Goal: Transaction & Acquisition: Purchase product/service

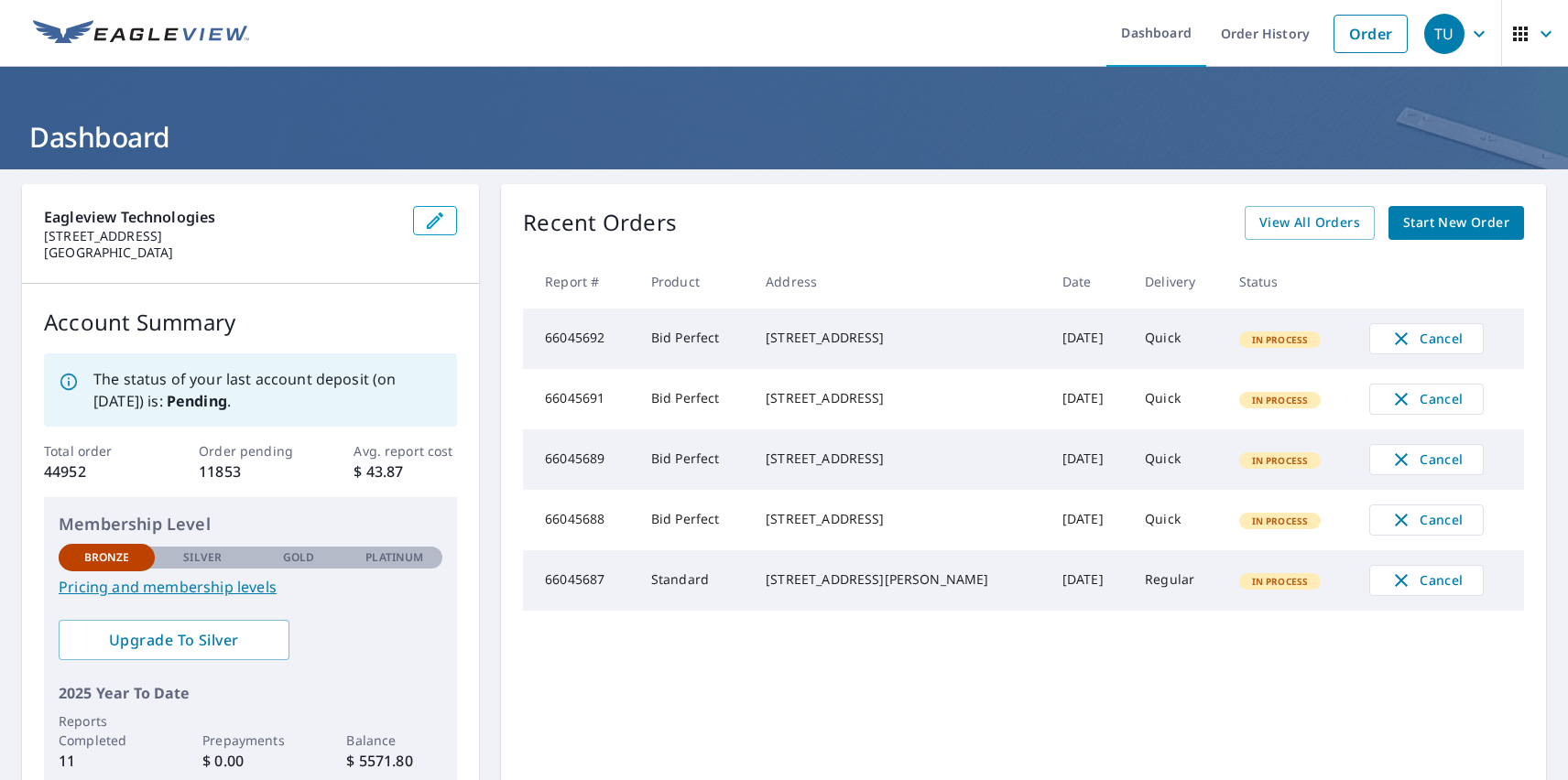
click at [1430, 33] on div "TU" at bounding box center [1444, 34] width 40 height 40
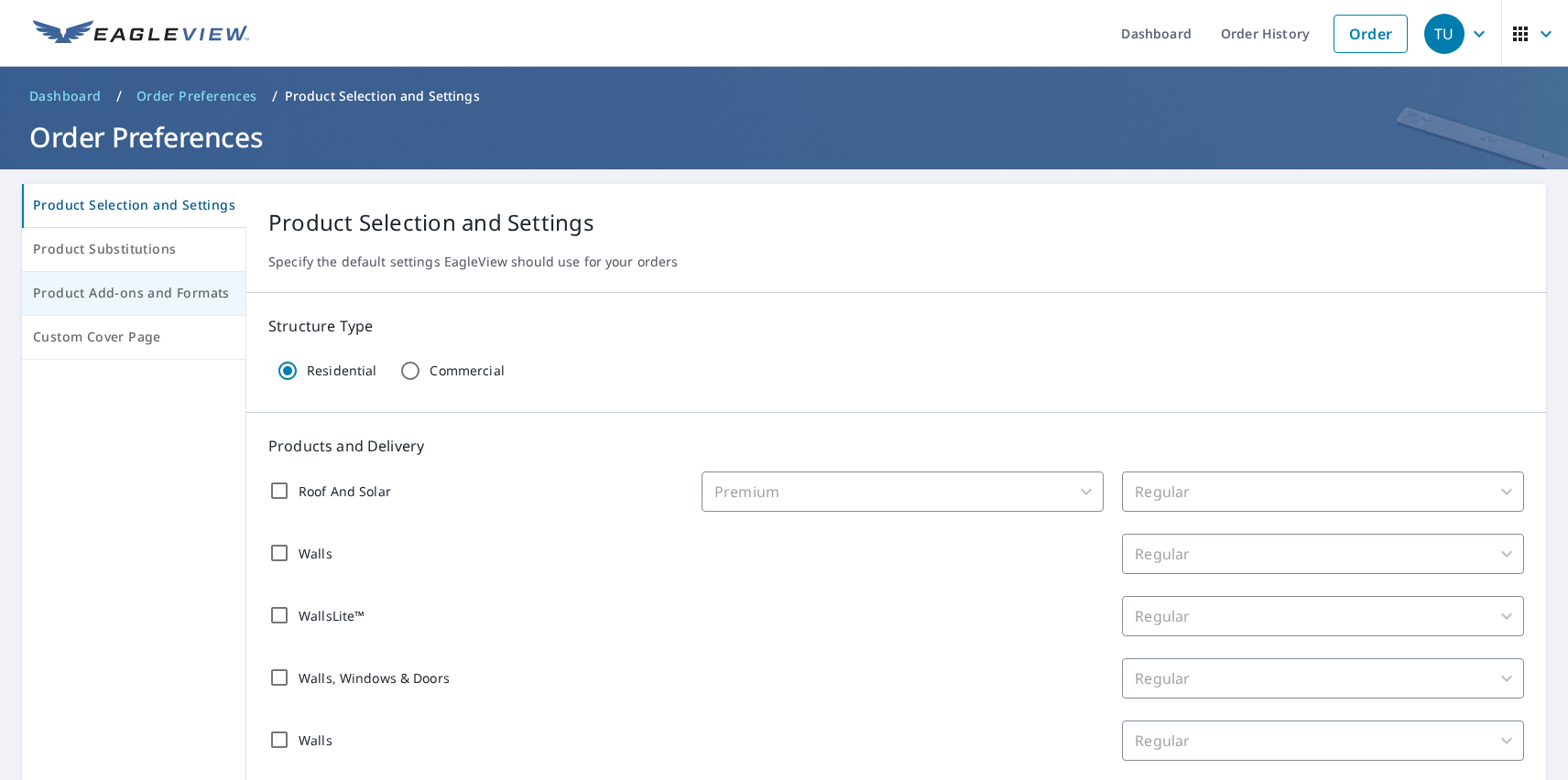
click at [132, 294] on span "Product Add-ons and Formats" at bounding box center [133, 294] width 201 height 22
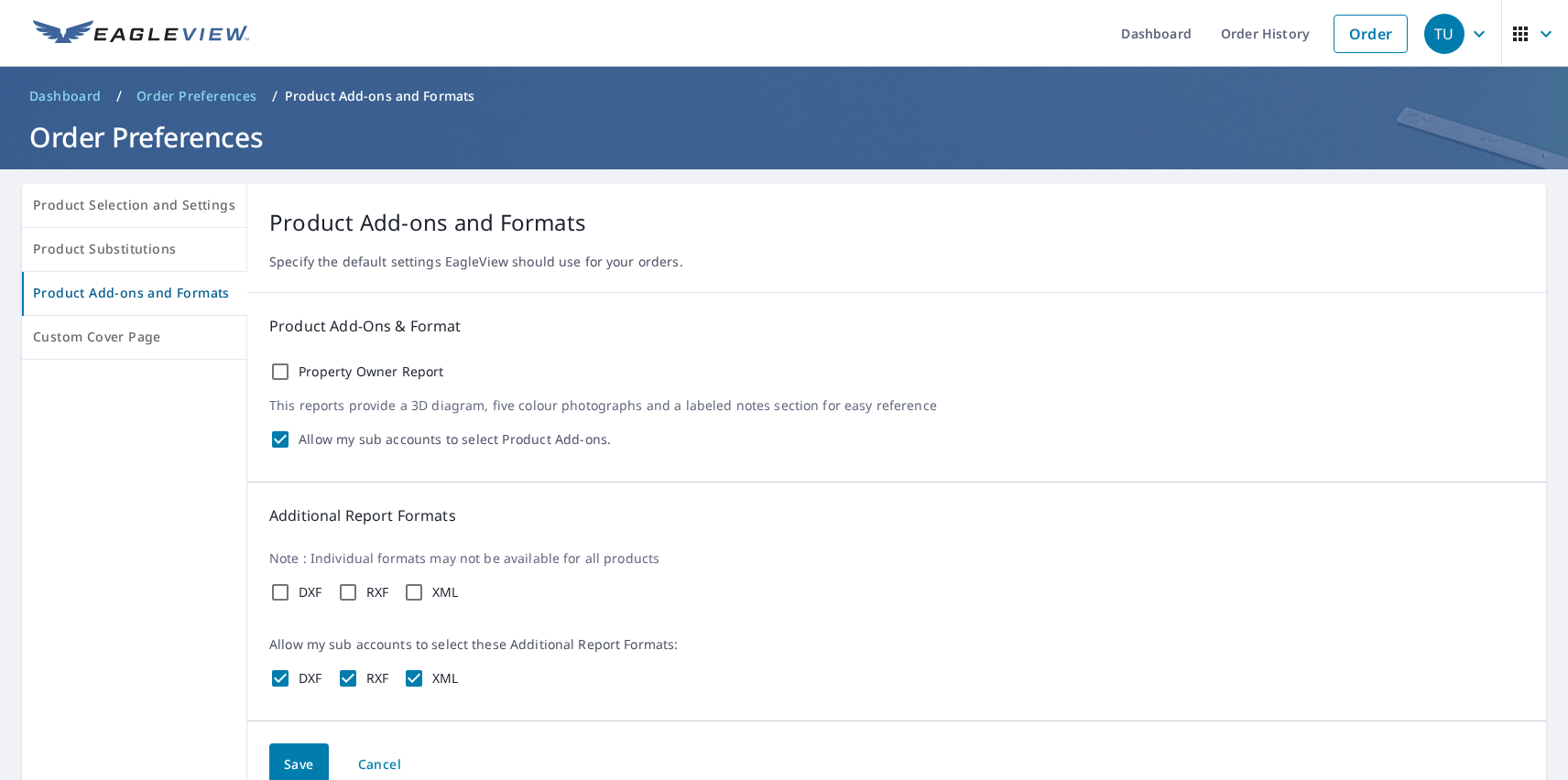
click at [366, 371] on label "Property Owner Report" at bounding box center [371, 372] width 146 height 17
click at [291, 371] on input "Property Owner Report" at bounding box center [280, 371] width 22 height 22
checkbox input "true"
click at [306, 592] on label "DXF" at bounding box center [310, 593] width 23 height 17
click at [291, 592] on input "DXF" at bounding box center [280, 592] width 22 height 22
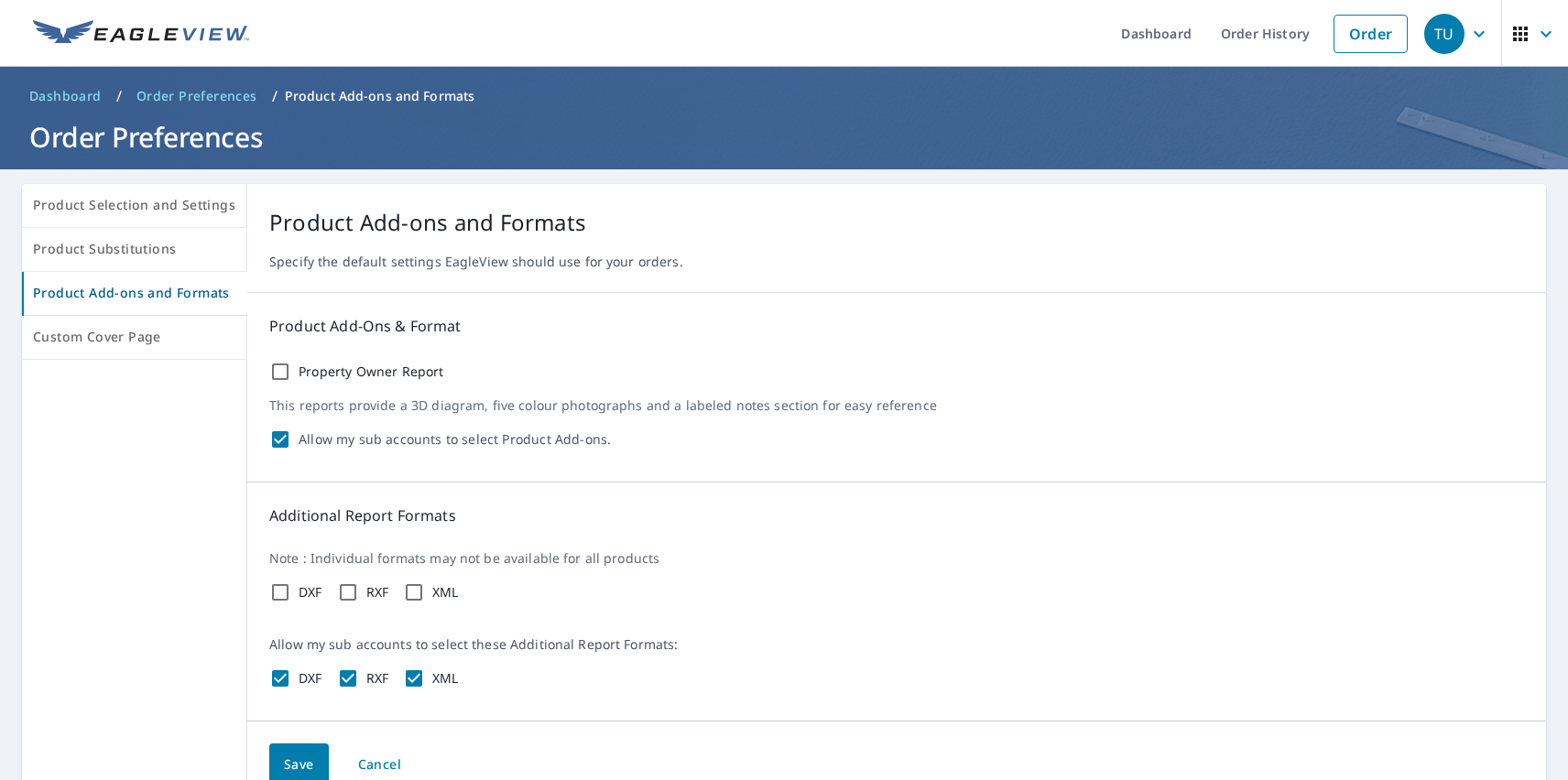
checkbox input "true"
click at [372, 592] on label "RXF" at bounding box center [378, 593] width 22 height 17
click at [359, 592] on input "RXF" at bounding box center [347, 592] width 22 height 22
checkbox input "true"
click at [442, 592] on label "XML" at bounding box center [445, 593] width 26 height 17
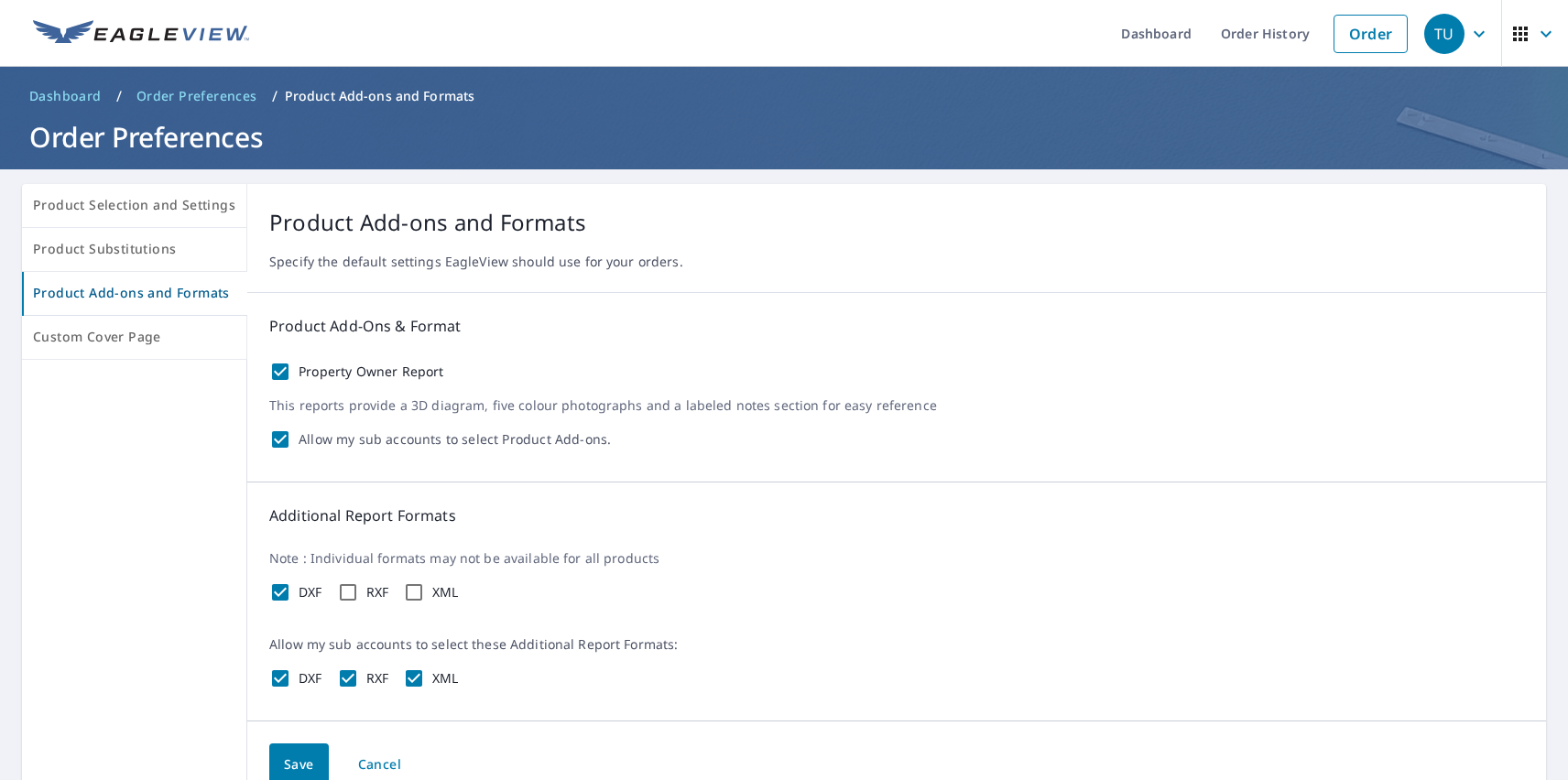
click at [425, 592] on input "XML" at bounding box center [414, 592] width 22 height 22
checkbox input "true"
click at [294, 761] on span "Save" at bounding box center [298, 765] width 30 height 22
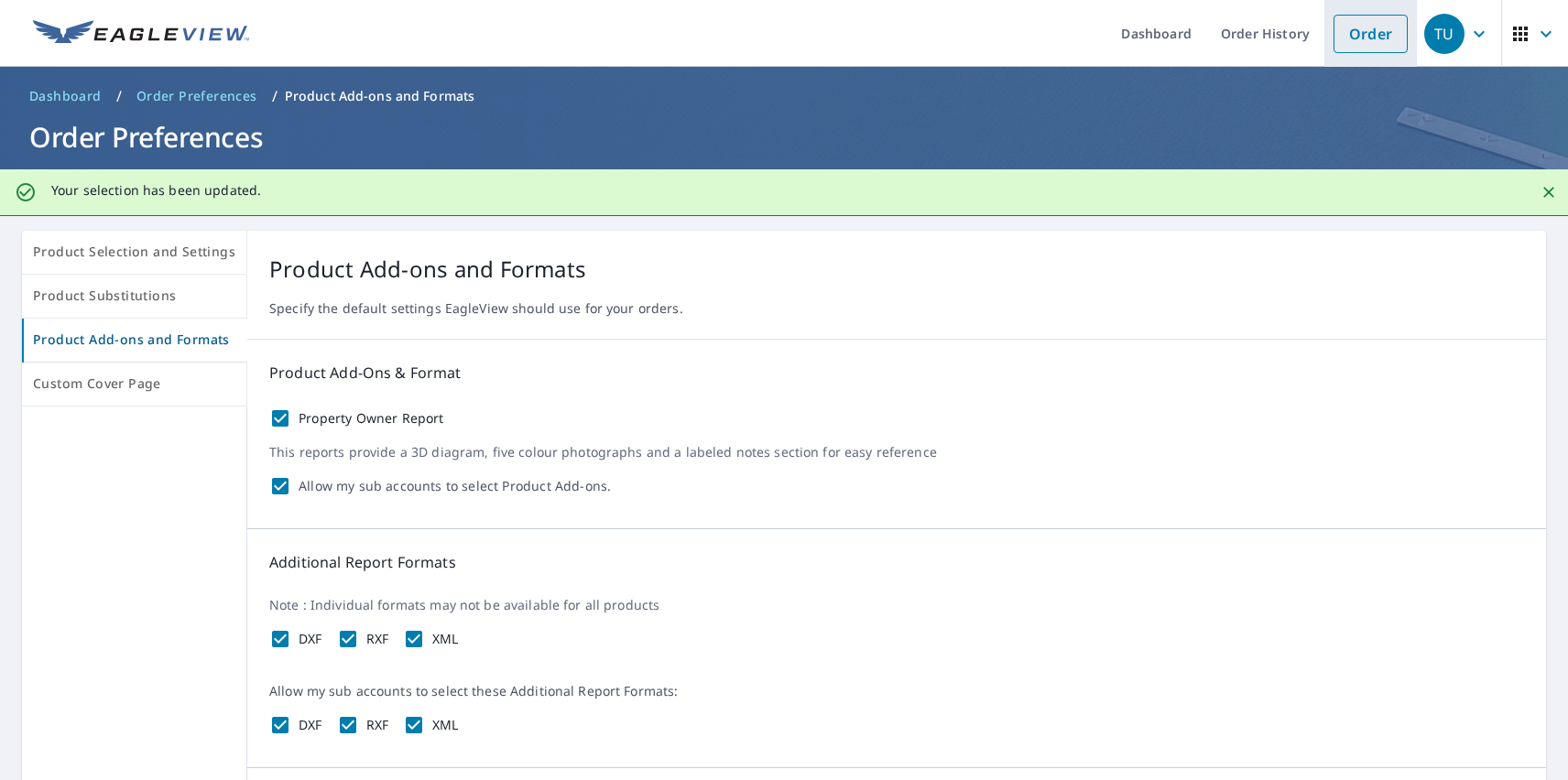
click at [1357, 33] on link "Order" at bounding box center [1370, 34] width 74 height 38
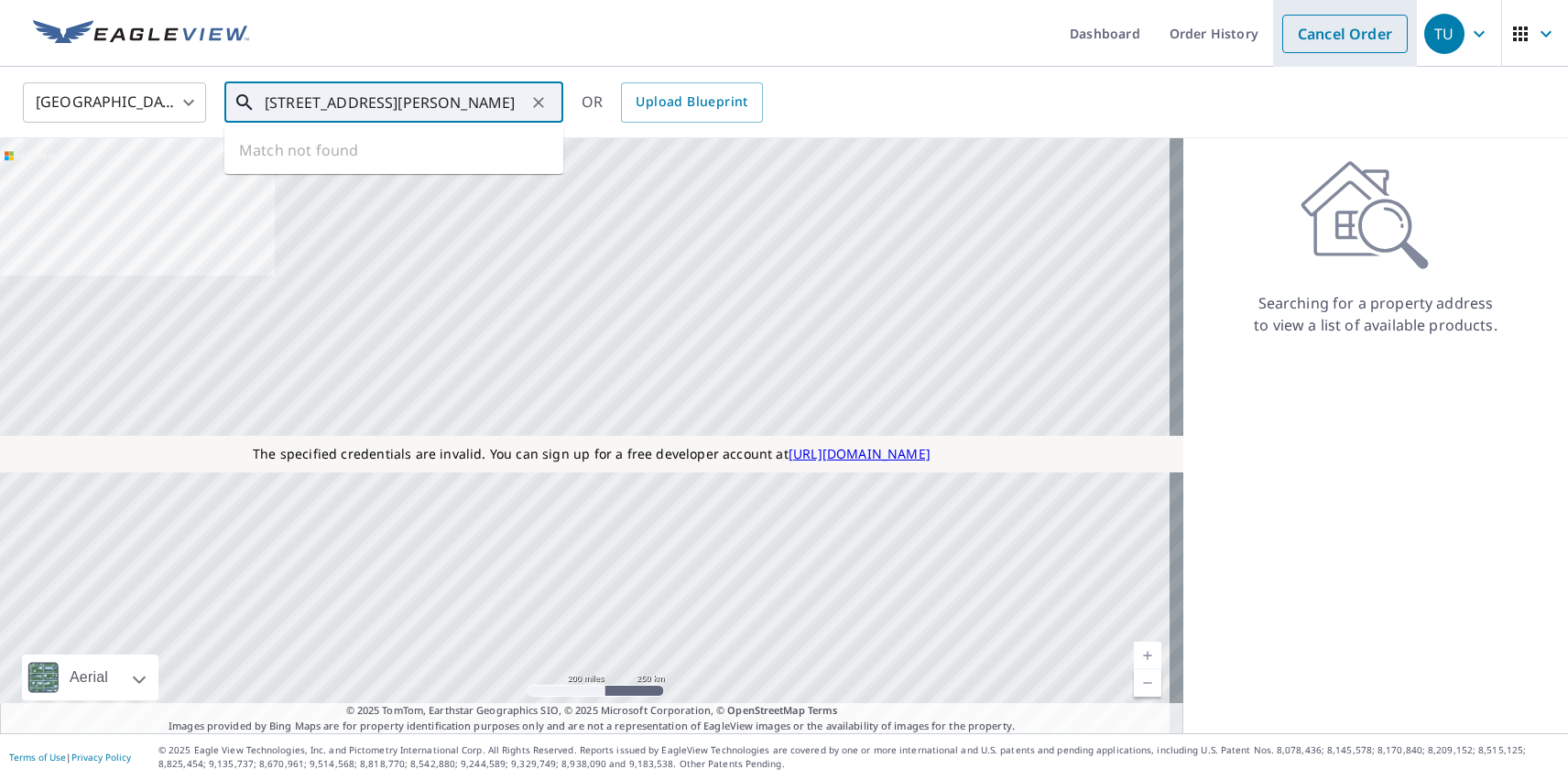
type input "[STREET_ADDRESS][PERSON_NAME]"
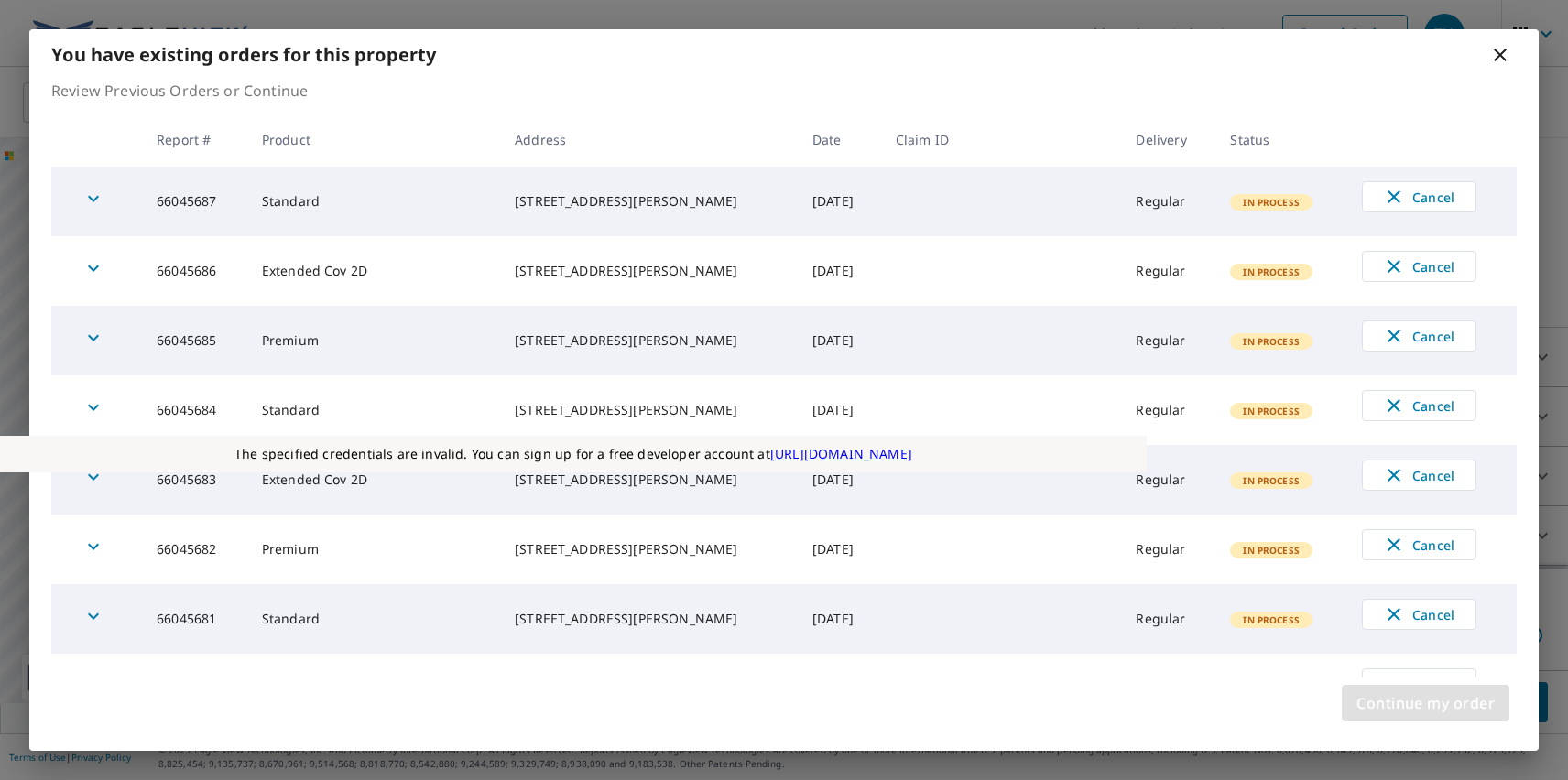
click at [1425, 703] on span "Continue my order" at bounding box center [1426, 702] width 138 height 25
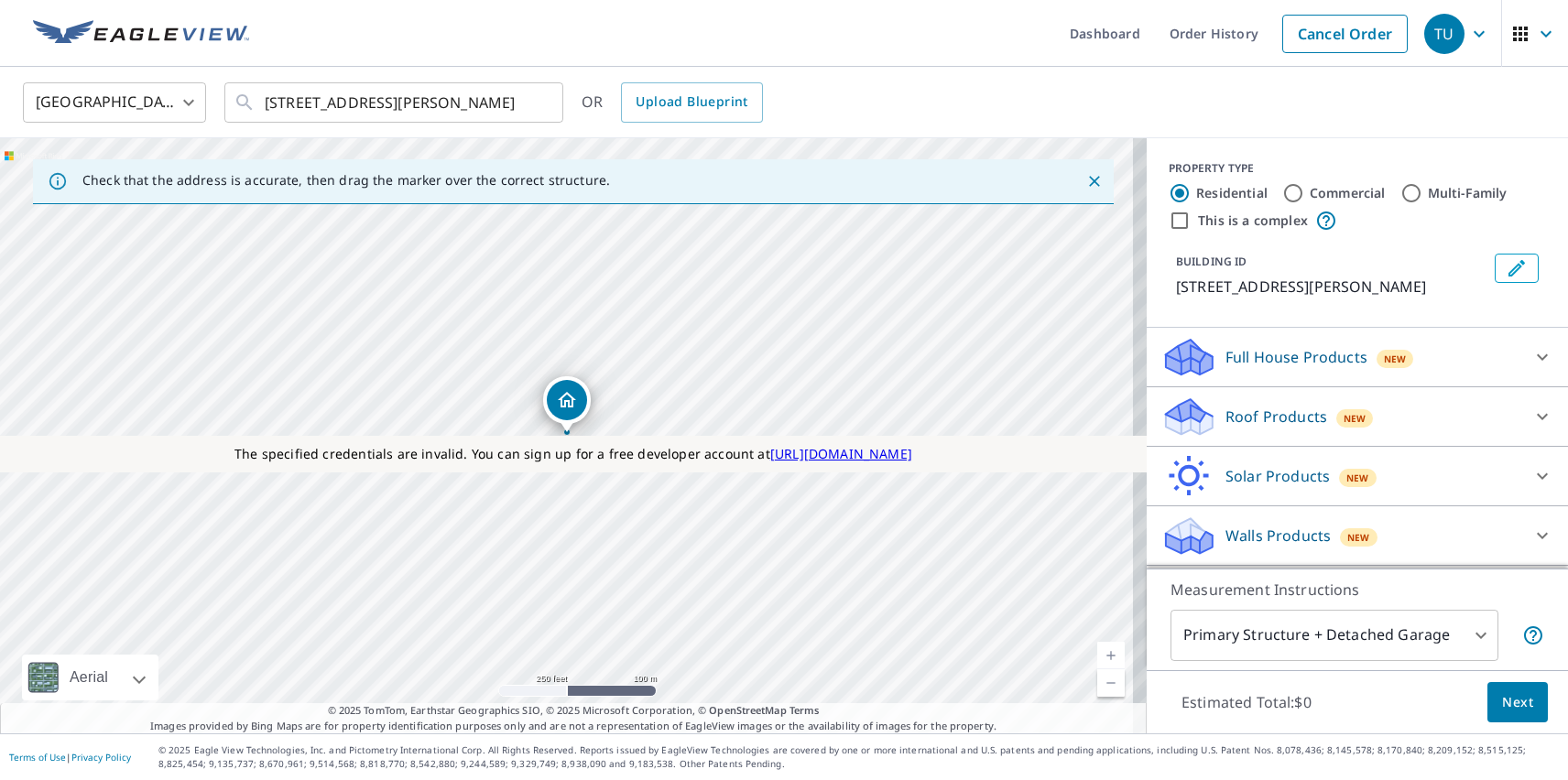
click at [1260, 416] on p "Roof Products" at bounding box center [1276, 416] width 102 height 22
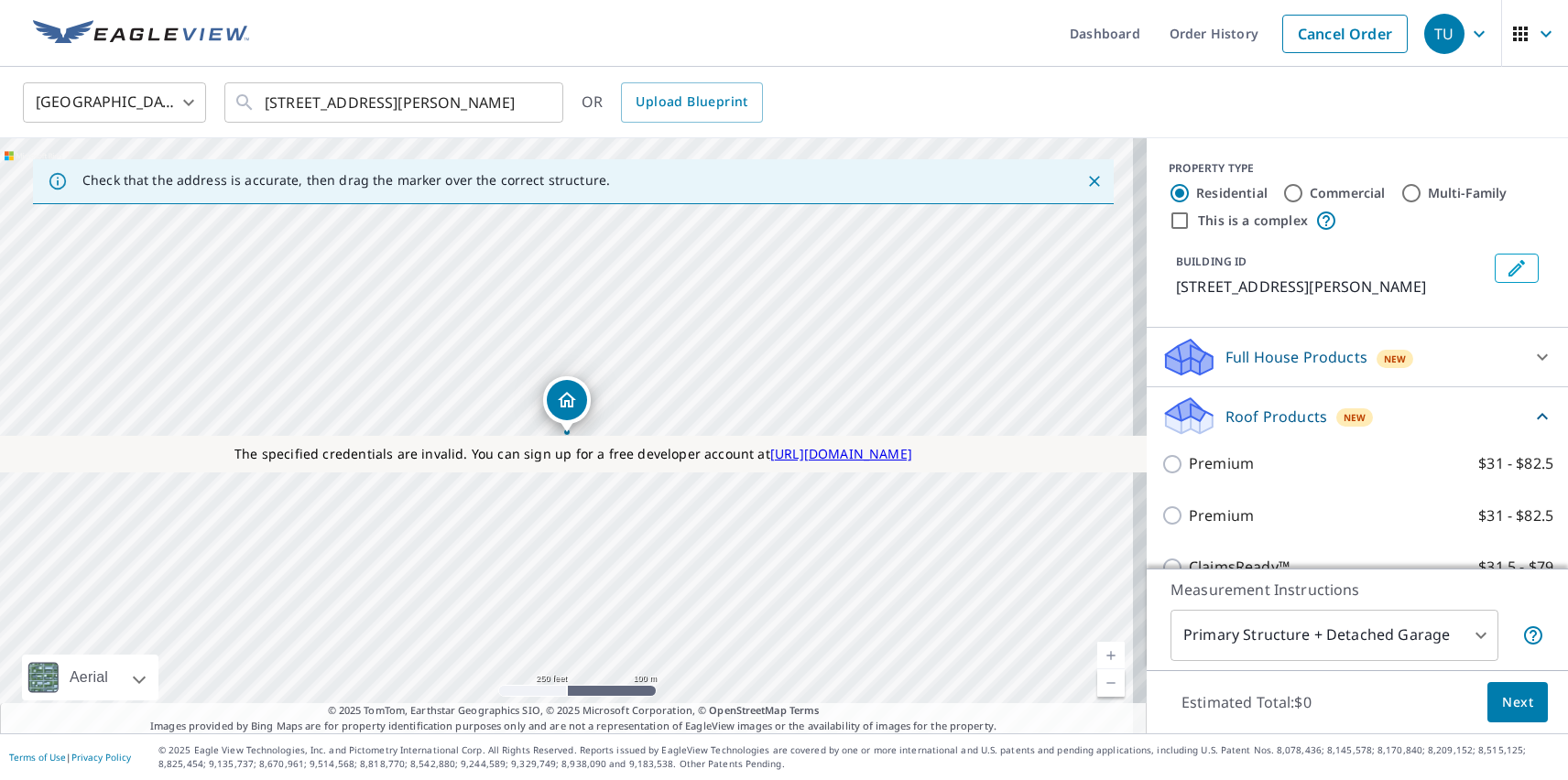
click at [1206, 515] on p "Premium" at bounding box center [1222, 515] width 65 height 22
click at [1189, 515] on input "Premium $31 - $82.5" at bounding box center [1174, 514] width 27 height 22
checkbox input "true"
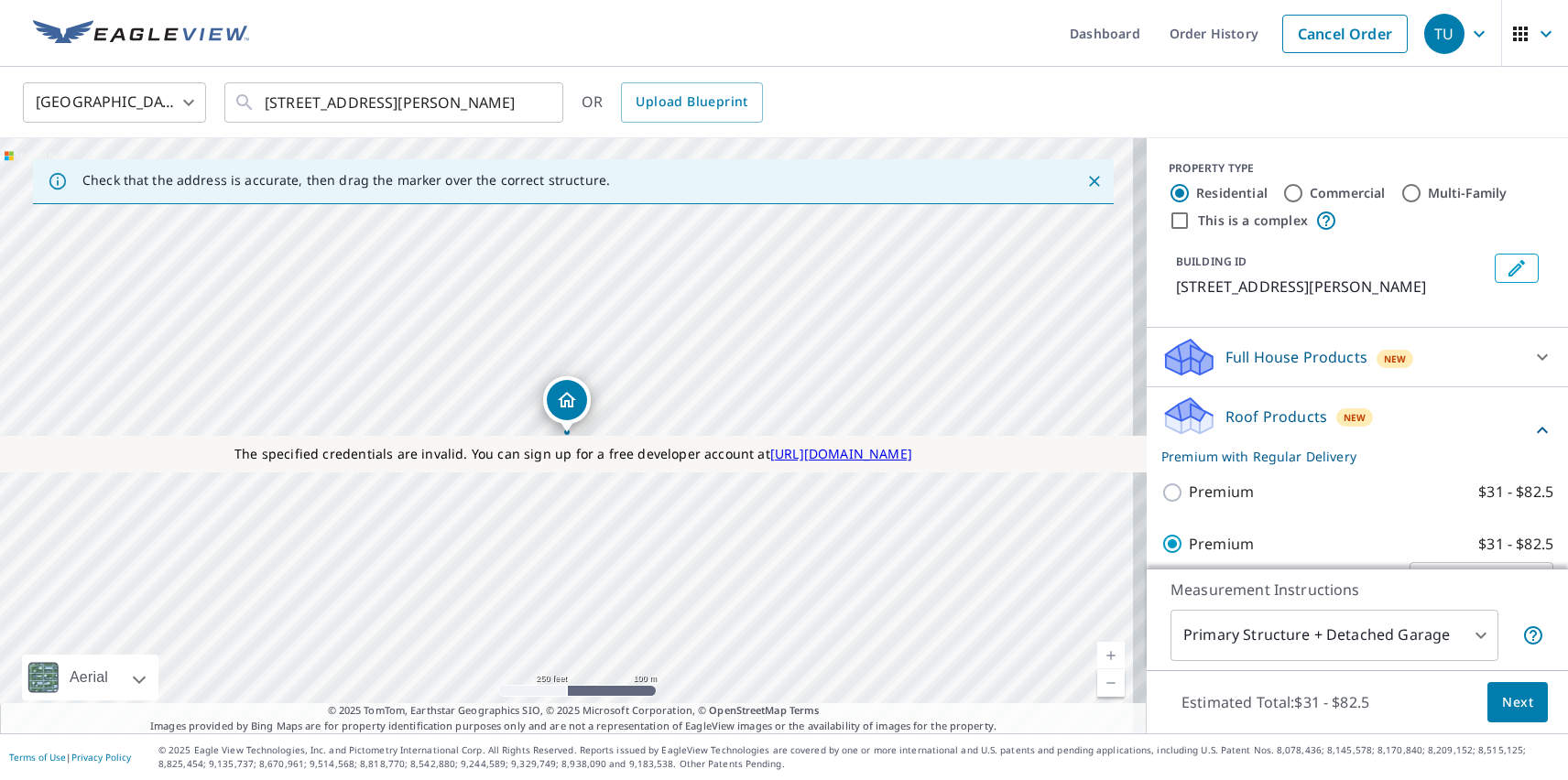
click at [1503, 701] on span "Next" at bounding box center [1517, 702] width 31 height 22
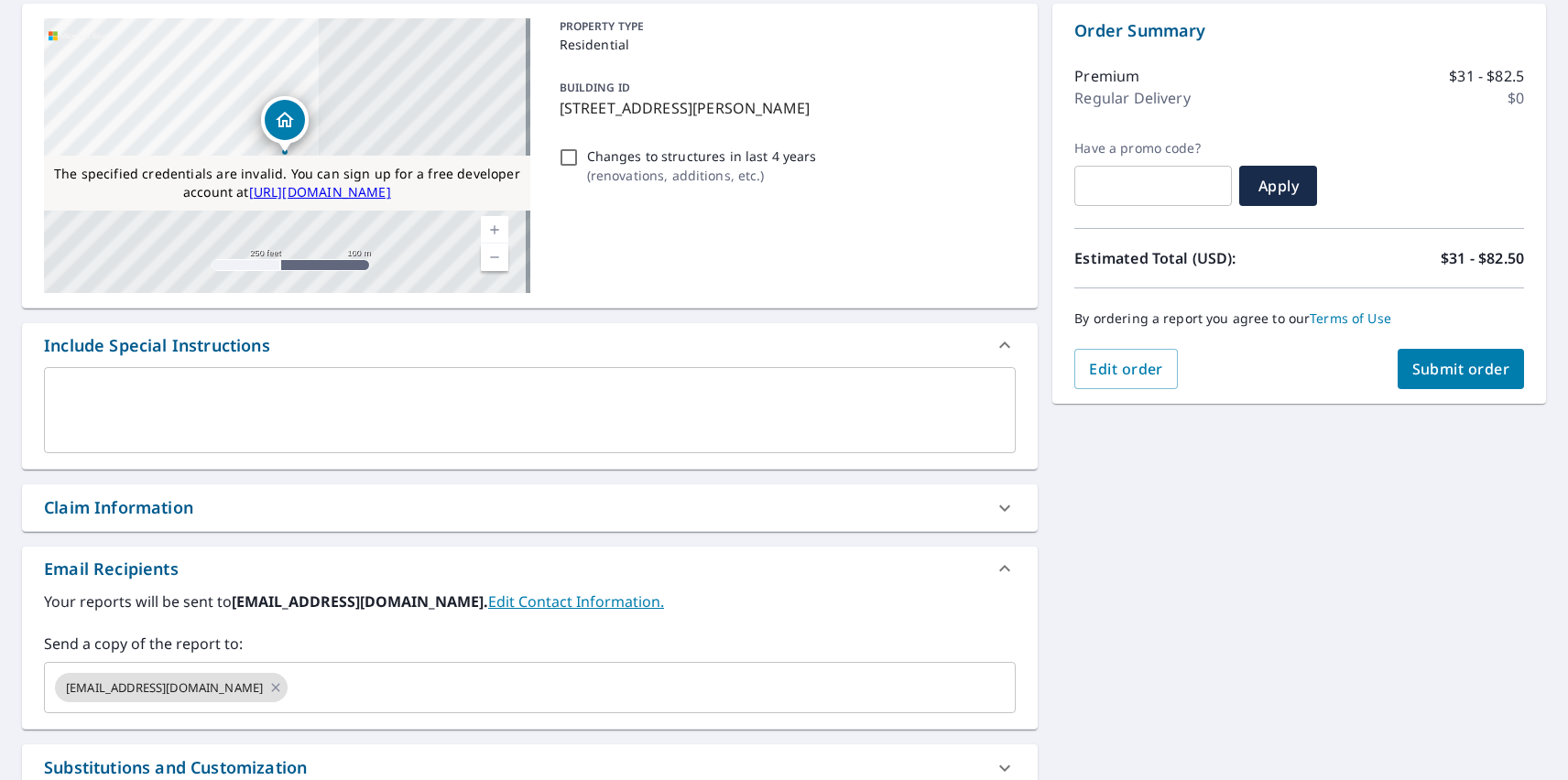
click at [1446, 369] on span "Submit order" at bounding box center [1461, 369] width 98 height 21
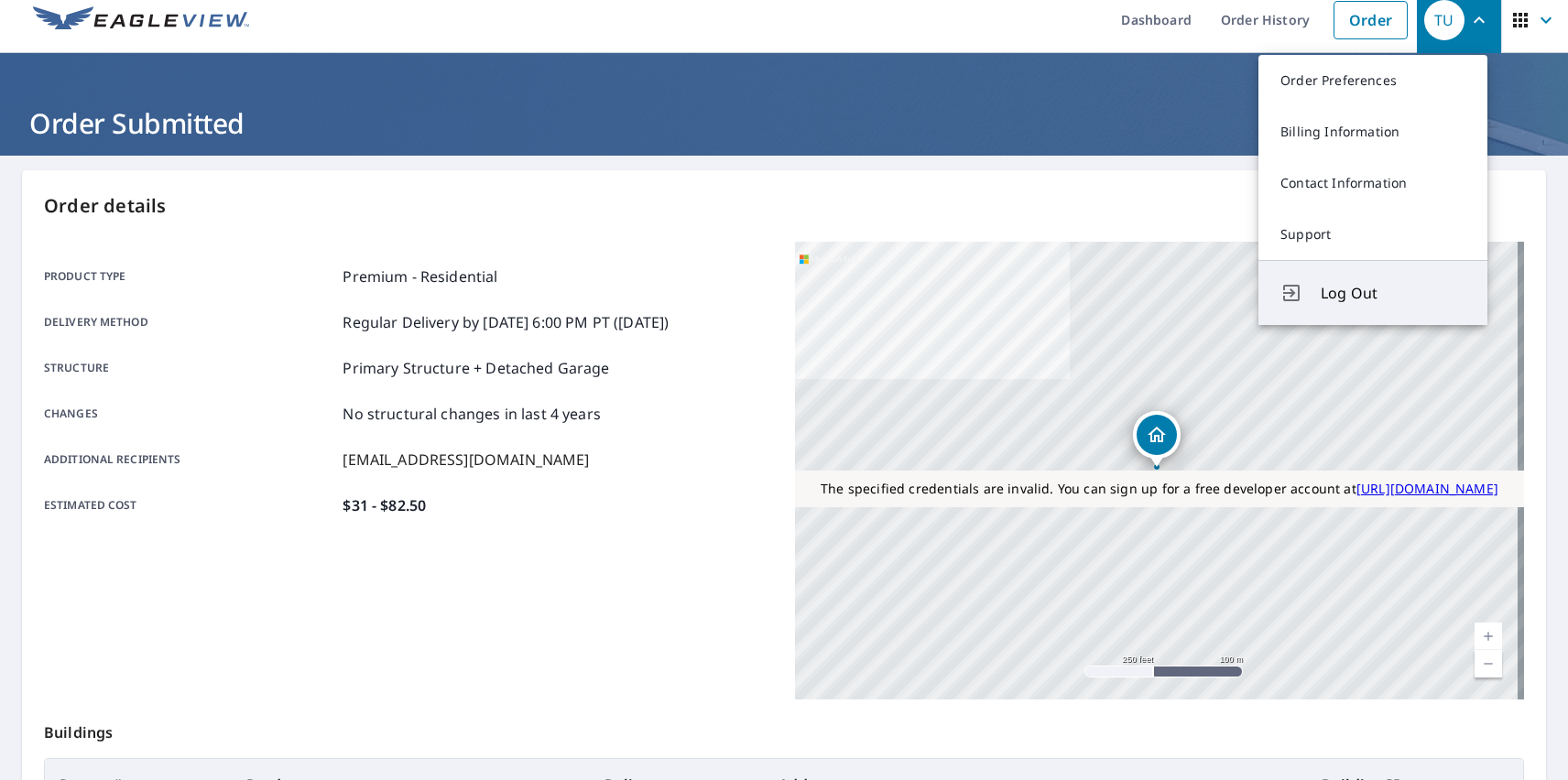
click at [1393, 293] on span "Log Out" at bounding box center [1393, 293] width 145 height 22
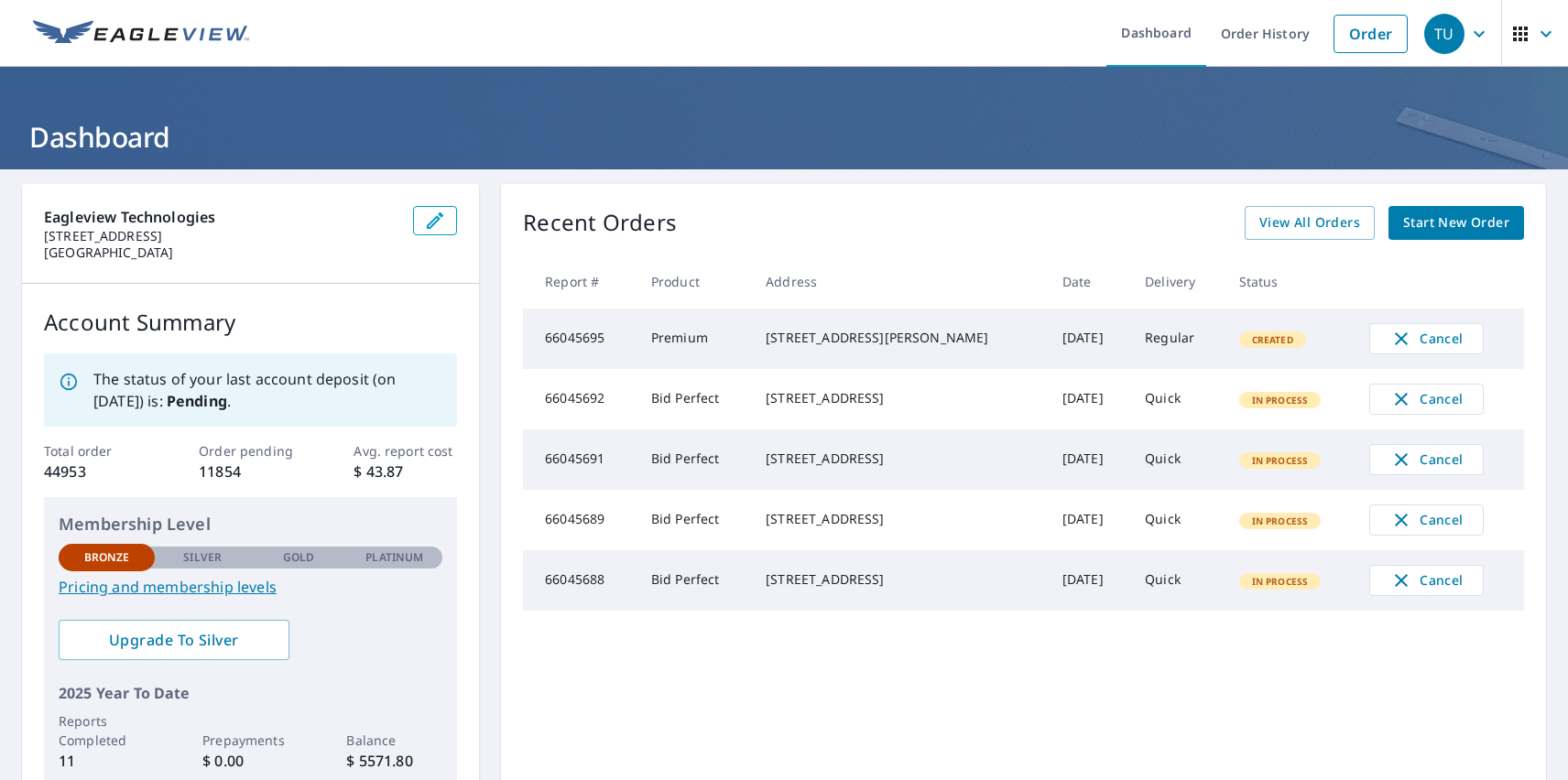
click at [1430, 33] on div "TU" at bounding box center [1444, 34] width 40 height 40
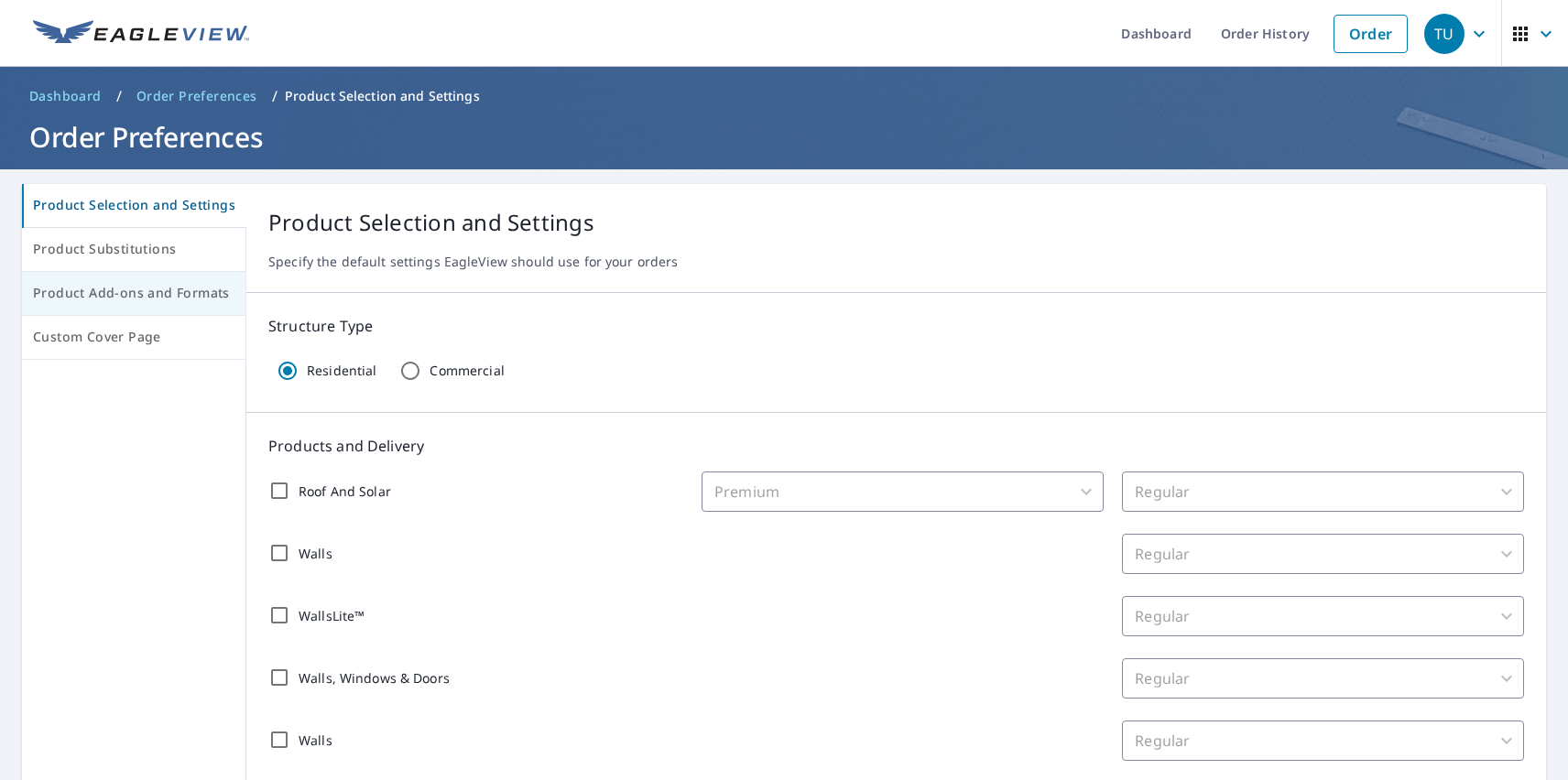
click at [132, 294] on span "Product Add-ons and Formats" at bounding box center [133, 294] width 201 height 22
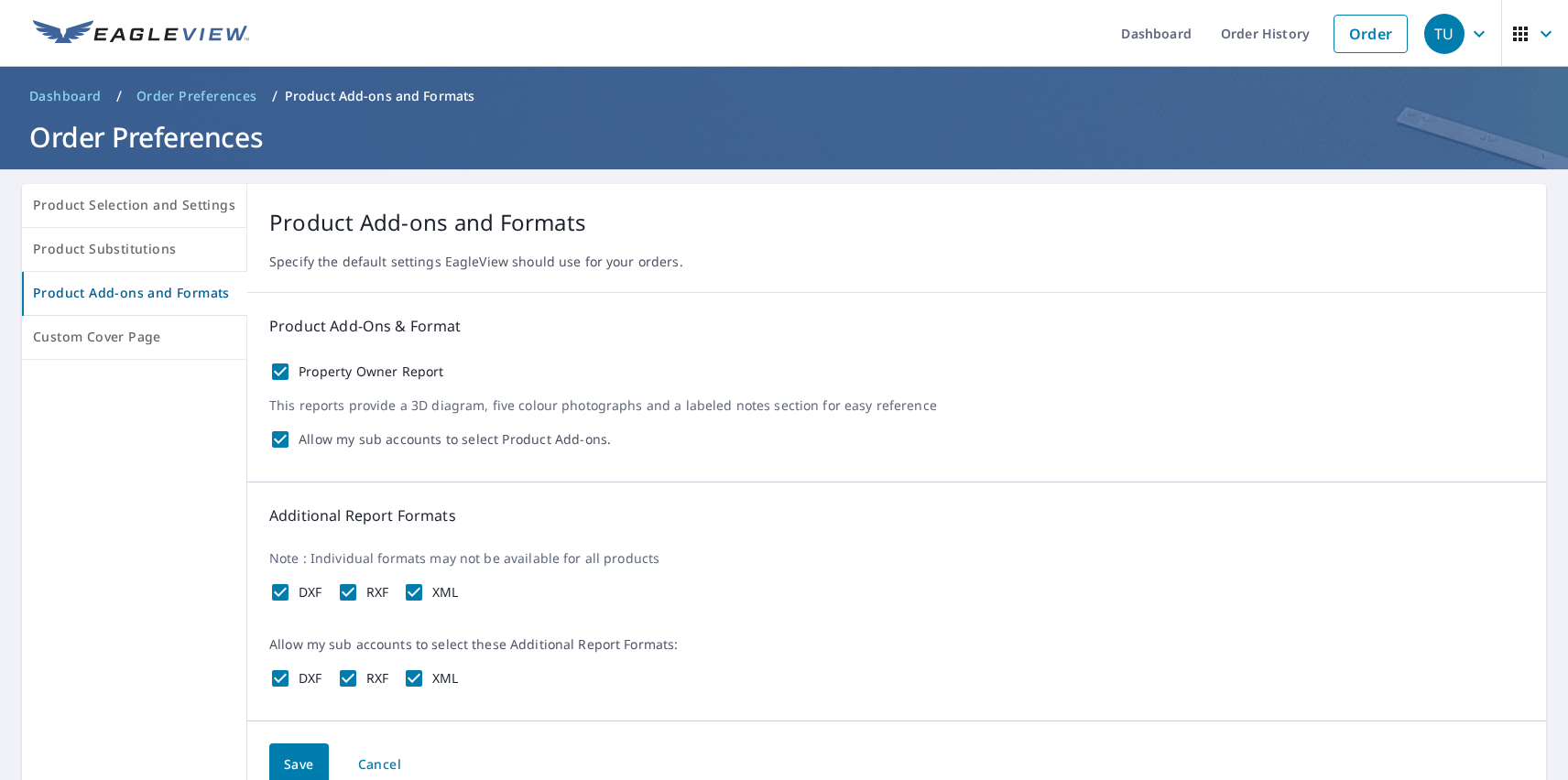
click at [366, 371] on label "Property Owner Report" at bounding box center [371, 372] width 146 height 17
click at [291, 371] on input "Property Owner Report" at bounding box center [280, 371] width 22 height 22
checkbox input "false"
click at [306, 592] on label "DXF" at bounding box center [310, 593] width 23 height 17
click at [291, 592] on input "DXF" at bounding box center [280, 592] width 22 height 22
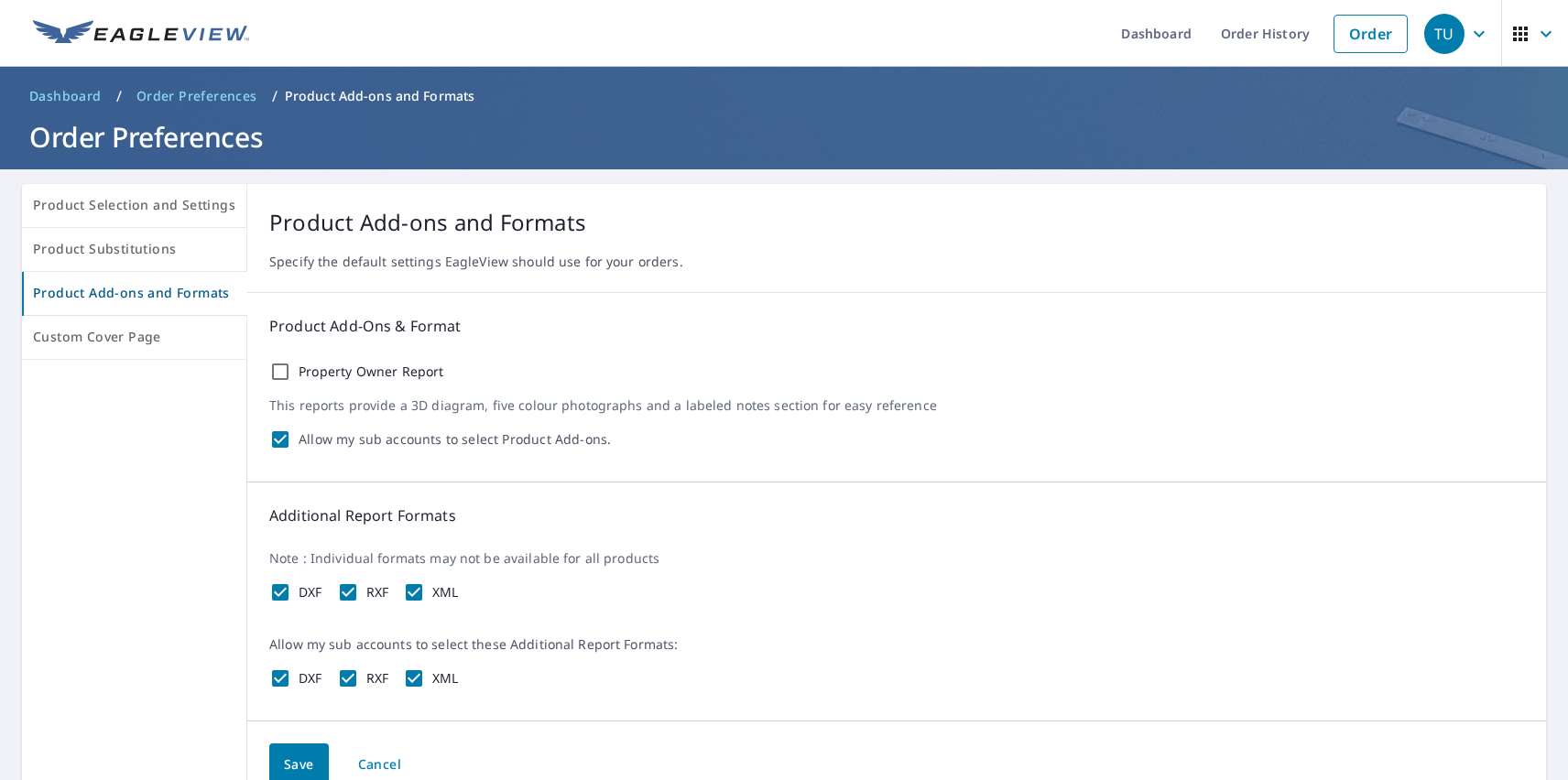
checkbox input "false"
click at [372, 592] on label "RXF" at bounding box center [378, 593] width 22 height 17
click at [359, 592] on input "RXF" at bounding box center [347, 592] width 22 height 22
checkbox input "false"
click at [442, 592] on label "XML" at bounding box center [445, 593] width 26 height 17
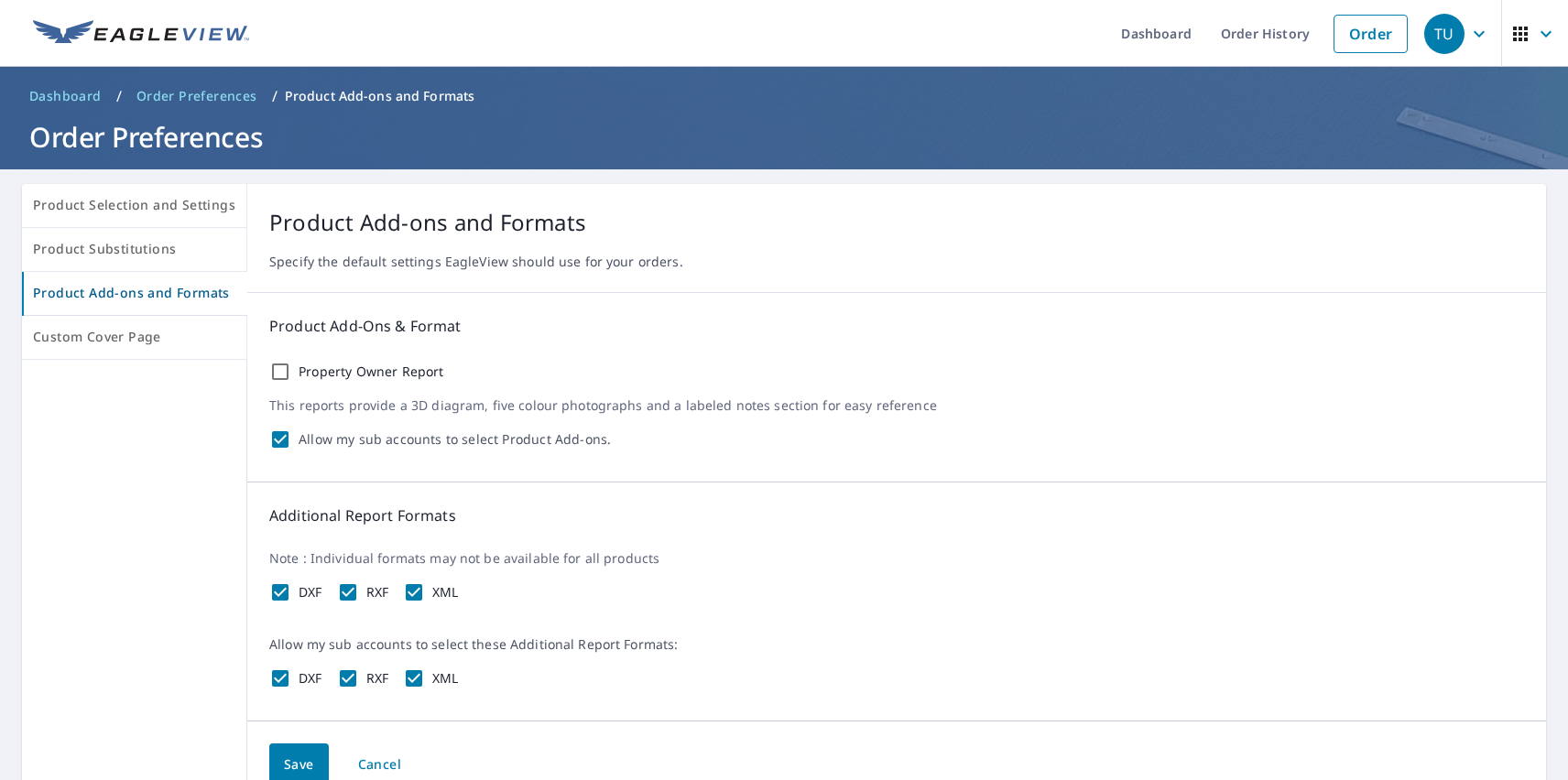
click at [425, 592] on input "XML" at bounding box center [414, 592] width 22 height 22
checkbox input "false"
click at [294, 761] on span "Save" at bounding box center [298, 765] width 30 height 22
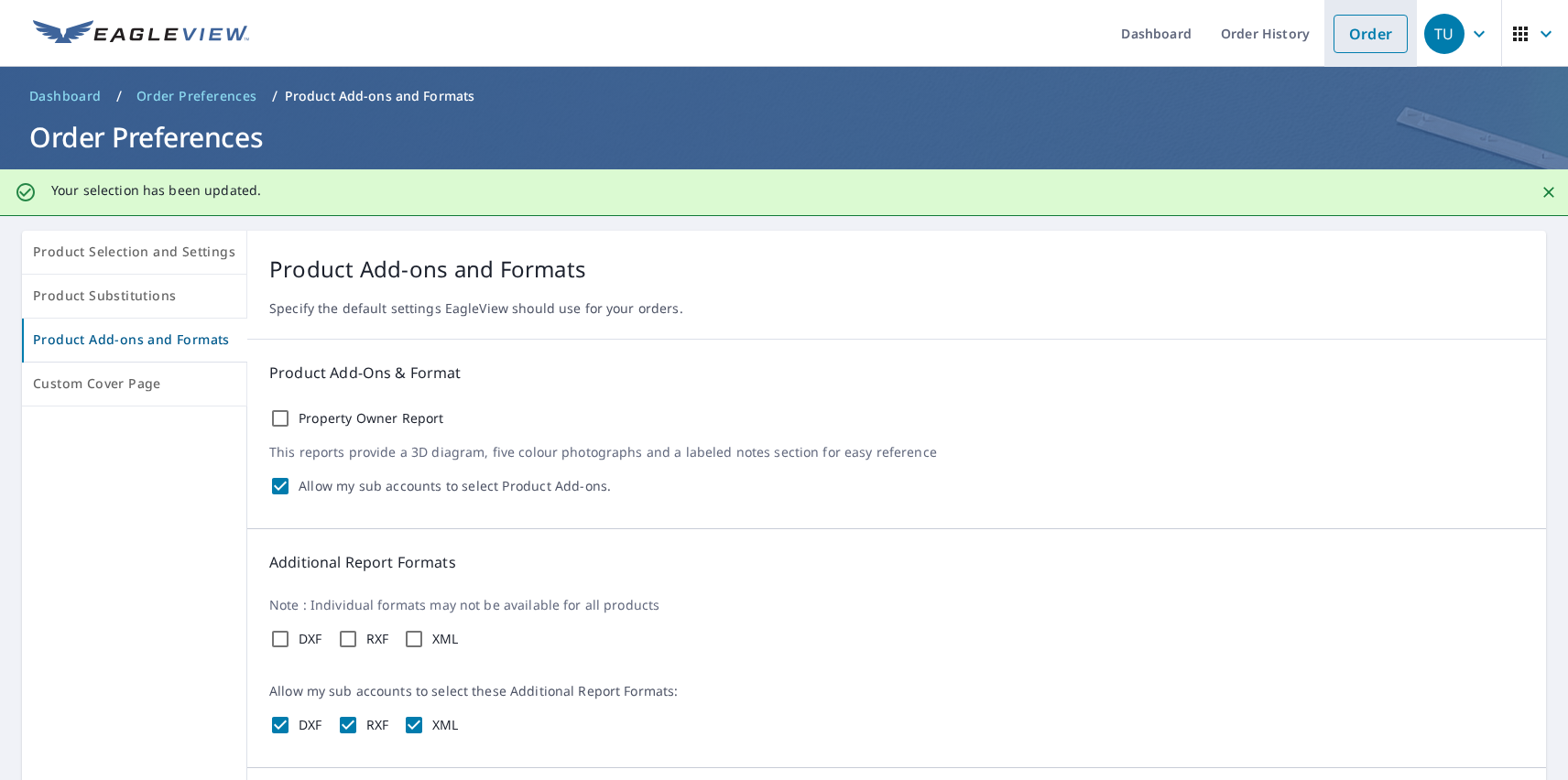
click at [1357, 33] on link "Order" at bounding box center [1370, 34] width 74 height 38
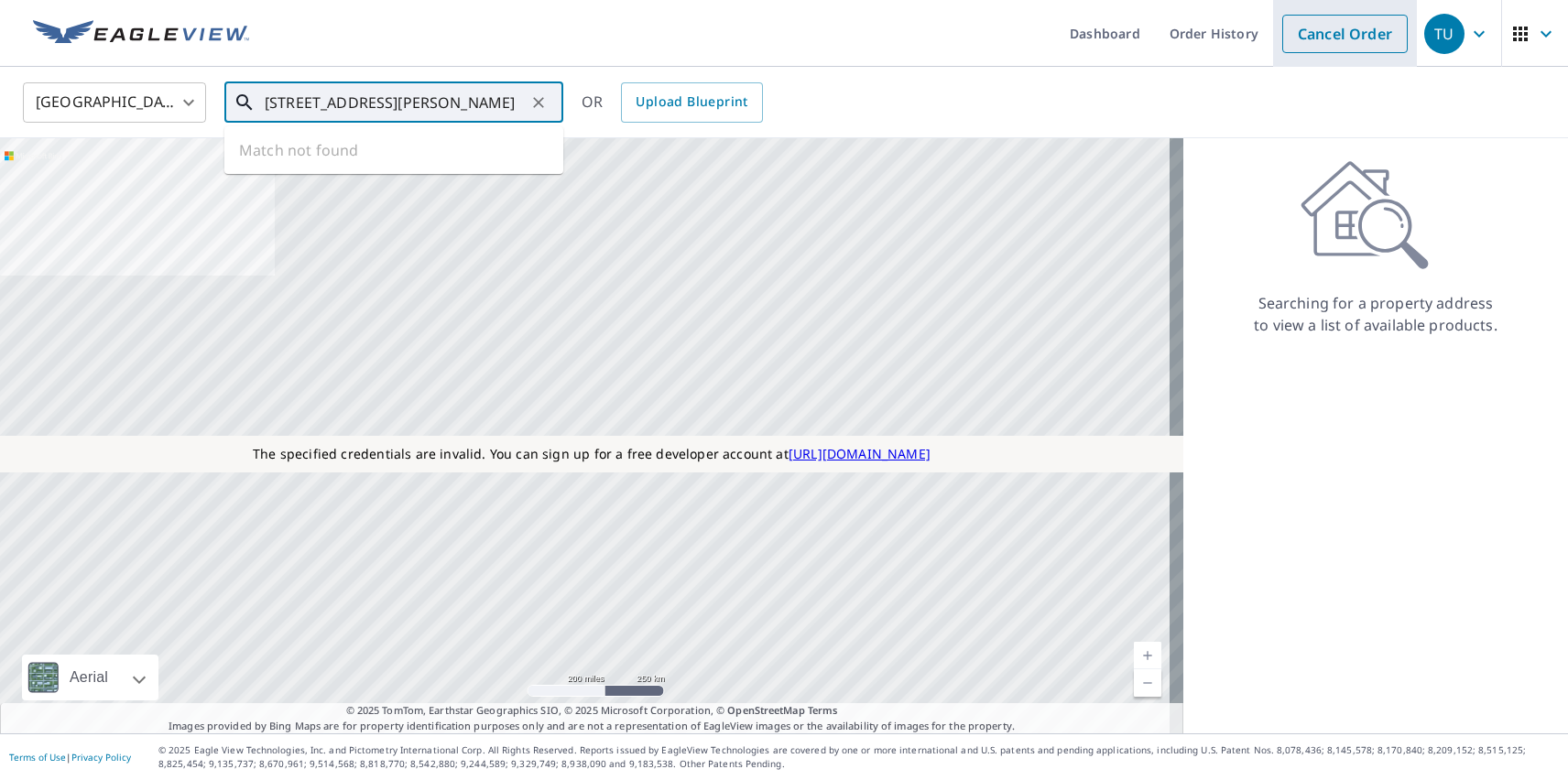
type input "[STREET_ADDRESS][PERSON_NAME]"
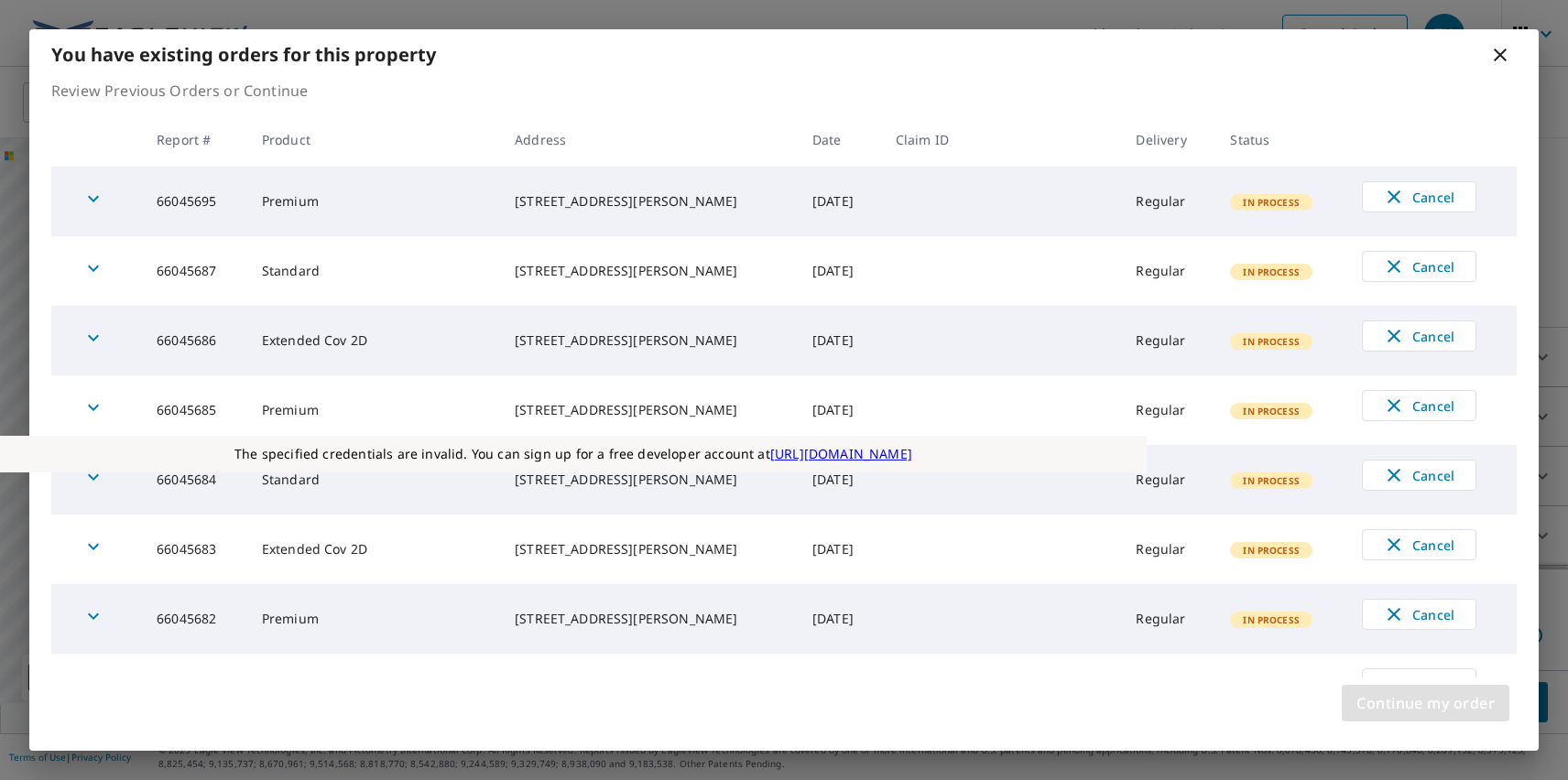
click at [1425, 703] on span "Continue my order" at bounding box center [1426, 702] width 138 height 25
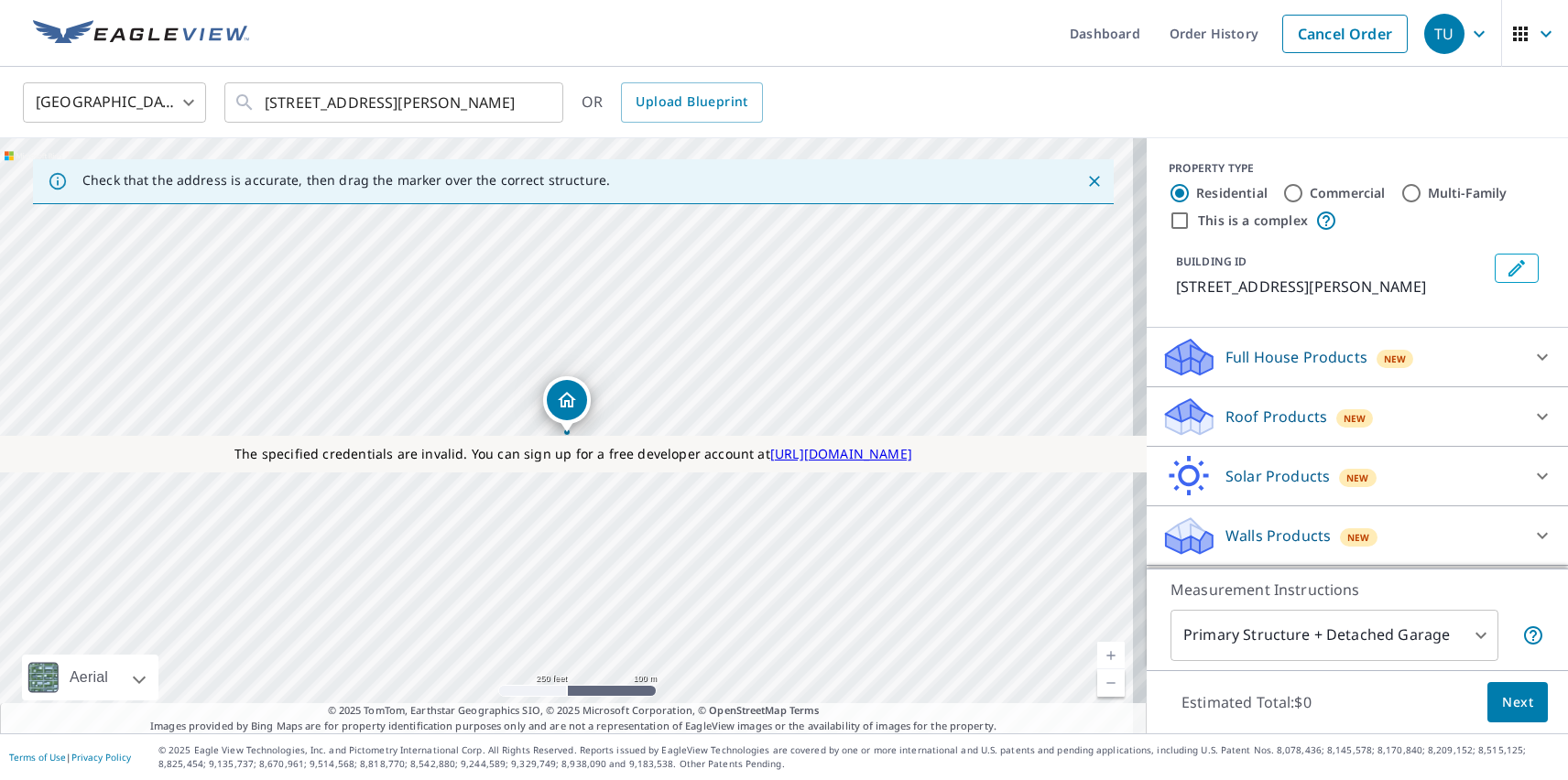
click at [1260, 416] on p "Roof Products" at bounding box center [1276, 416] width 102 height 22
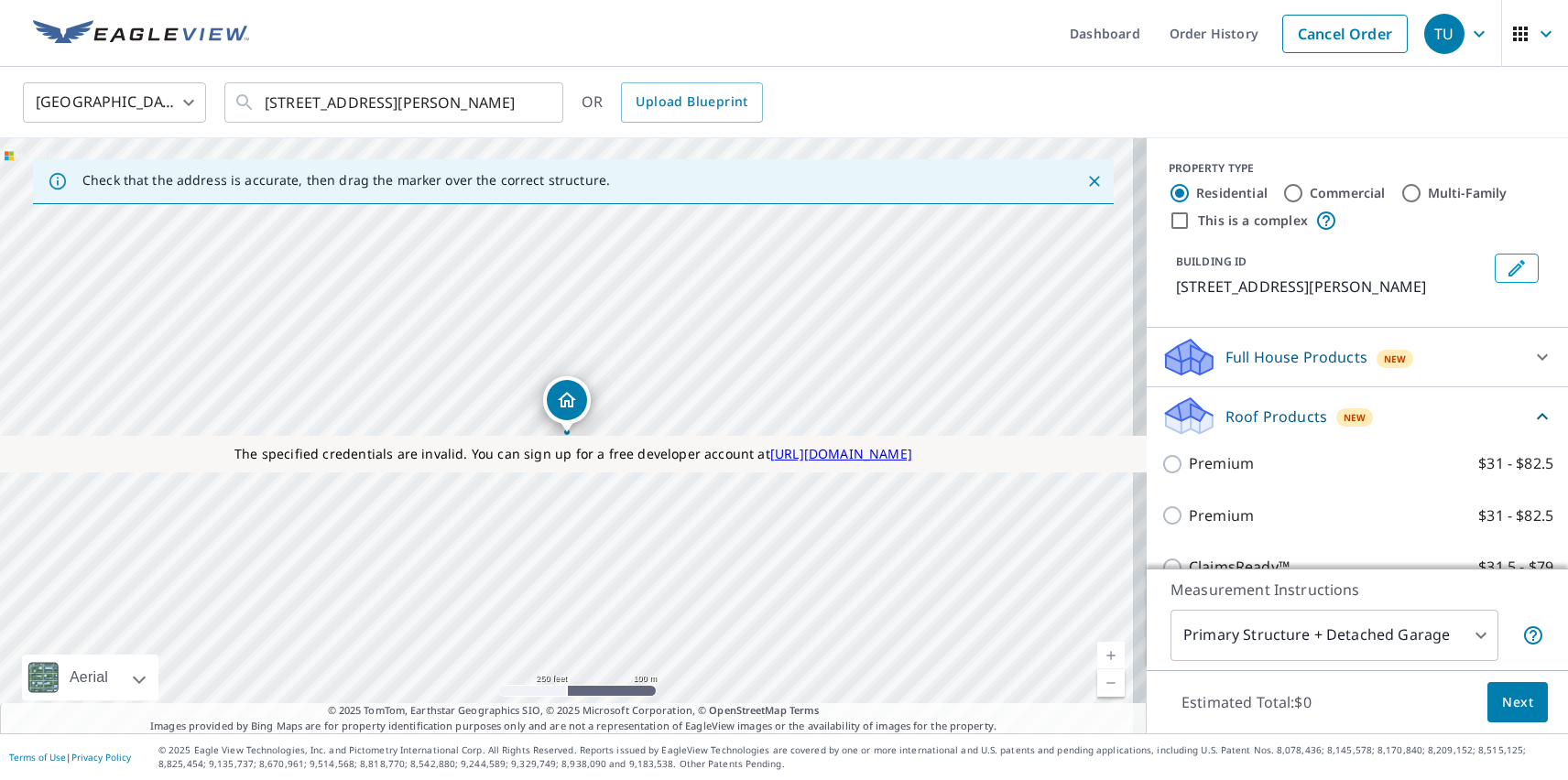
click at [1206, 515] on p "Premium" at bounding box center [1222, 515] width 65 height 22
click at [1189, 515] on input "Premium $31 - $82.5" at bounding box center [1174, 514] width 27 height 22
checkbox input "true"
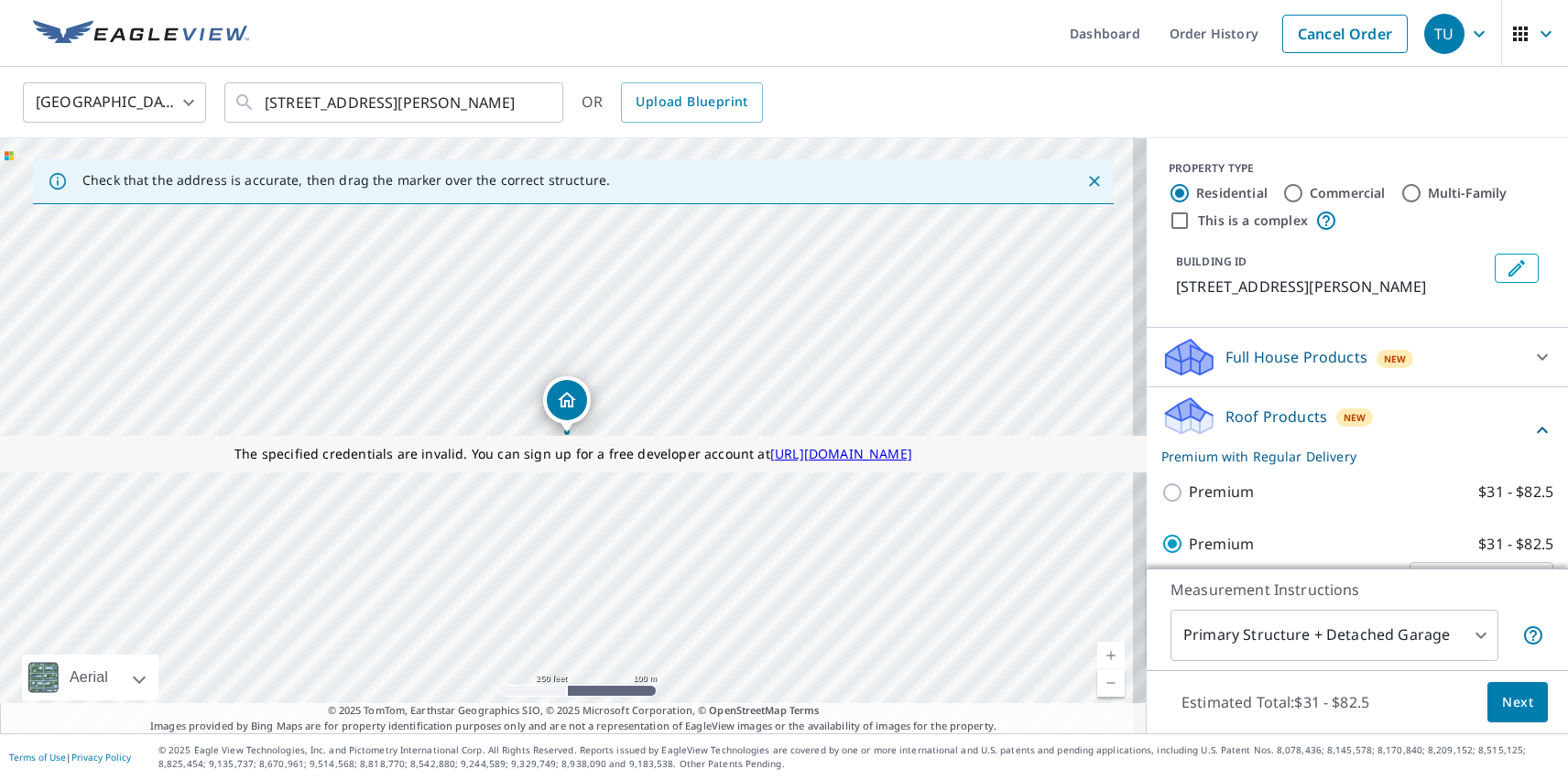
click at [1503, 701] on span "Next" at bounding box center [1517, 702] width 31 height 22
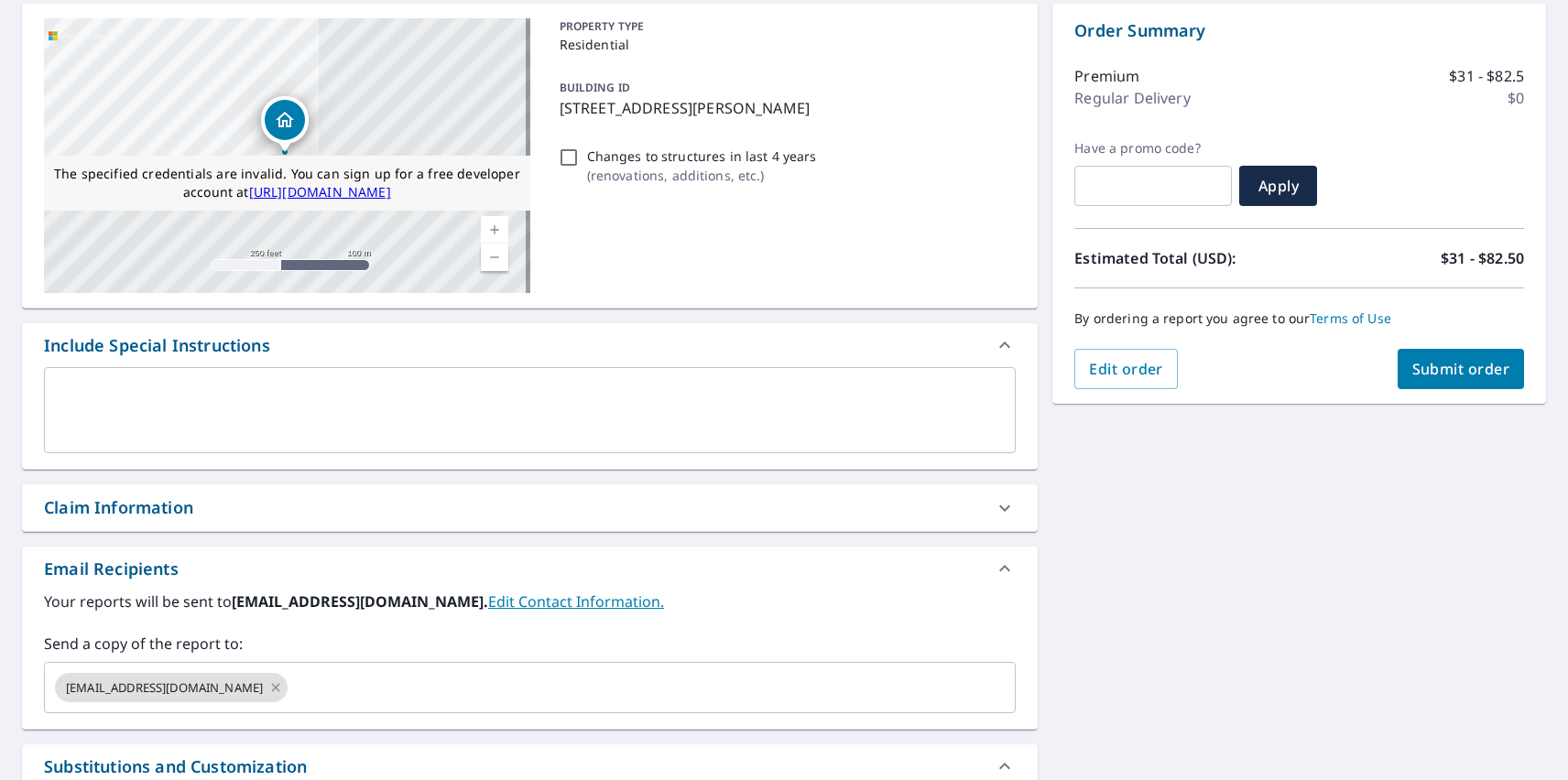
click at [1446, 369] on span "Submit order" at bounding box center [1461, 369] width 98 height 21
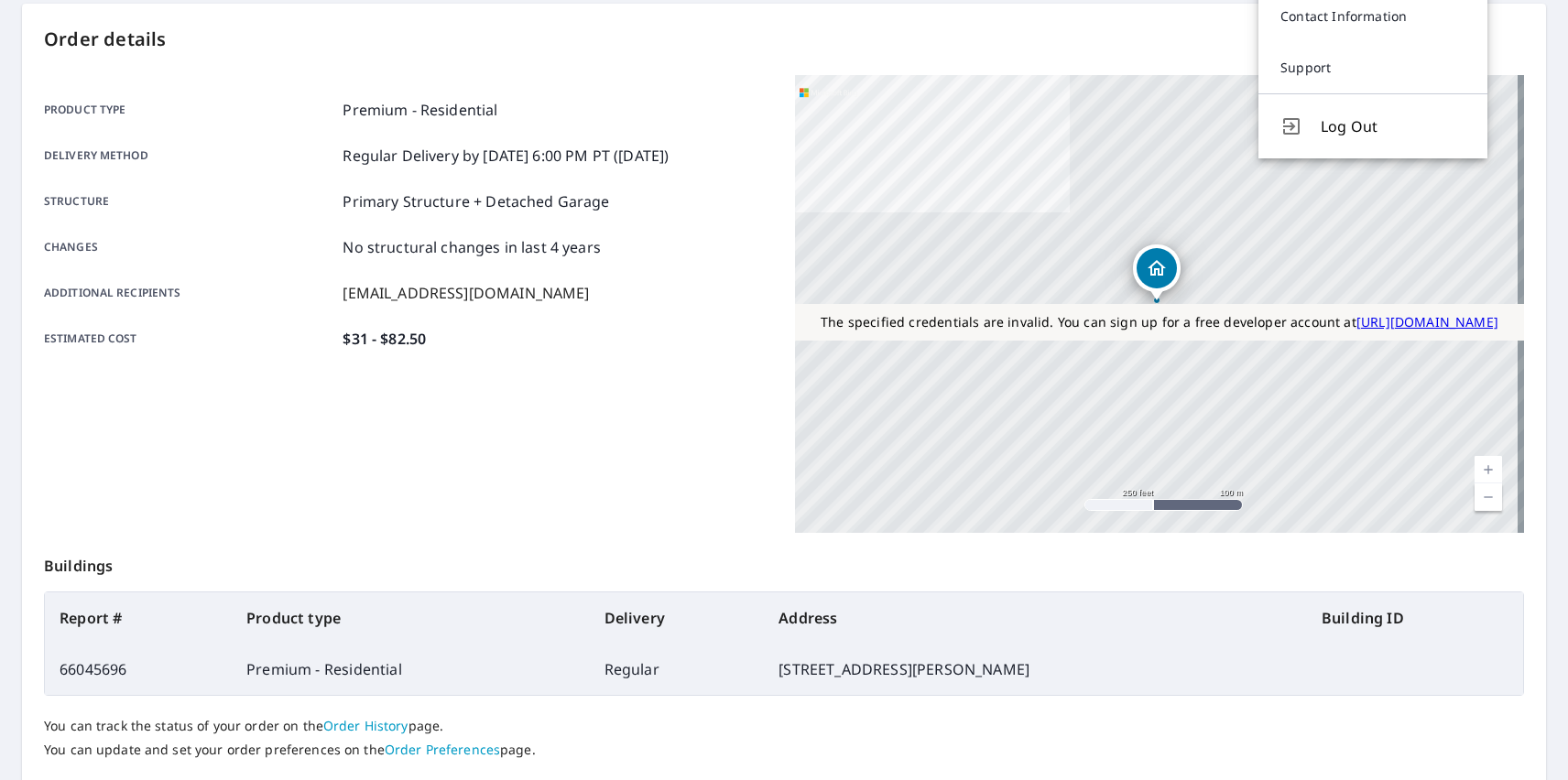
scroll to position [14, 0]
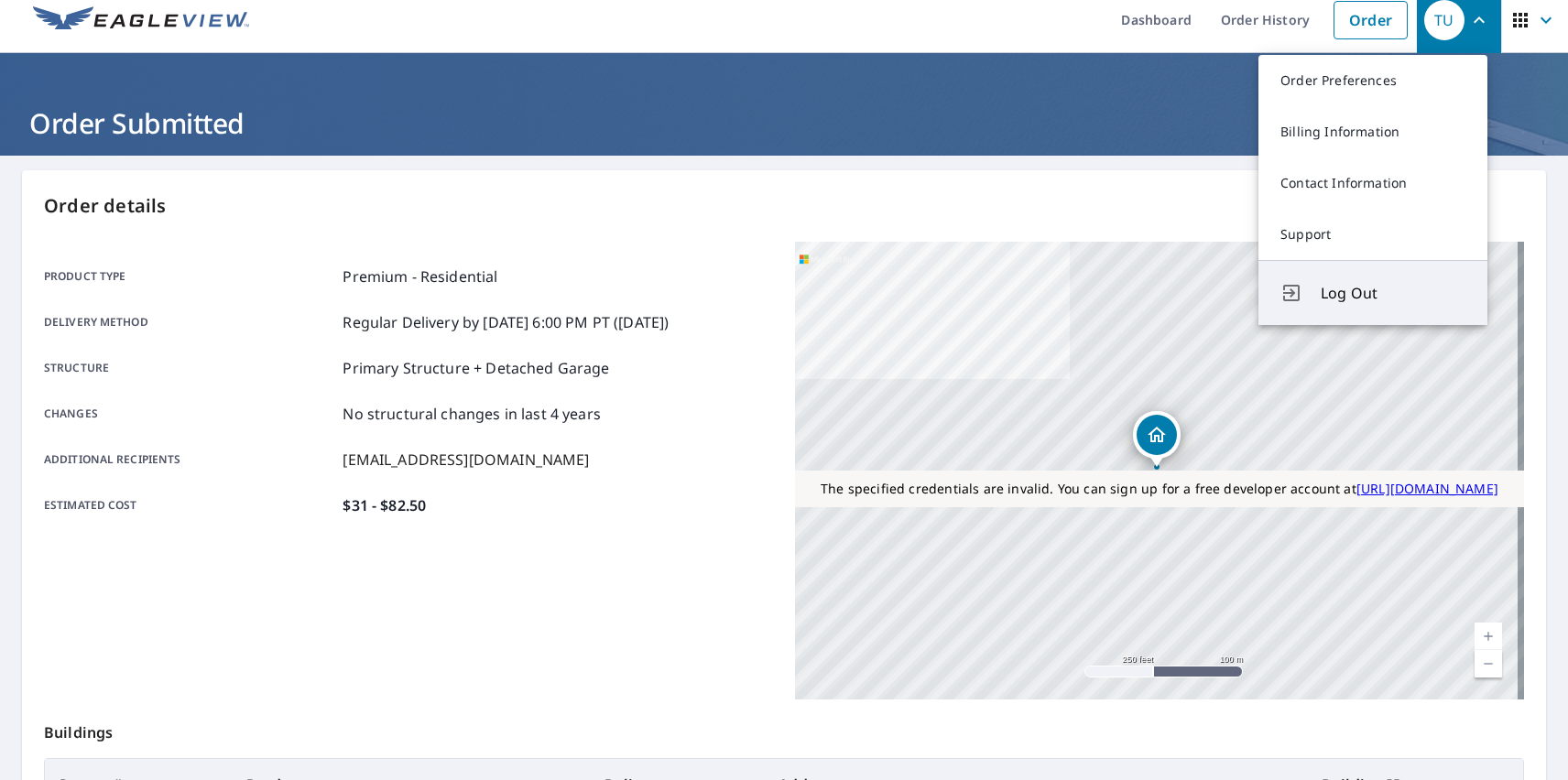
click at [1393, 293] on span "Log Out" at bounding box center [1393, 293] width 145 height 22
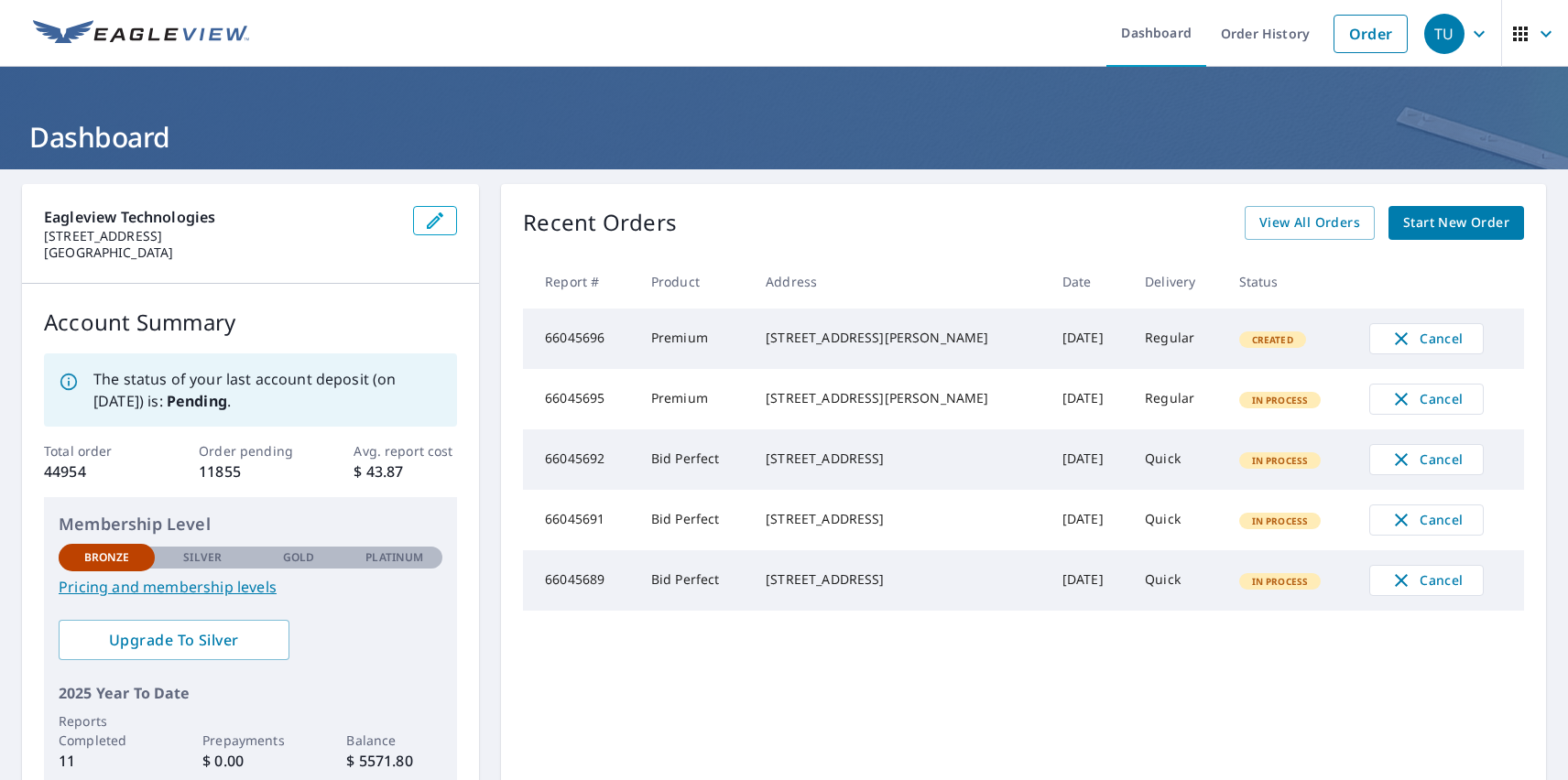
click at [1430, 33] on div "TU" at bounding box center [1444, 34] width 40 height 40
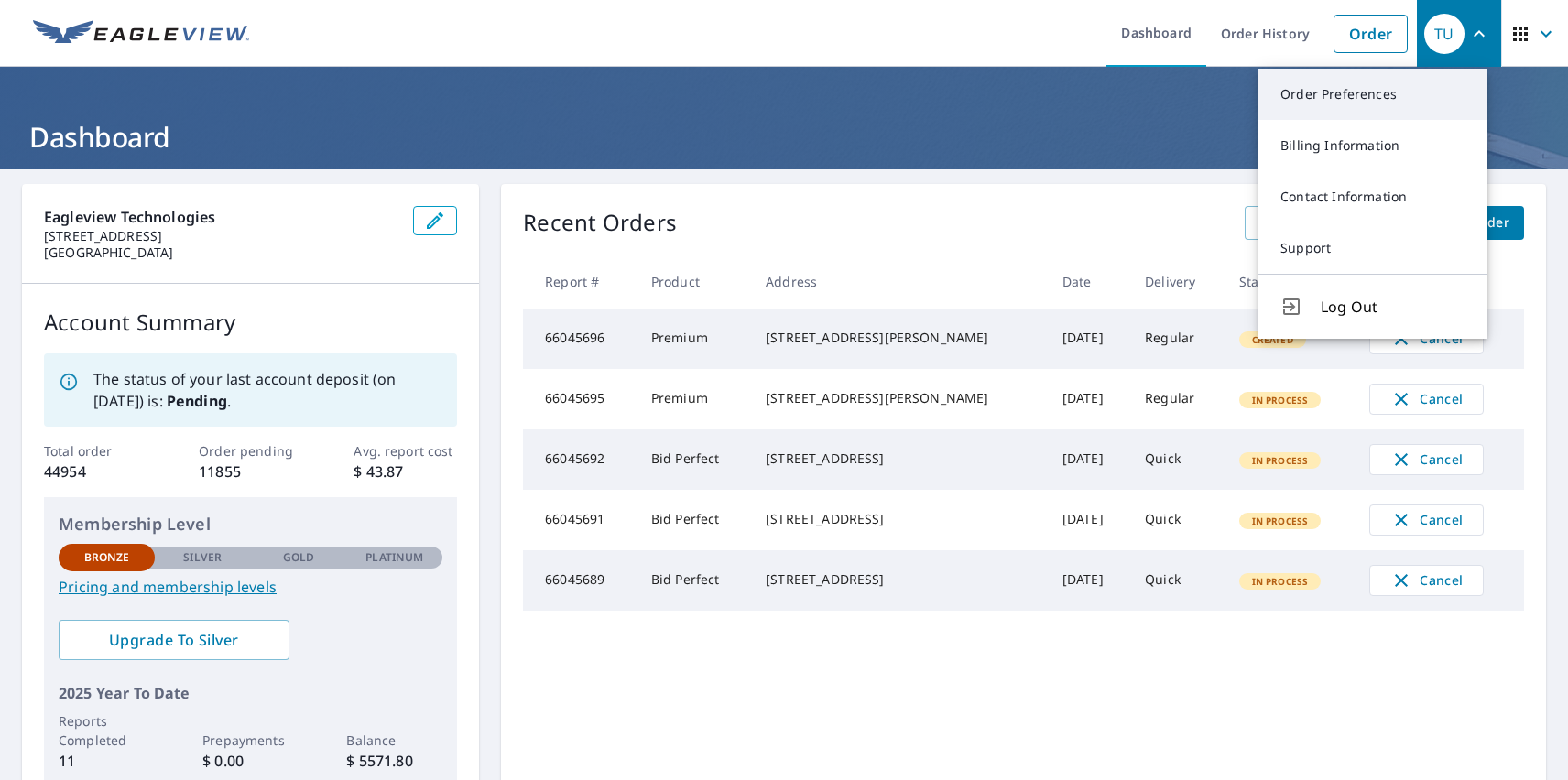
click at [1372, 94] on link "Order Preferences" at bounding box center [1372, 94] width 229 height 51
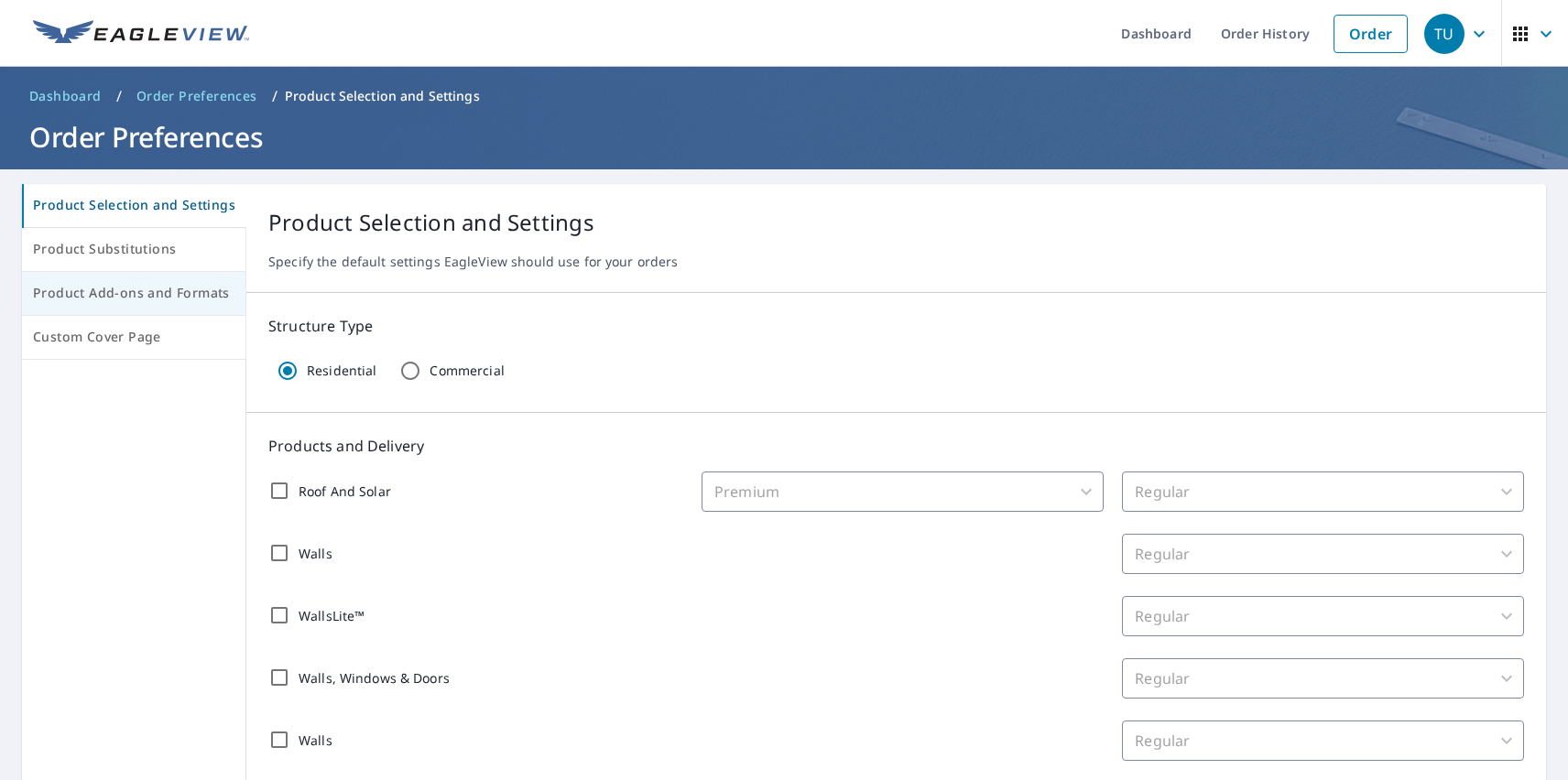
click at [132, 294] on span "Product Add-ons and Formats" at bounding box center [133, 294] width 201 height 22
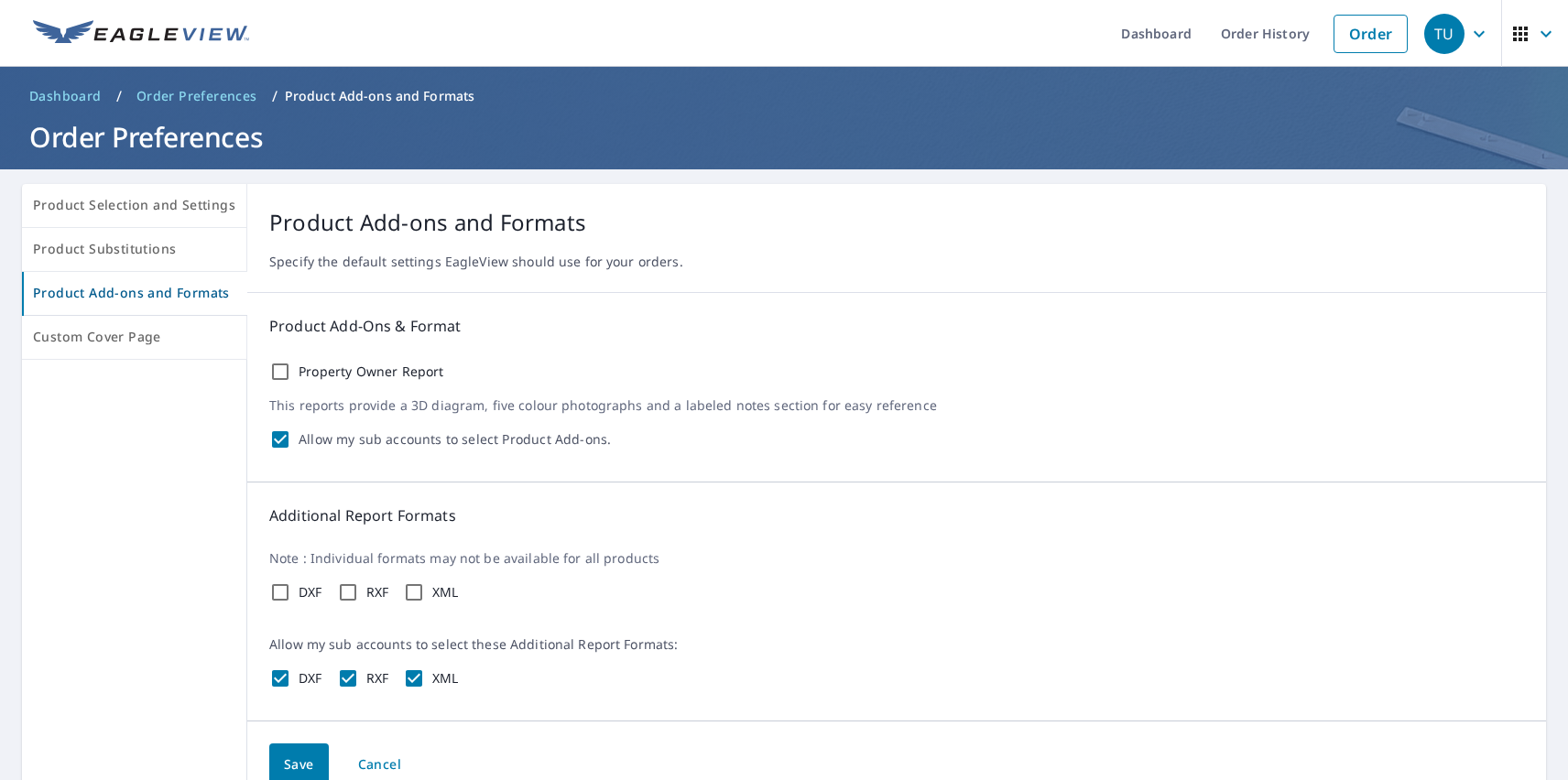
click at [366, 371] on label "Property Owner Report" at bounding box center [371, 372] width 146 height 17
click at [291, 371] on input "Property Owner Report" at bounding box center [280, 371] width 22 height 22
checkbox input "true"
click at [306, 592] on label "DXF" at bounding box center [310, 593] width 23 height 17
click at [291, 592] on input "DXF" at bounding box center [280, 592] width 22 height 22
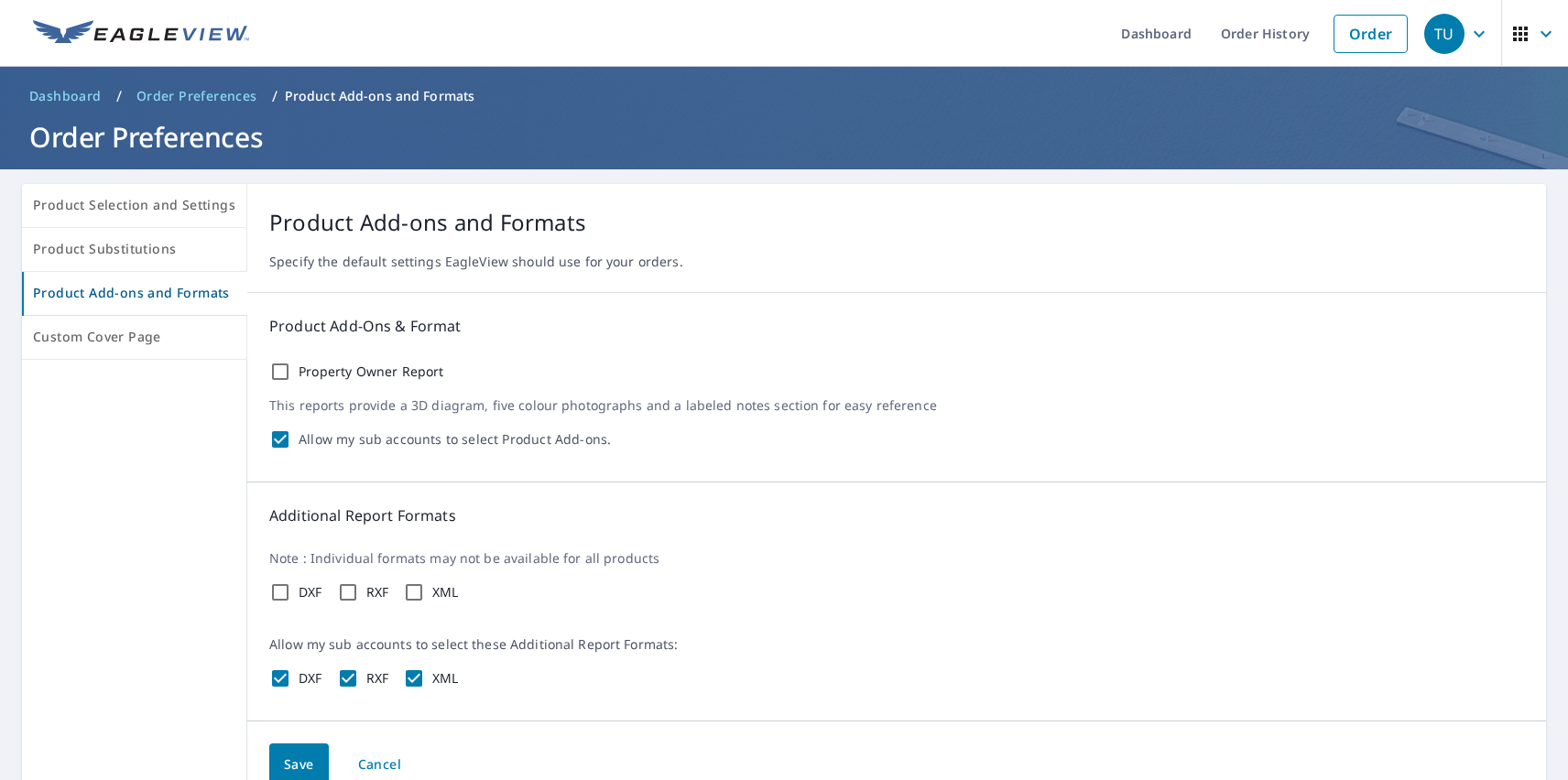
checkbox input "true"
click at [372, 592] on label "RXF" at bounding box center [378, 593] width 22 height 17
click at [359, 592] on input "RXF" at bounding box center [347, 592] width 22 height 22
checkbox input "true"
click at [442, 592] on label "XML" at bounding box center [445, 593] width 26 height 17
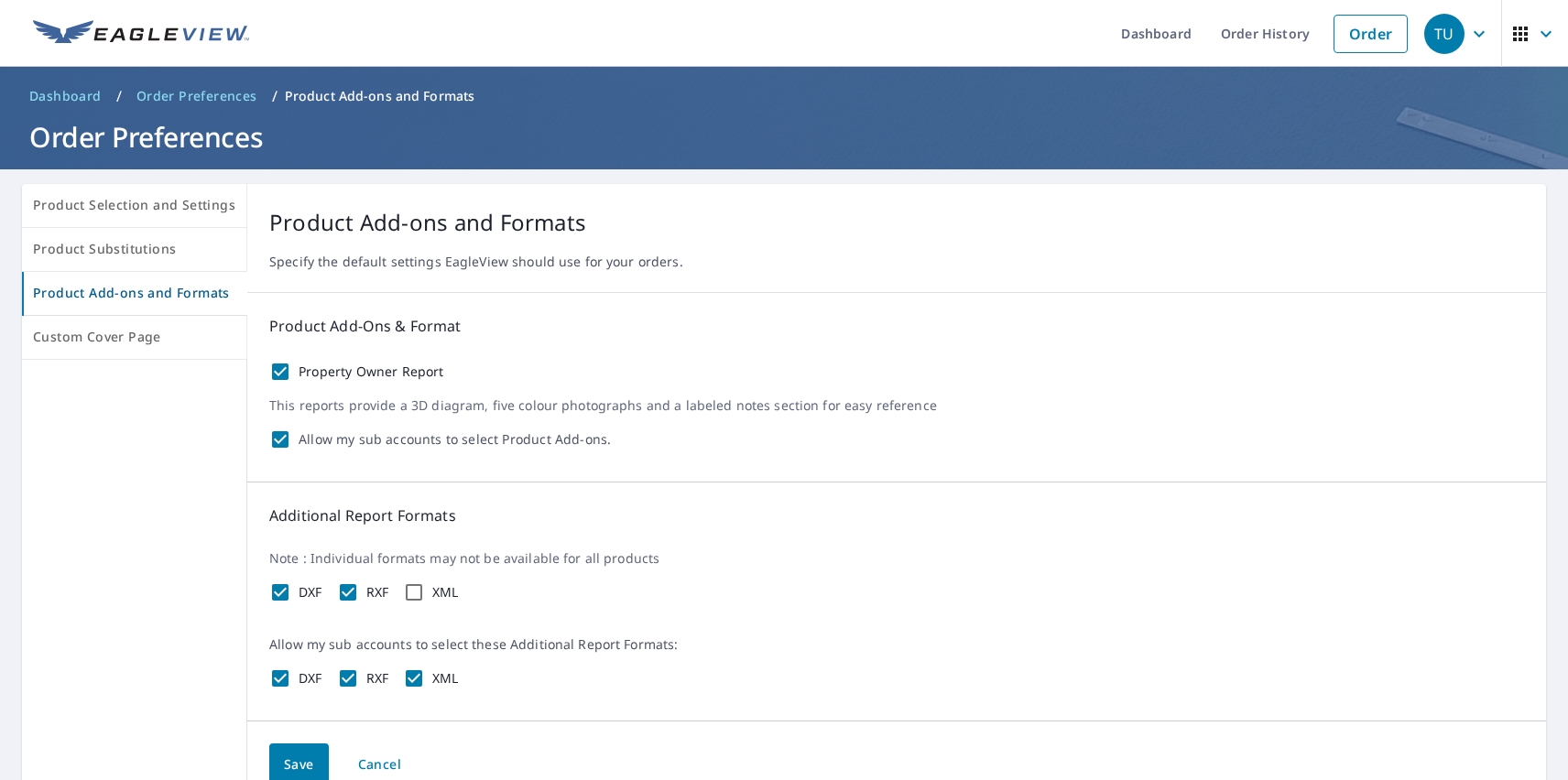
click at [425, 592] on input "XML" at bounding box center [414, 592] width 22 height 22
checkbox input "true"
click at [294, 761] on span "Save" at bounding box center [298, 765] width 30 height 22
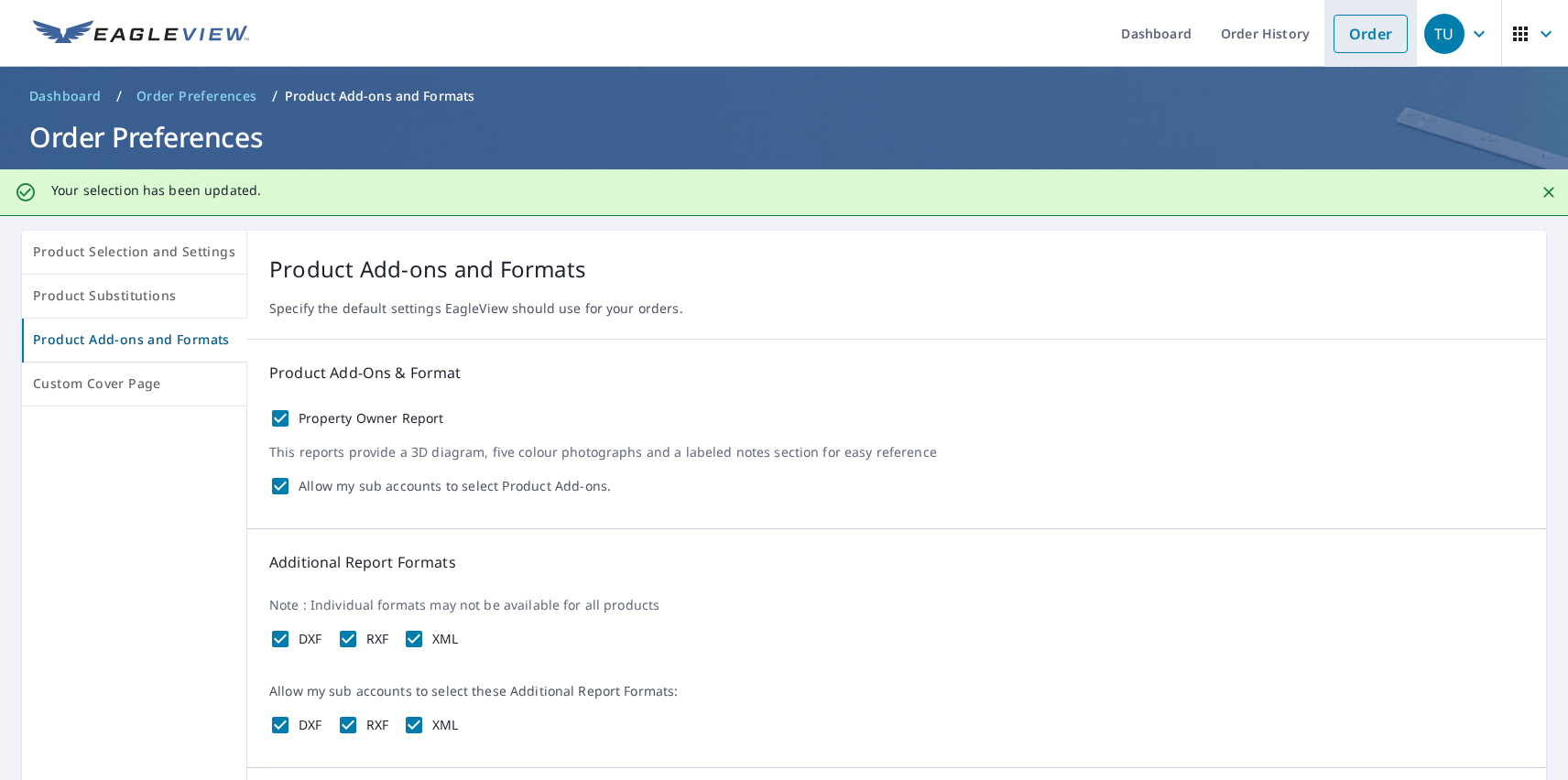
click at [1357, 33] on link "Order" at bounding box center [1370, 34] width 74 height 38
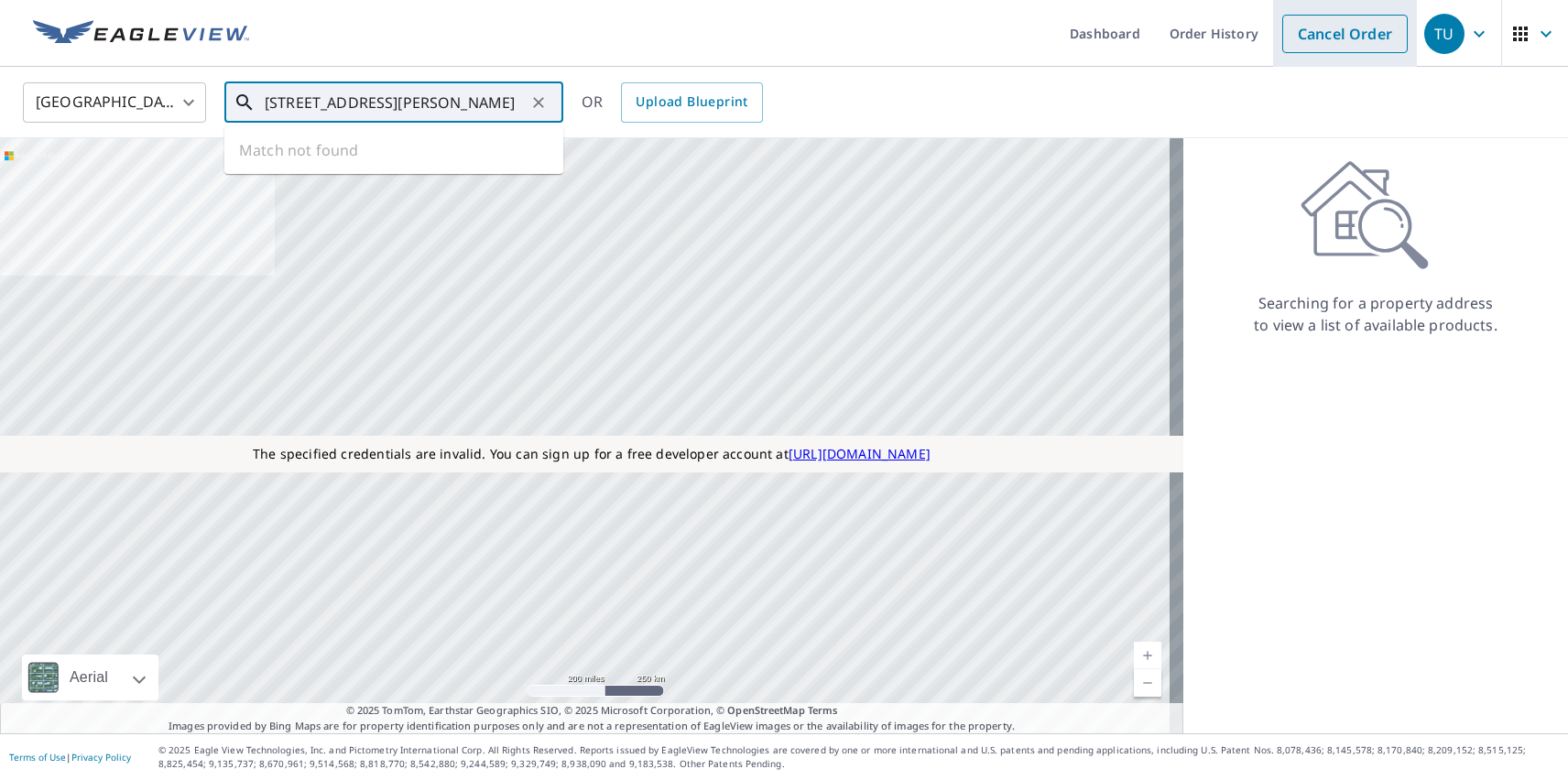
type input "[STREET_ADDRESS][PERSON_NAME]"
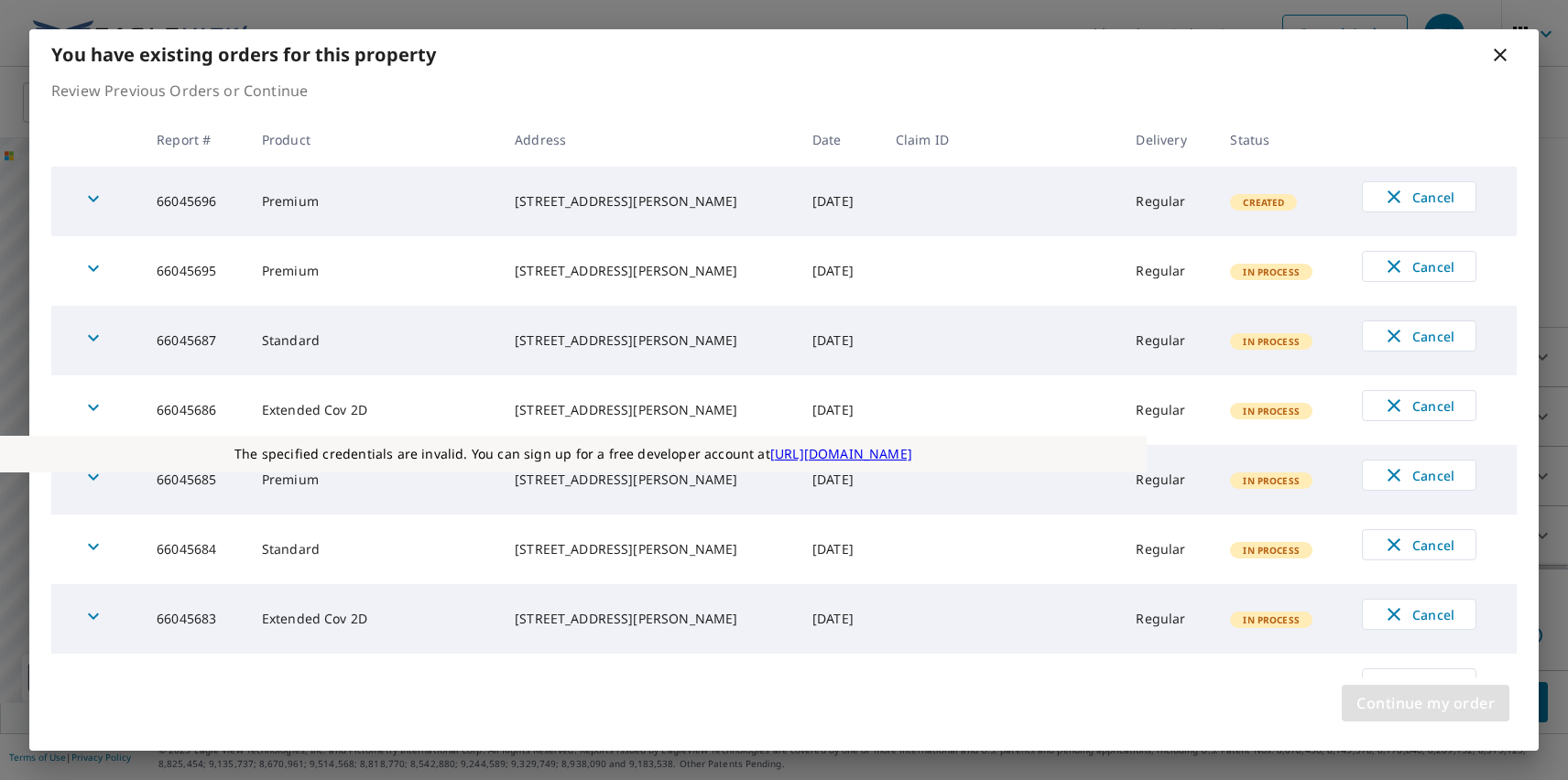
click at [1425, 703] on span "Continue my order" at bounding box center [1426, 702] width 138 height 25
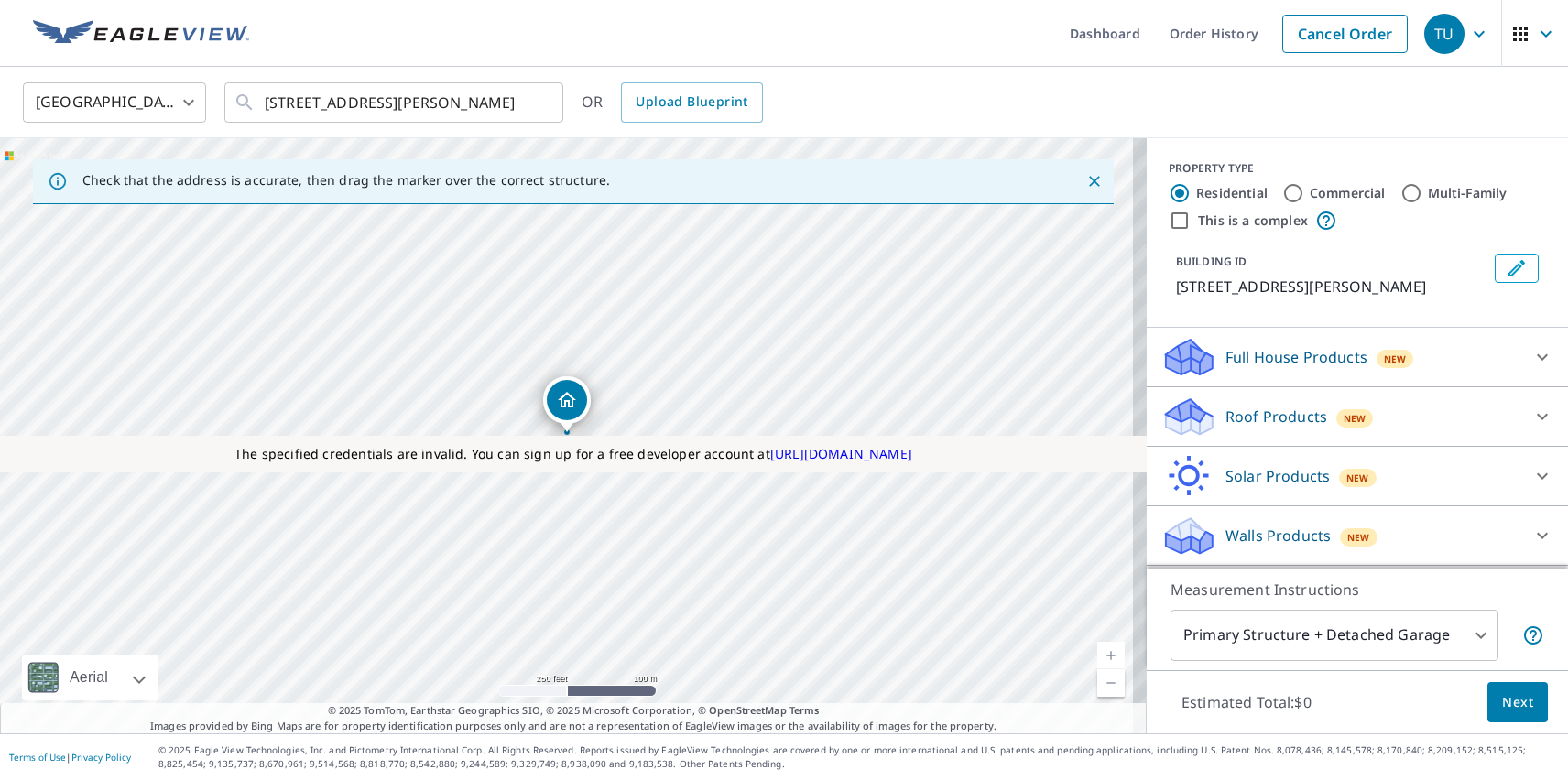
click at [1260, 416] on p "Roof Products" at bounding box center [1276, 416] width 102 height 22
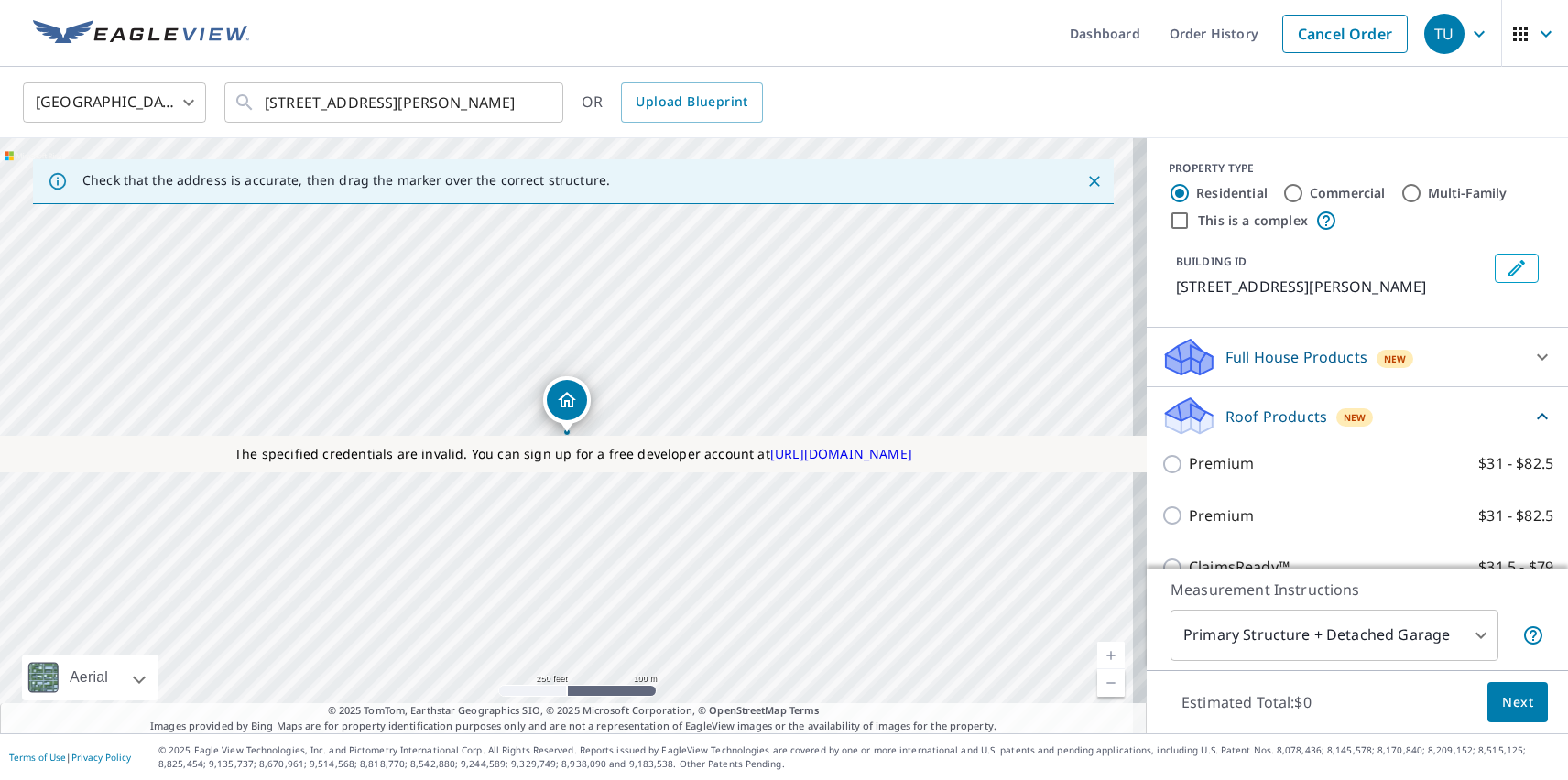
click at [1206, 515] on p "Premium" at bounding box center [1222, 515] width 65 height 22
click at [1189, 515] on input "Premium $31 - $82.5" at bounding box center [1174, 514] width 27 height 22
checkbox input "true"
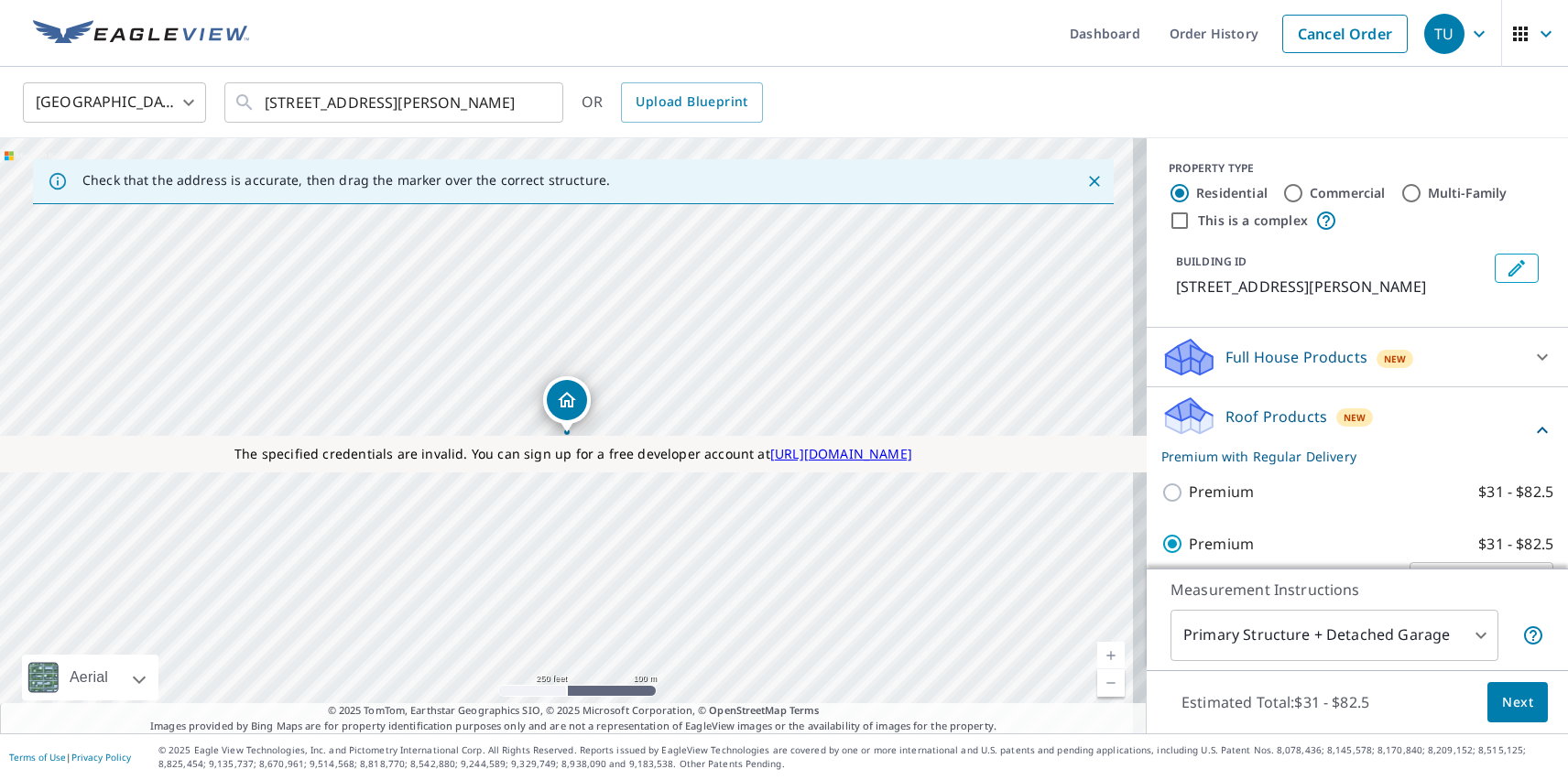
click at [1503, 701] on span "Next" at bounding box center [1517, 702] width 31 height 22
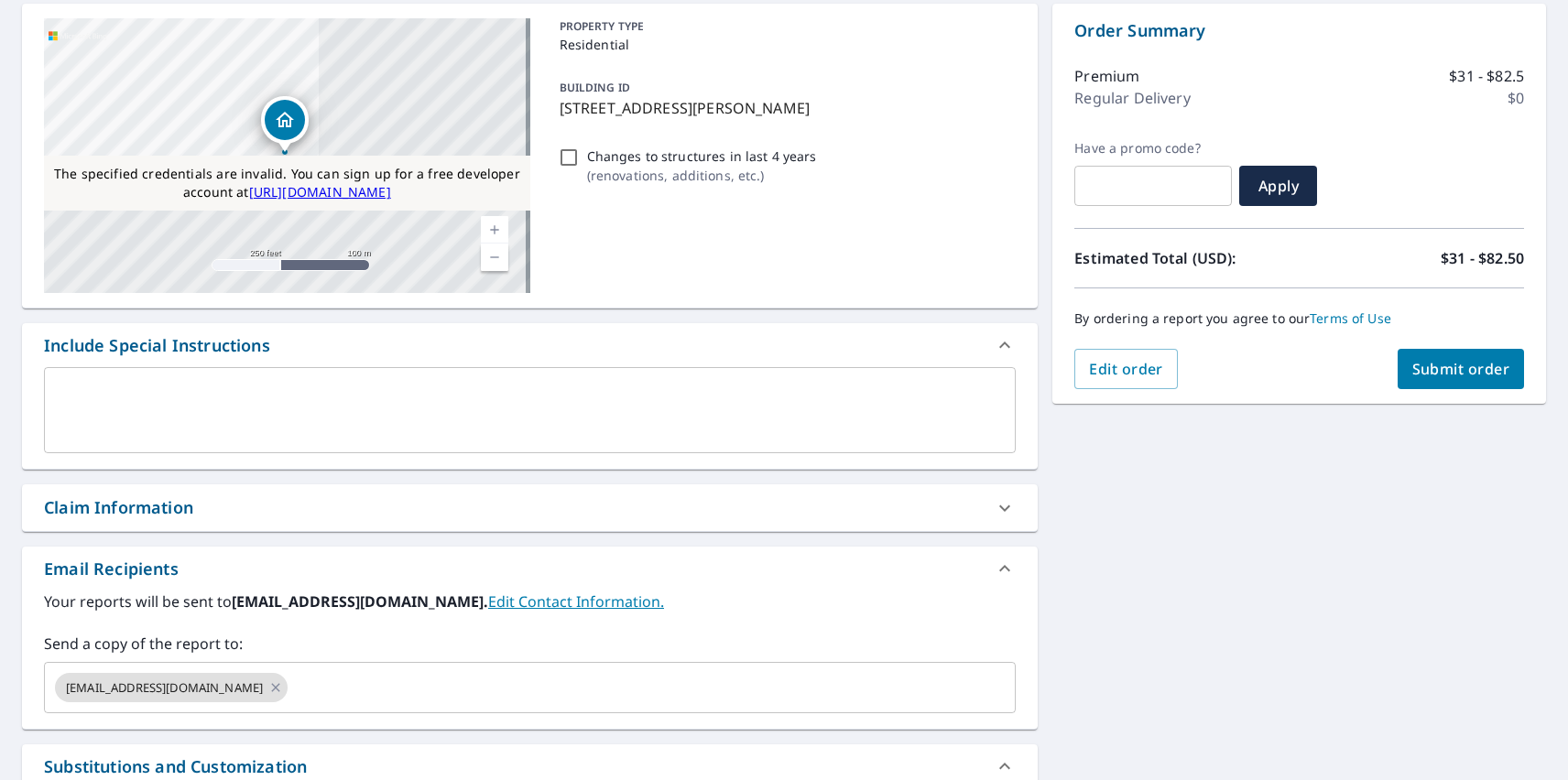
checkbox input "false"
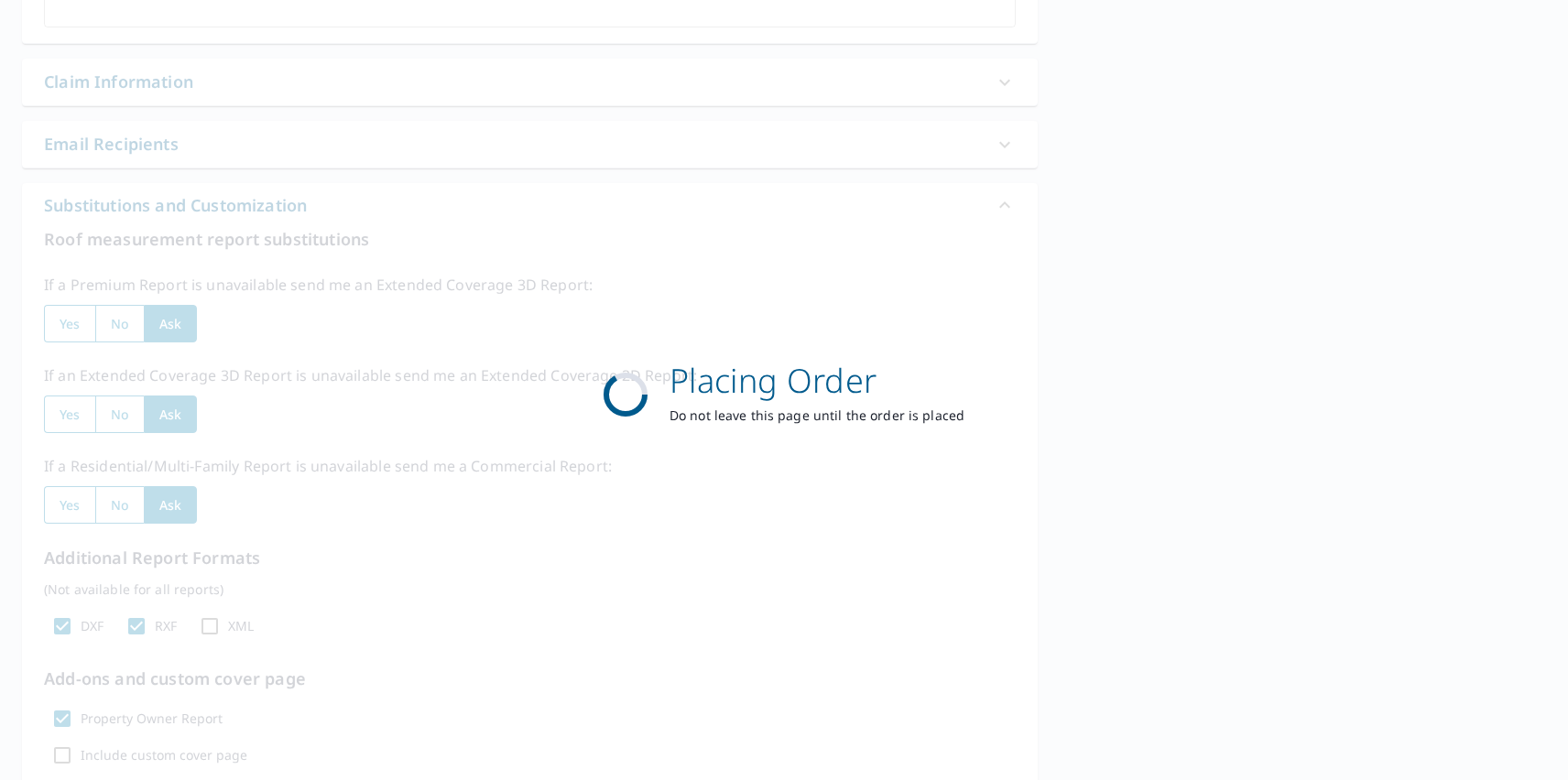
scroll to position [529, 0]
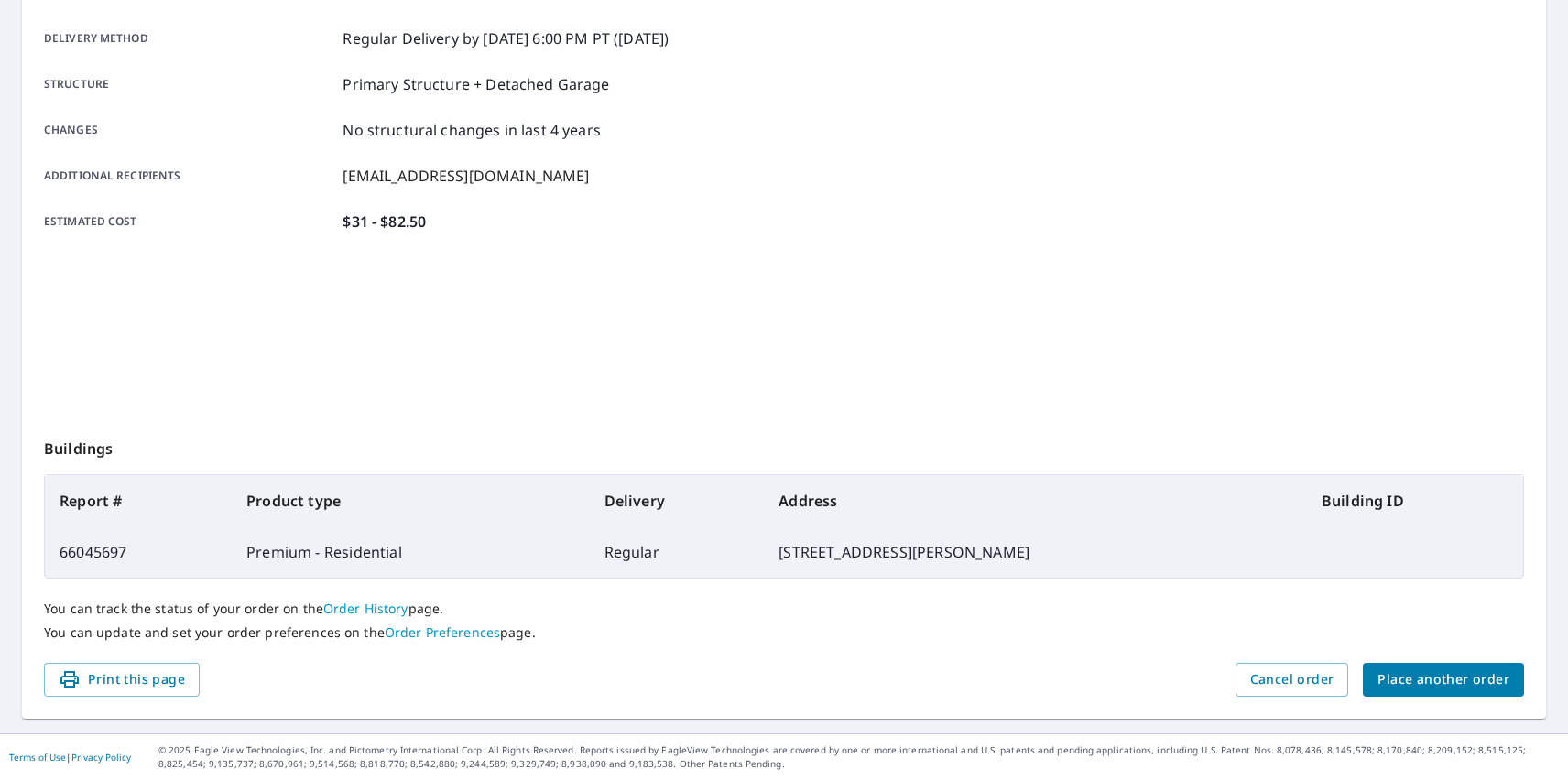
scroll to position [297, 0]
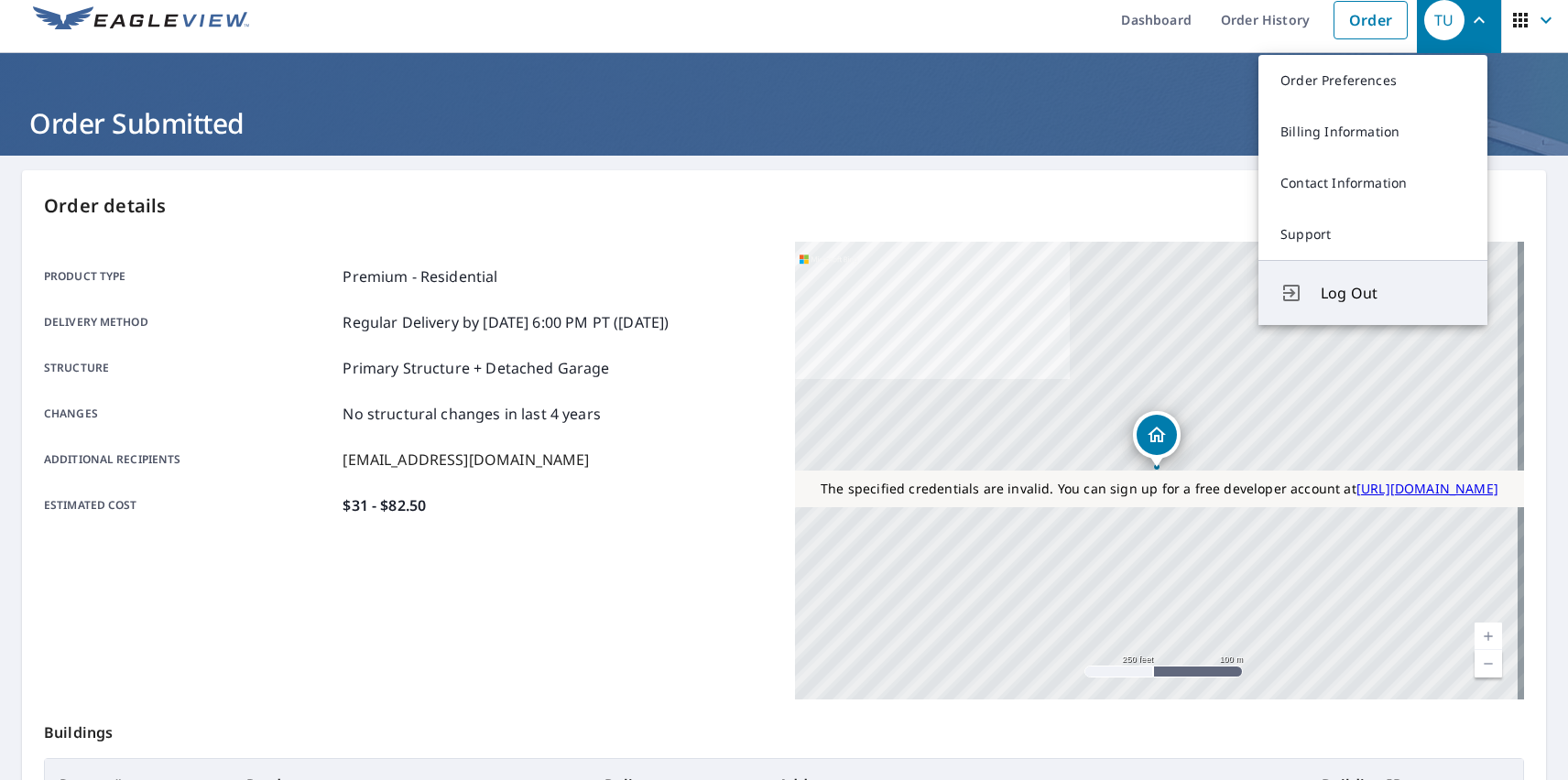
click at [1393, 293] on span "Log Out" at bounding box center [1393, 293] width 145 height 22
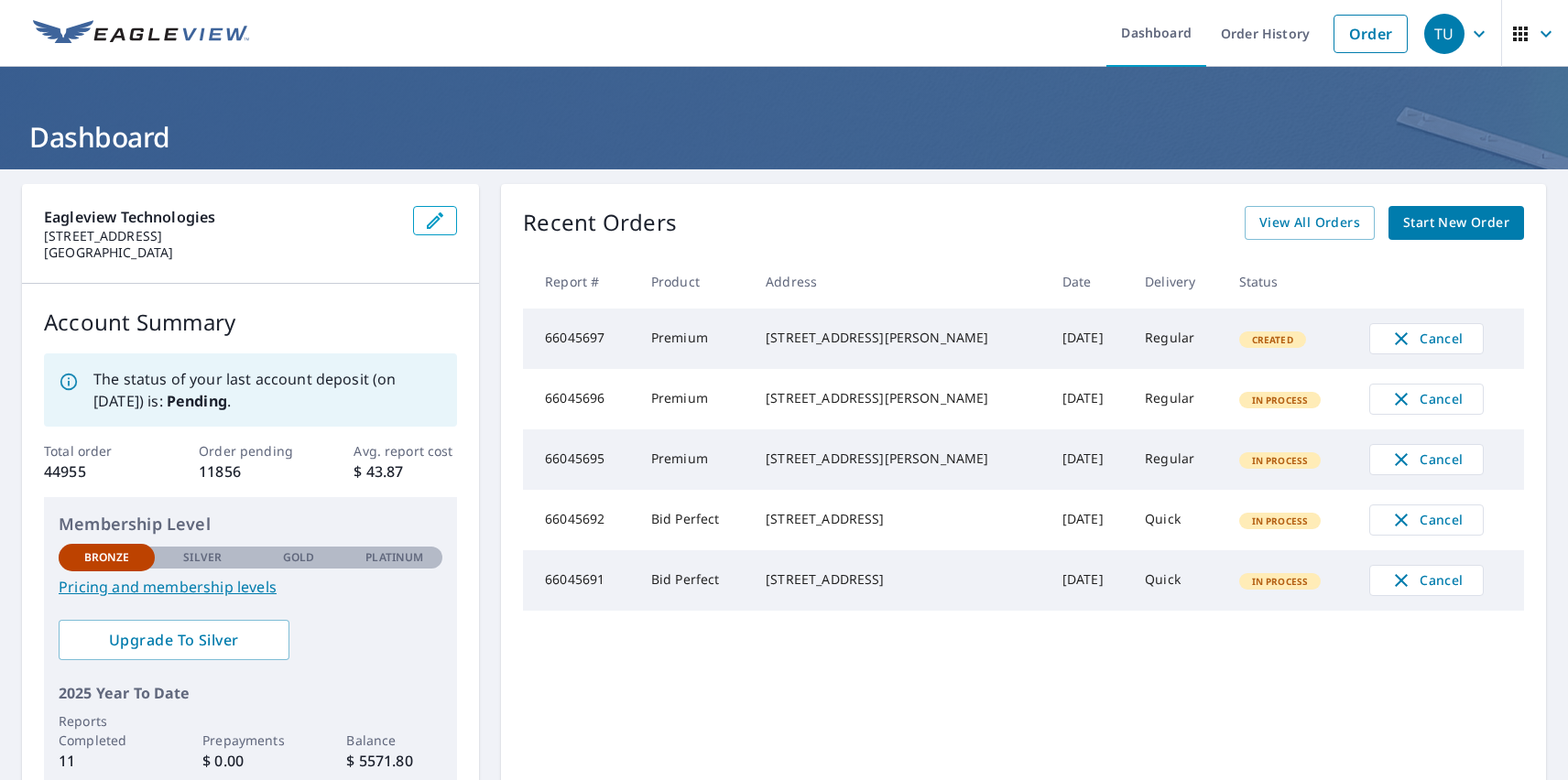
click at [1430, 33] on div "TU" at bounding box center [1444, 34] width 40 height 40
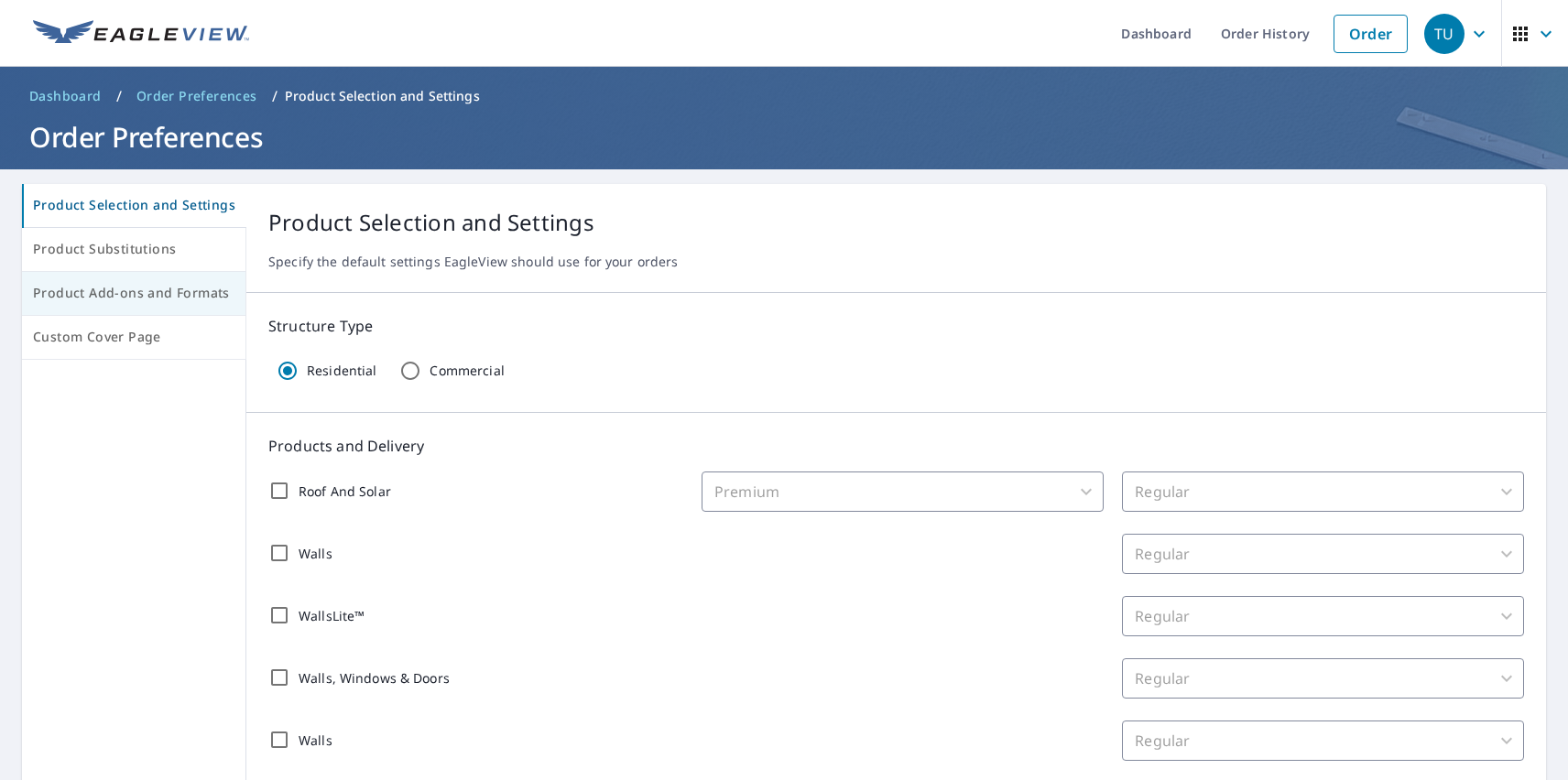
click at [132, 294] on span "Product Add-ons and Formats" at bounding box center [133, 294] width 201 height 22
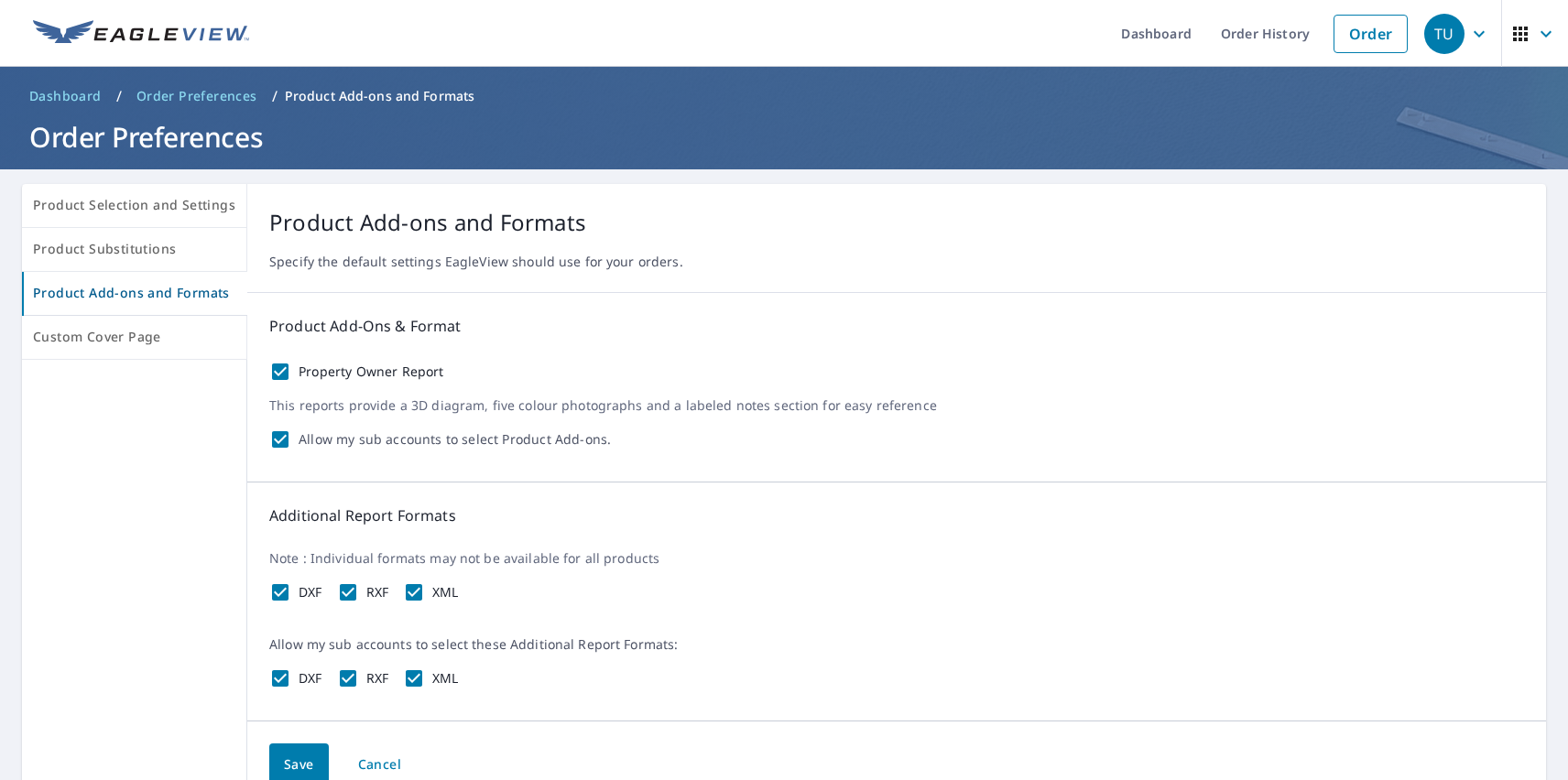
click at [366, 371] on label "Property Owner Report" at bounding box center [371, 372] width 146 height 17
click at [291, 371] on input "Property Owner Report" at bounding box center [280, 371] width 22 height 22
checkbox input "false"
click at [306, 592] on label "DXF" at bounding box center [310, 593] width 23 height 17
click at [291, 592] on input "DXF" at bounding box center [280, 592] width 22 height 22
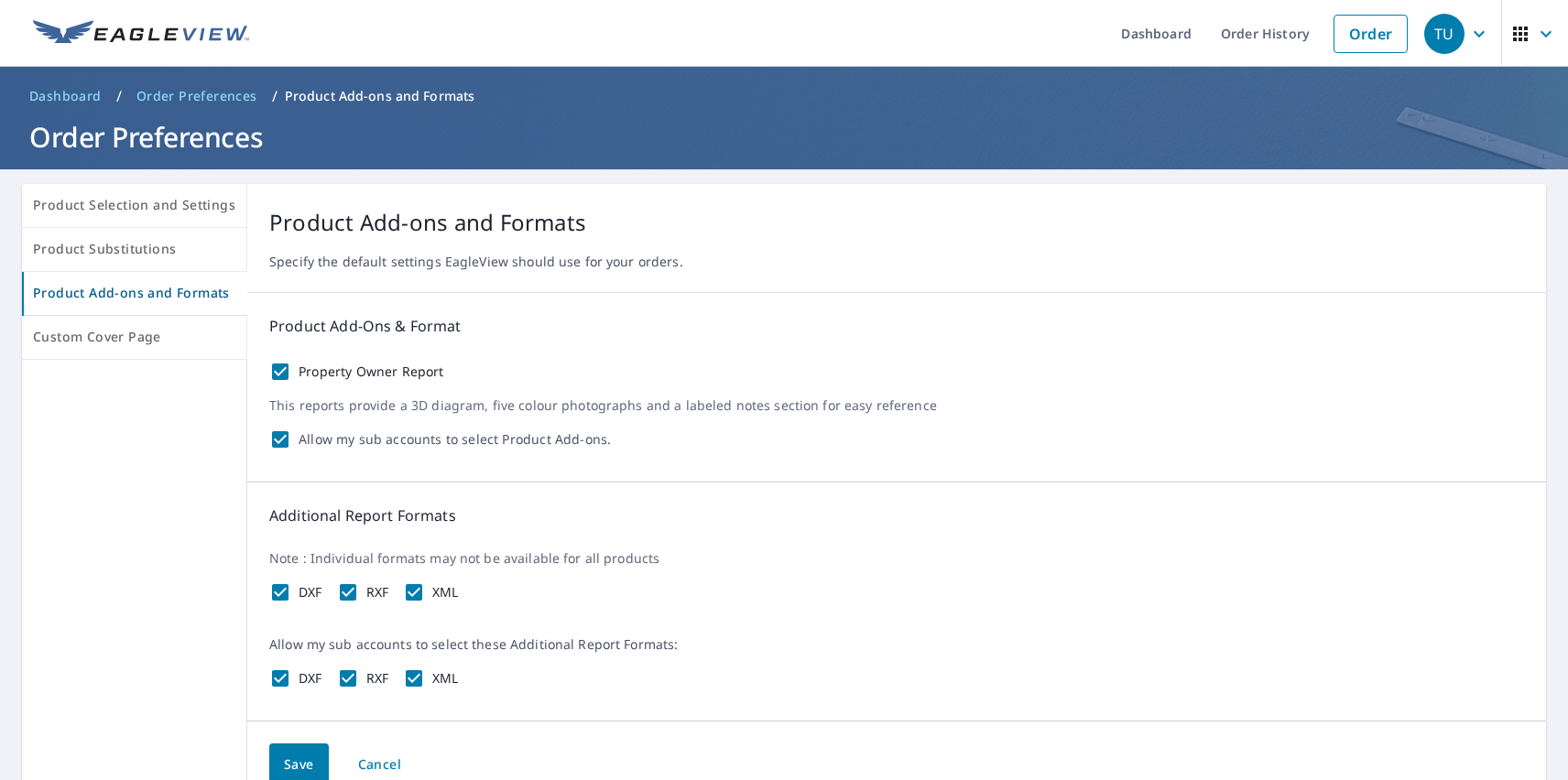
checkbox input "false"
click at [372, 592] on label "RXF" at bounding box center [378, 593] width 22 height 17
click at [359, 592] on input "RXF" at bounding box center [347, 592] width 22 height 22
checkbox input "false"
click at [442, 592] on label "XML" at bounding box center [445, 593] width 26 height 17
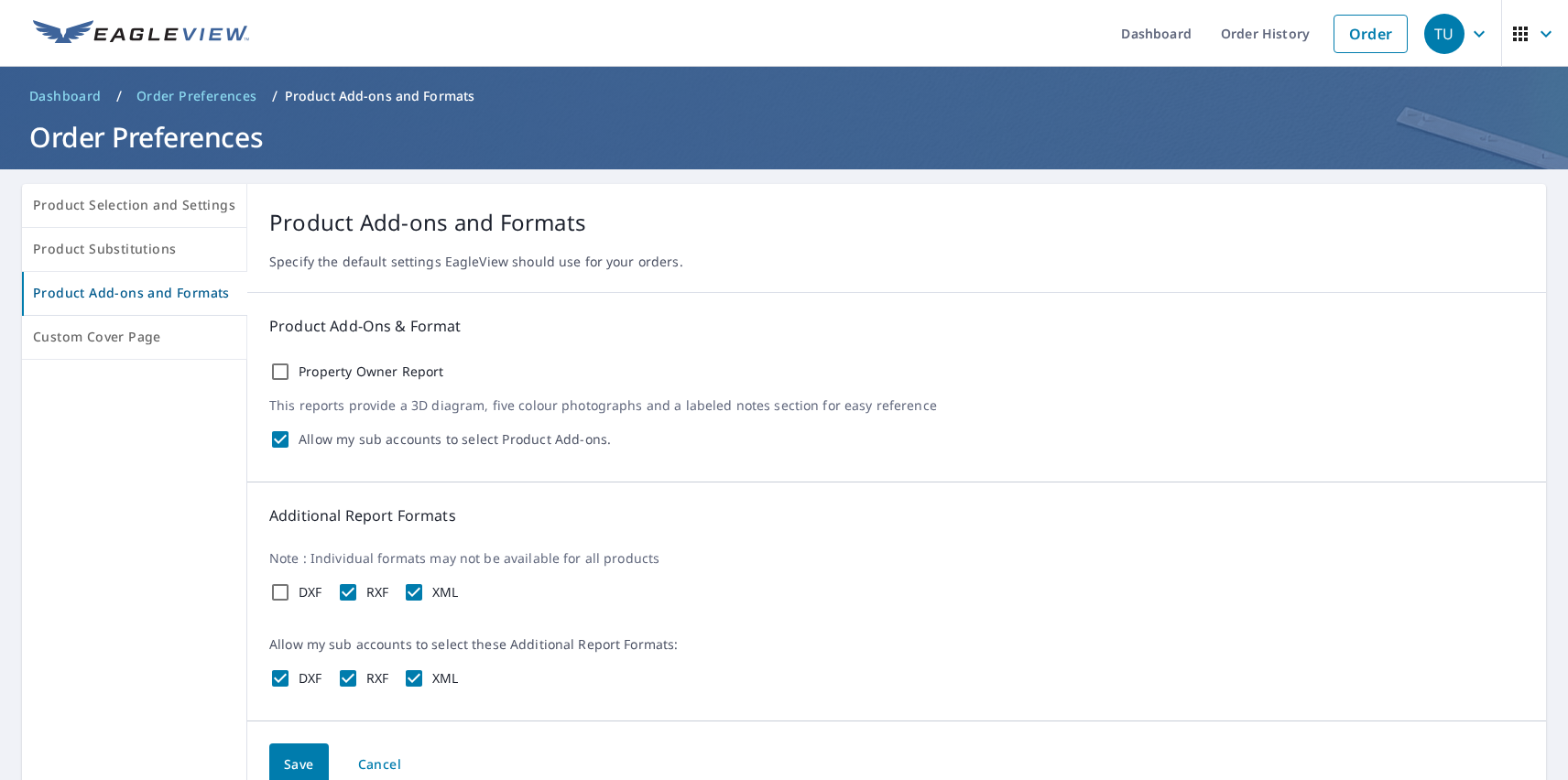
click at [425, 592] on input "XML" at bounding box center [414, 592] width 22 height 22
checkbox input "false"
click at [294, 761] on span "Save" at bounding box center [298, 765] width 30 height 22
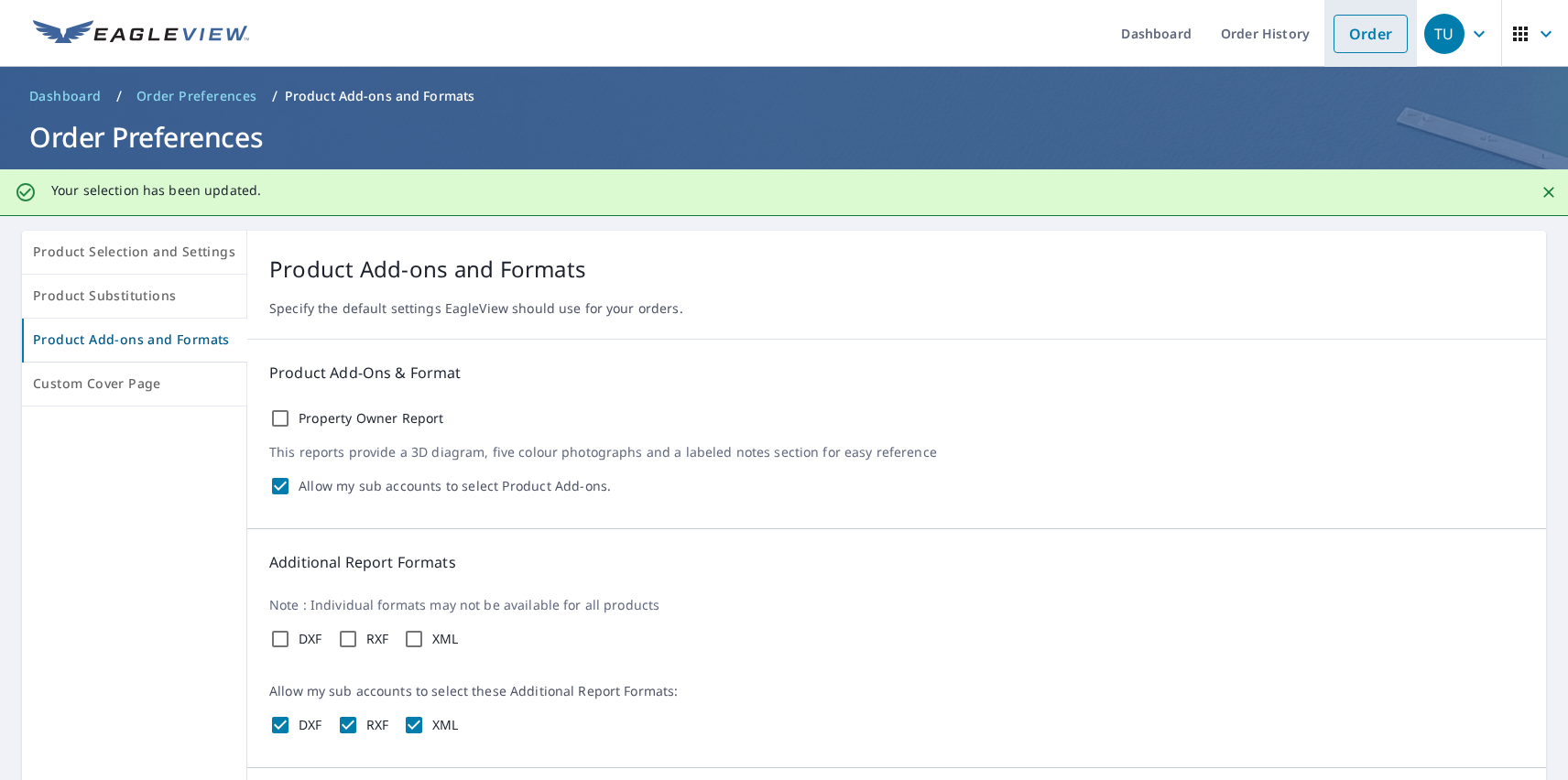
click at [1357, 33] on link "Order" at bounding box center [1370, 34] width 74 height 38
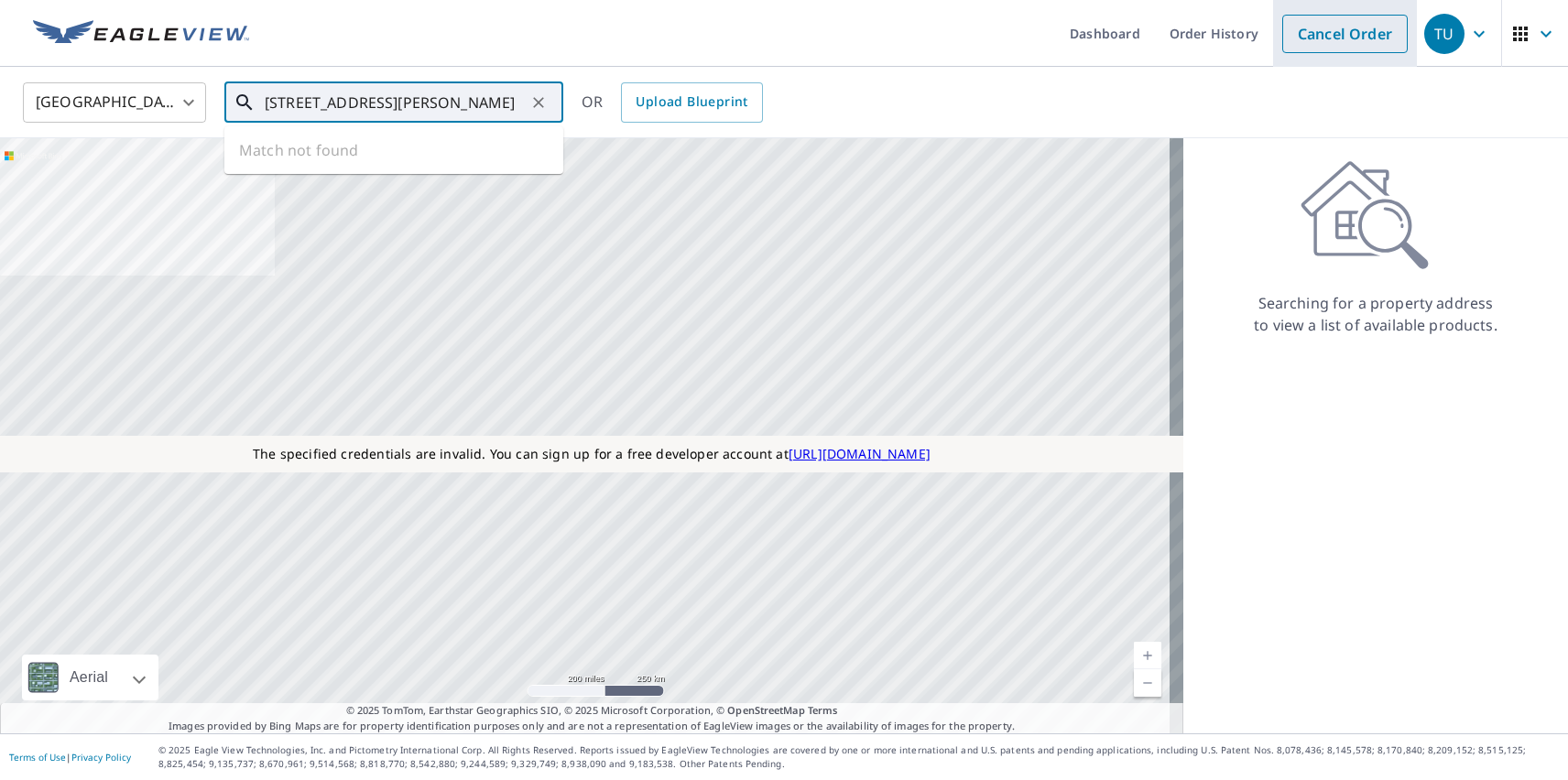
type input "[STREET_ADDRESS][PERSON_NAME]"
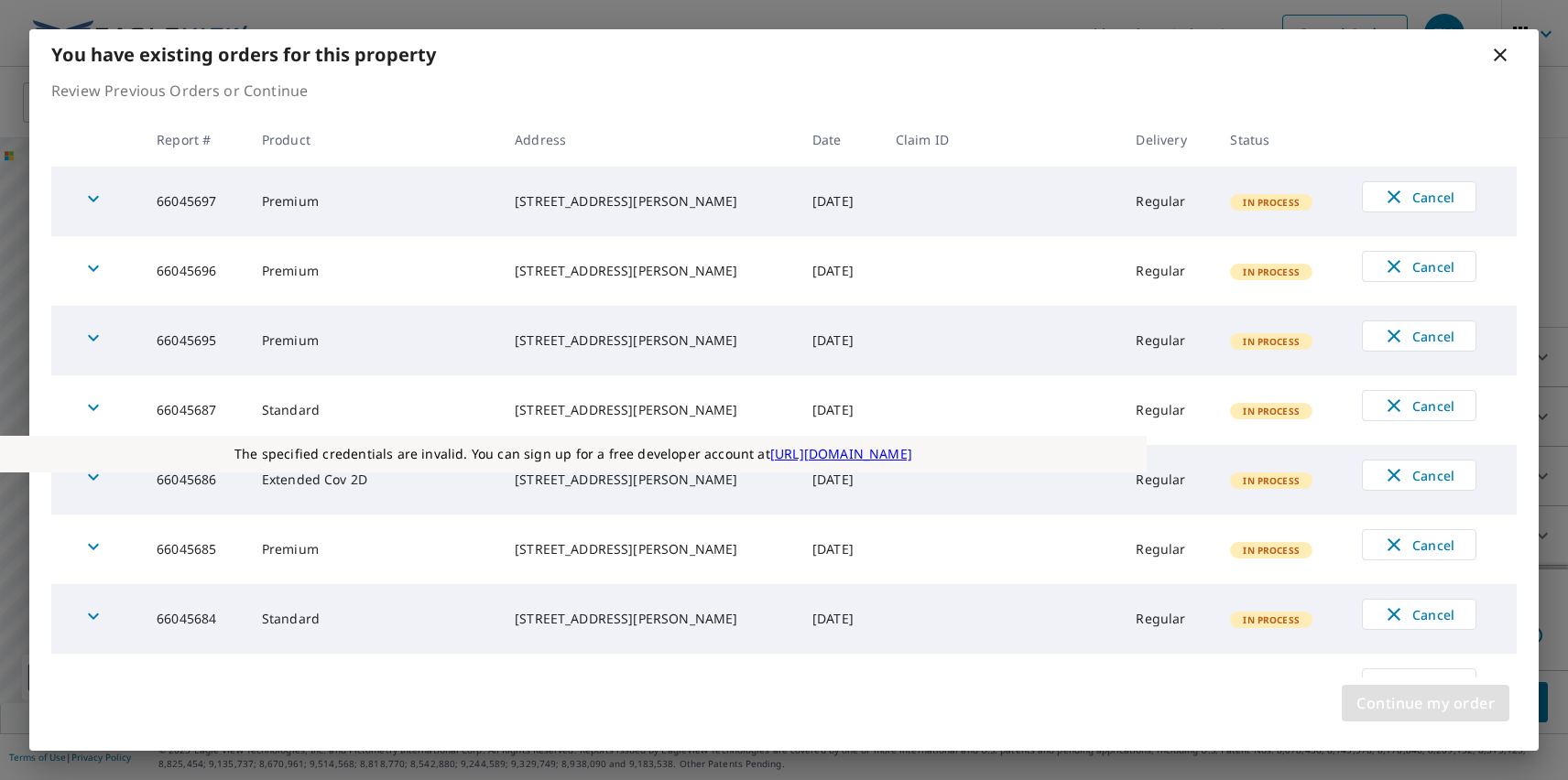
click at [1425, 703] on span "Continue my order" at bounding box center [1426, 702] width 138 height 25
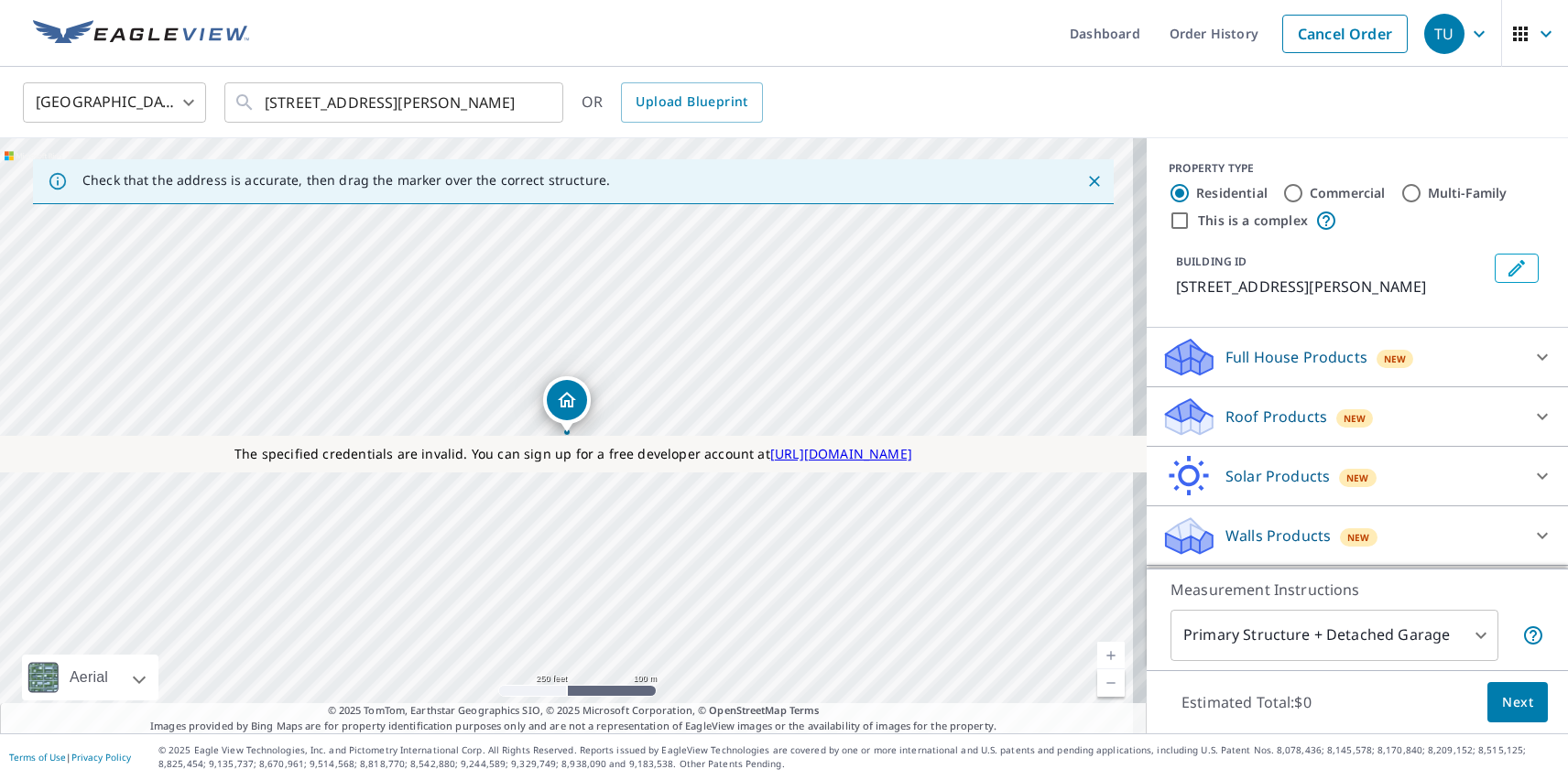
click at [1260, 416] on p "Roof Products" at bounding box center [1276, 416] width 102 height 22
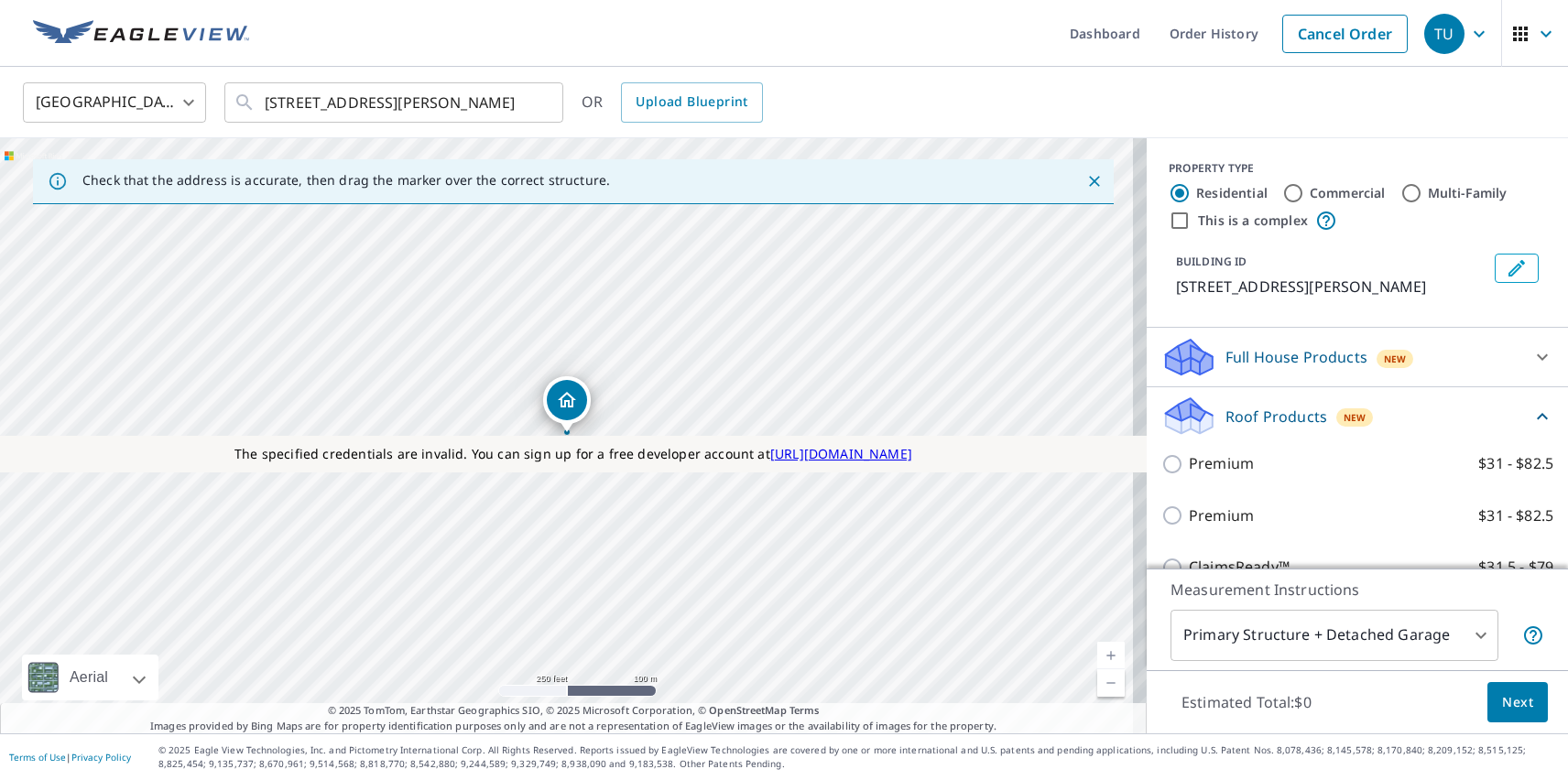
click at [1206, 515] on p "Premium" at bounding box center [1222, 515] width 65 height 22
click at [1189, 515] on input "Premium $31 - $82.5" at bounding box center [1174, 514] width 27 height 22
checkbox input "true"
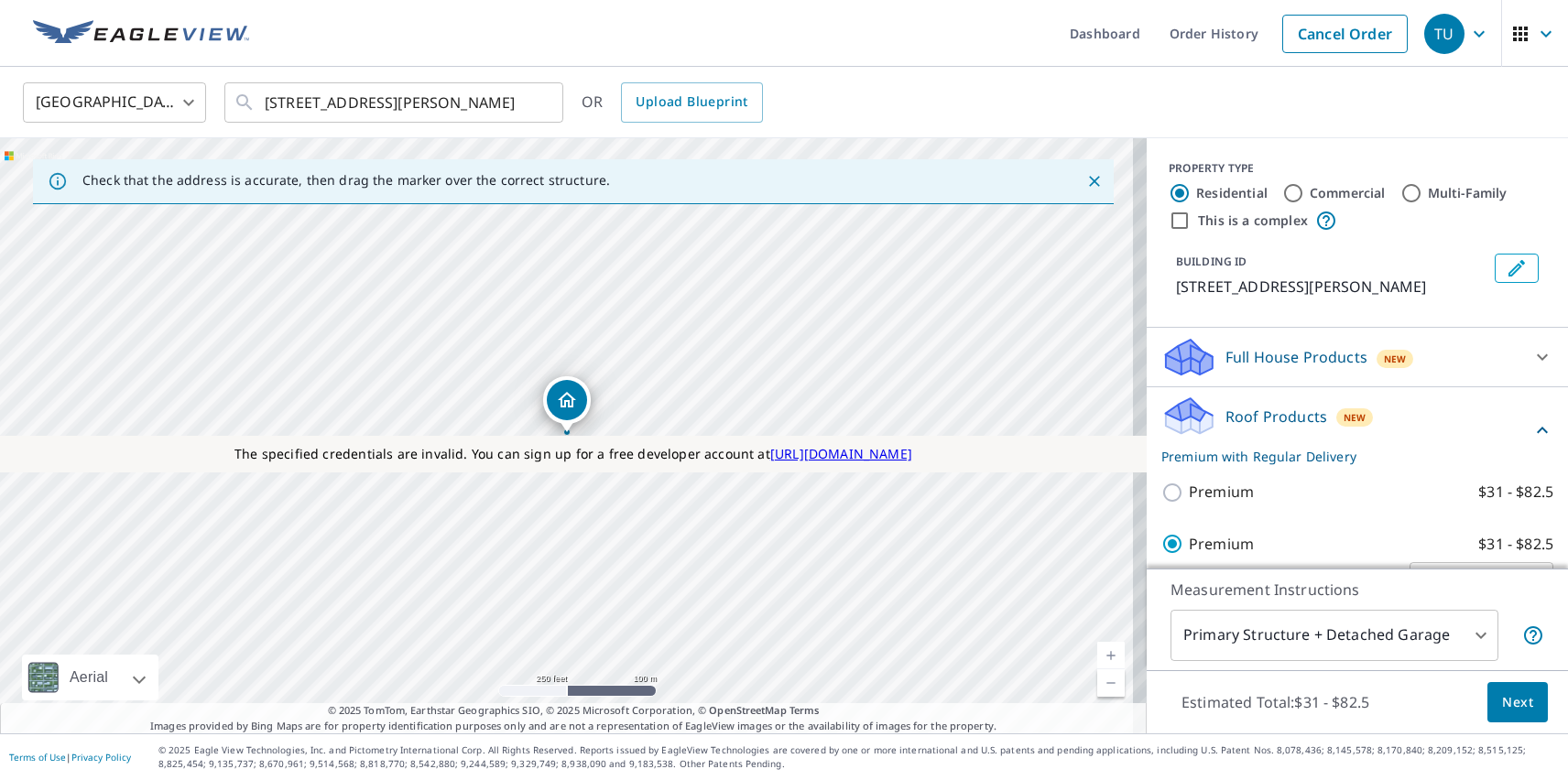
click at [1503, 701] on span "Next" at bounding box center [1517, 702] width 31 height 22
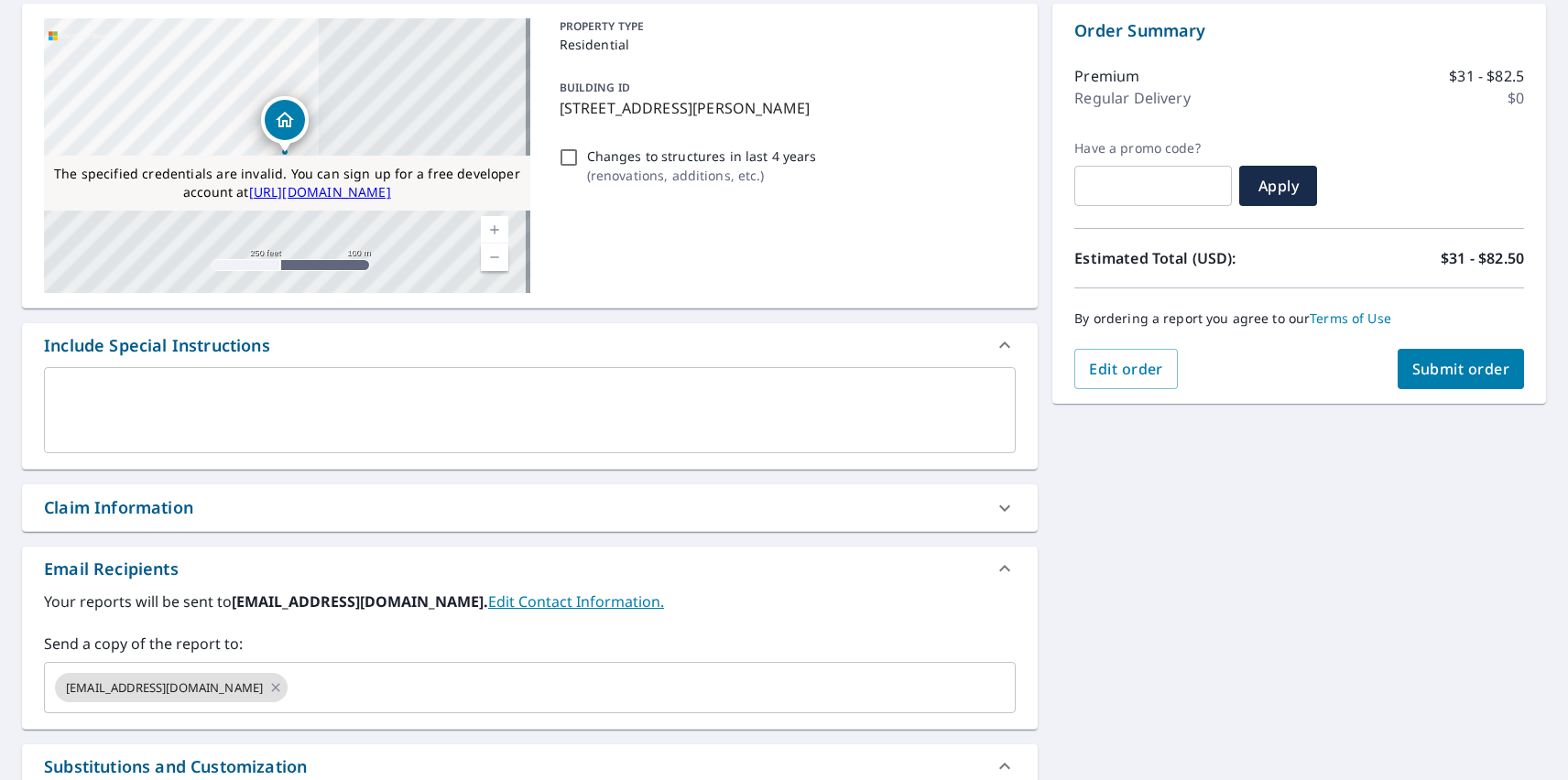
checkbox input "true"
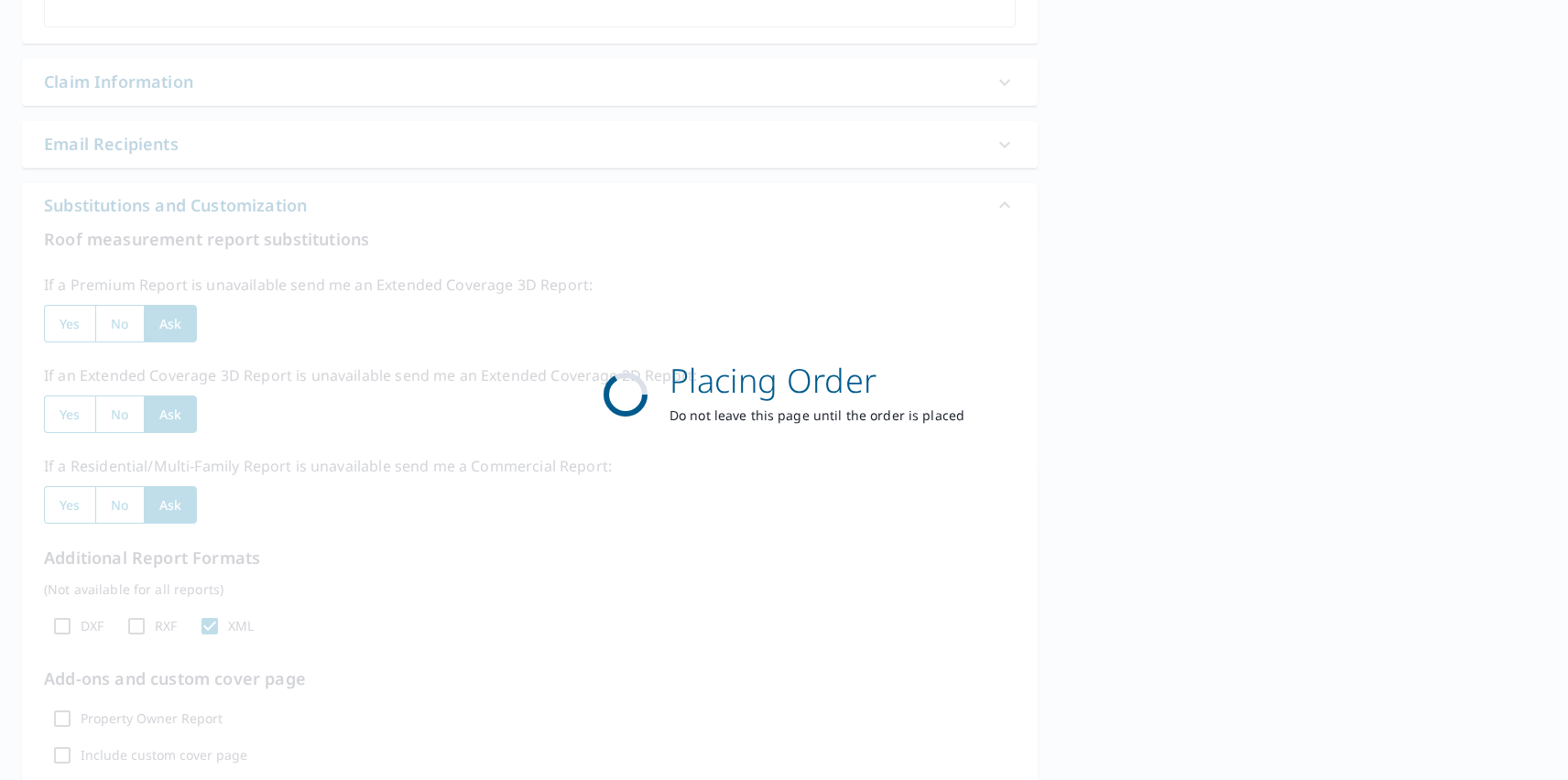
scroll to position [529, 0]
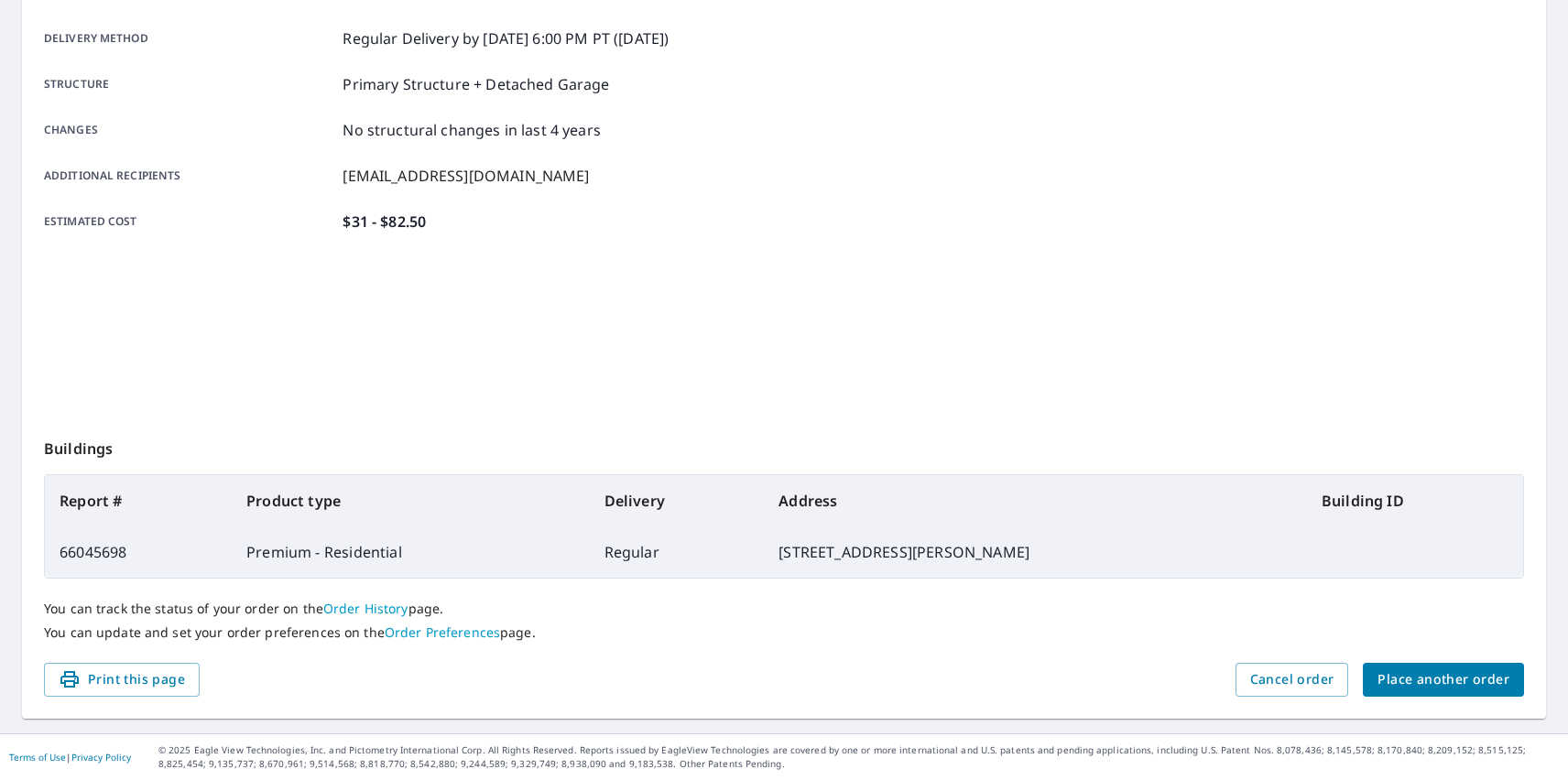
scroll to position [297, 0]
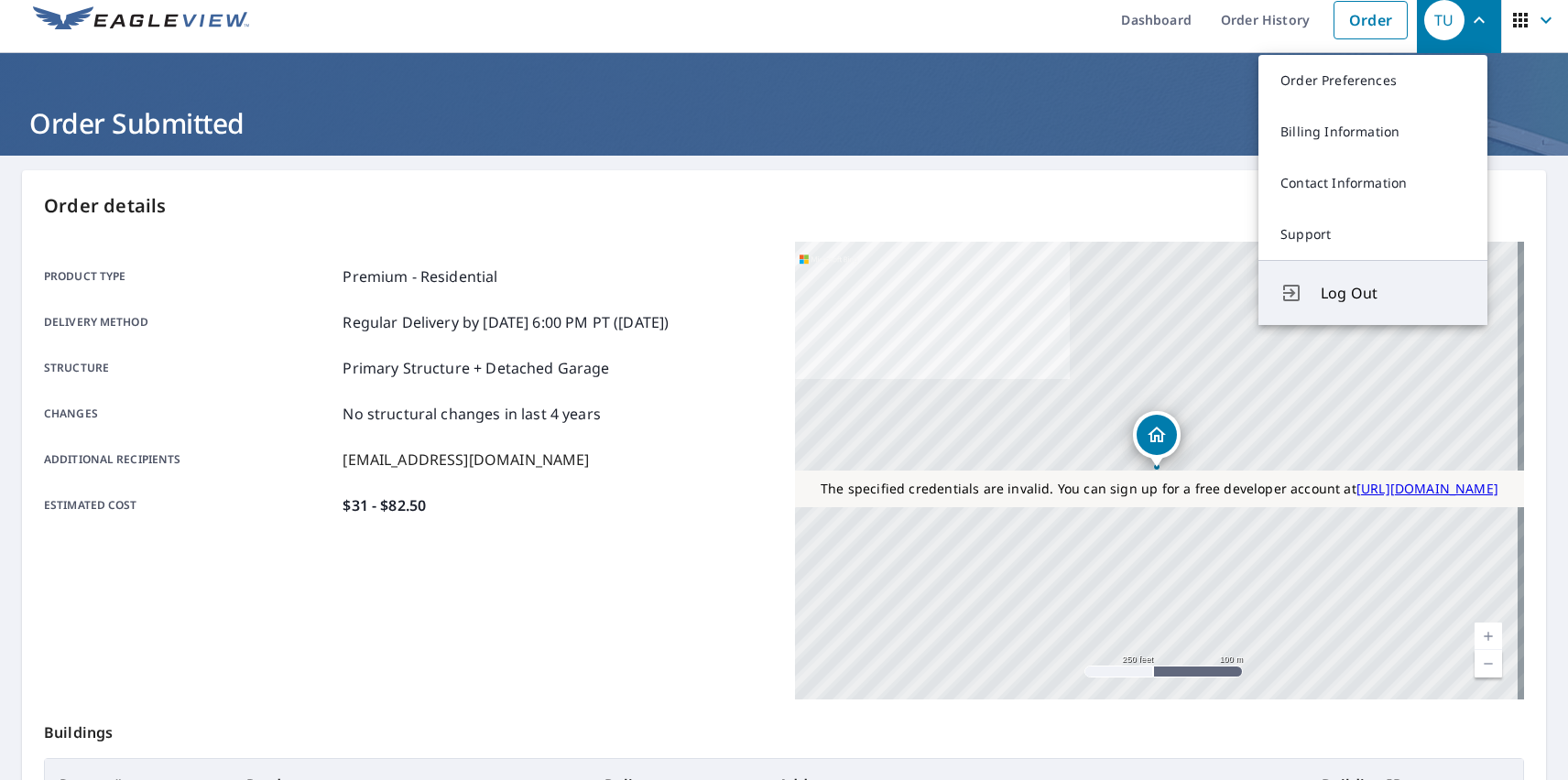
click at [1393, 293] on span "Log Out" at bounding box center [1393, 293] width 145 height 22
